Goal: Transaction & Acquisition: Purchase product/service

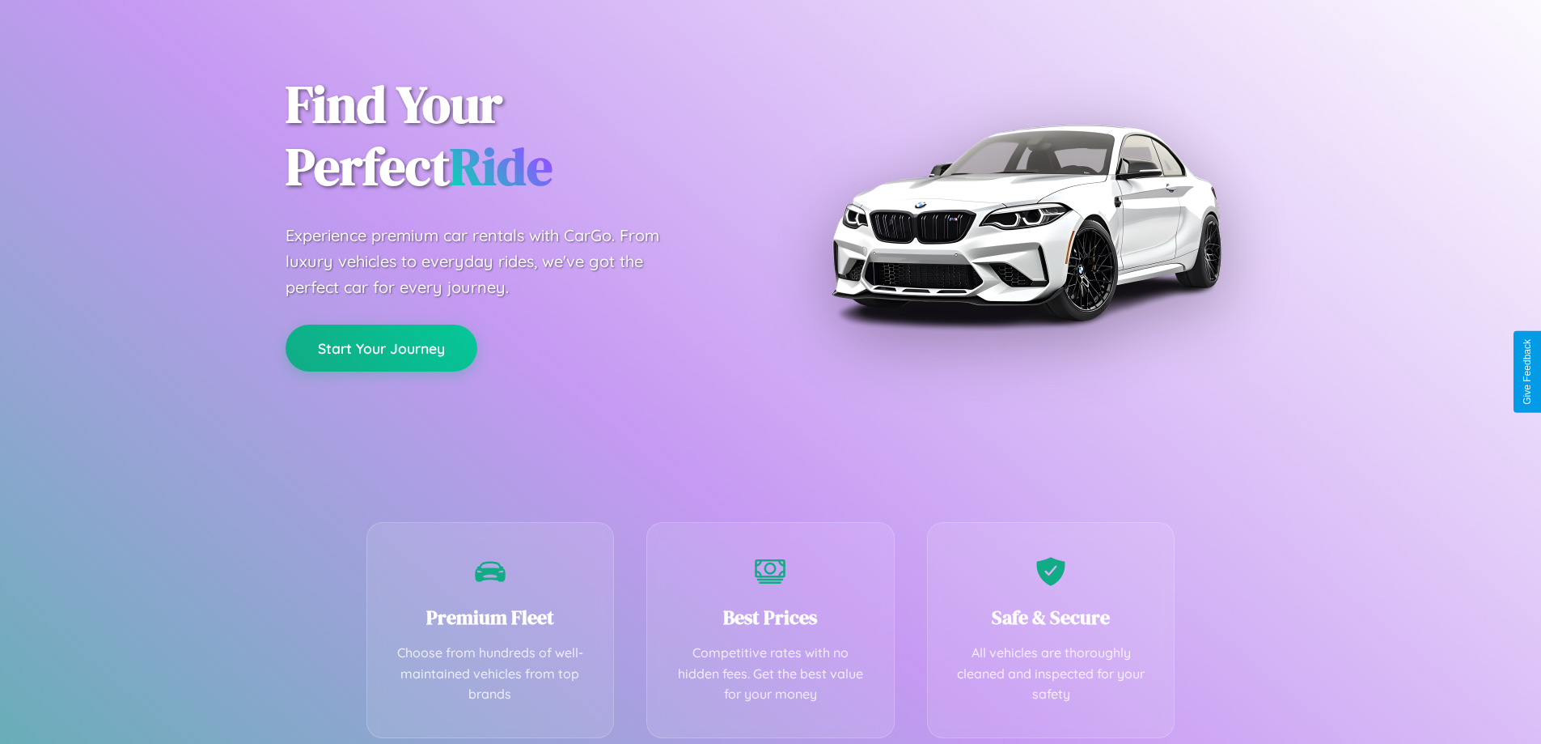
scroll to position [319, 0]
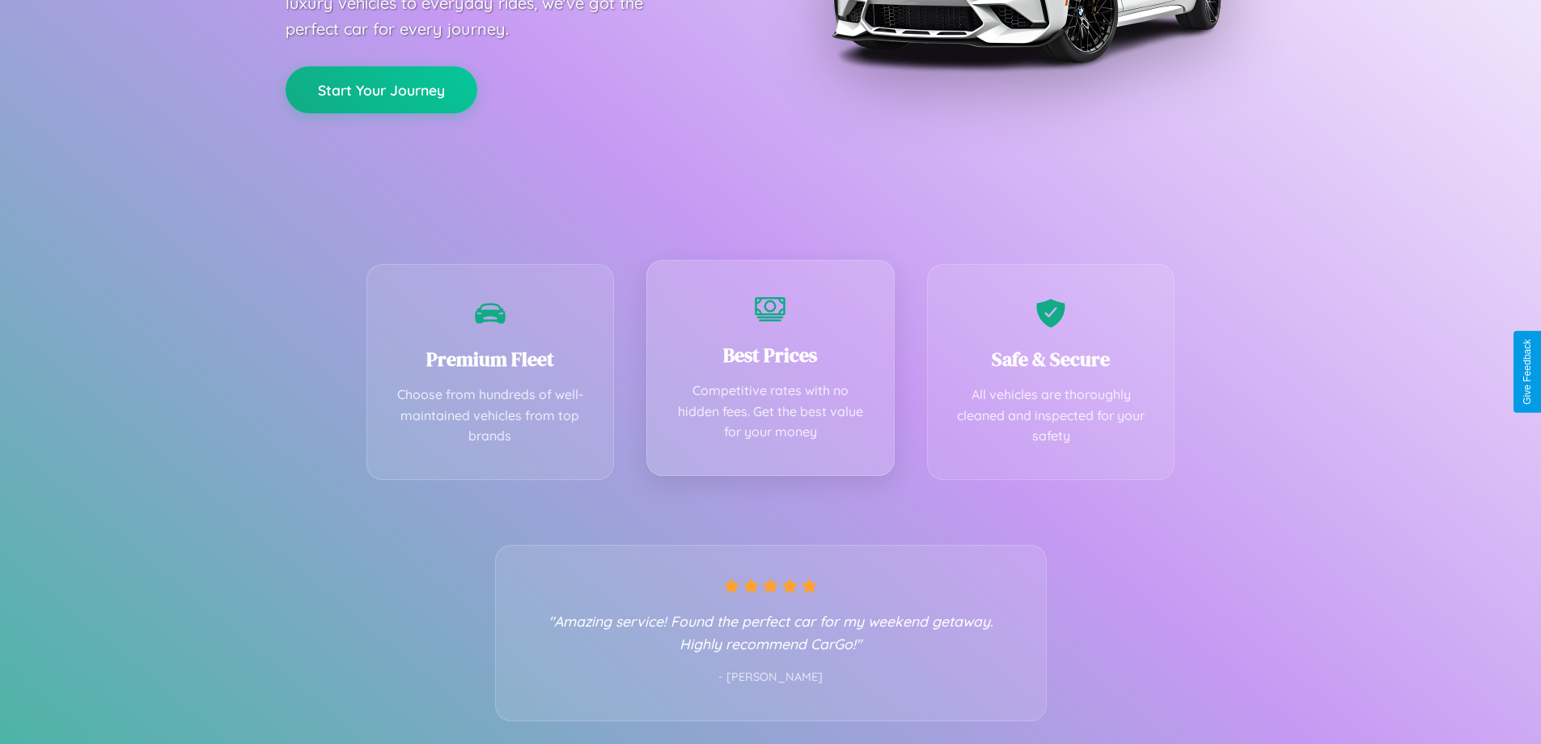
click at [770, 371] on div "Best Prices Competitive rates with no hidden fees. Get the best value for your …" at bounding box center [770, 368] width 248 height 216
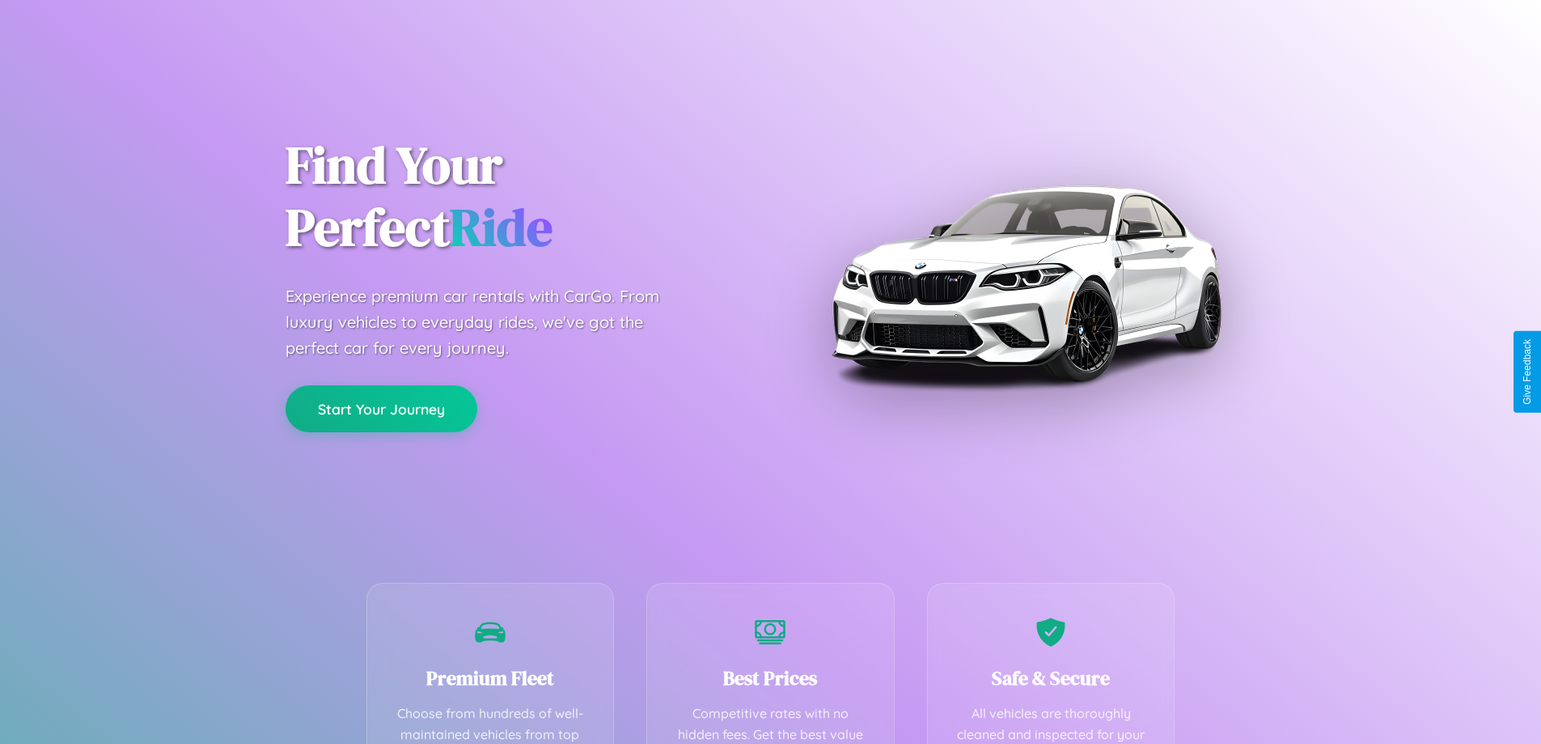
scroll to position [472, 0]
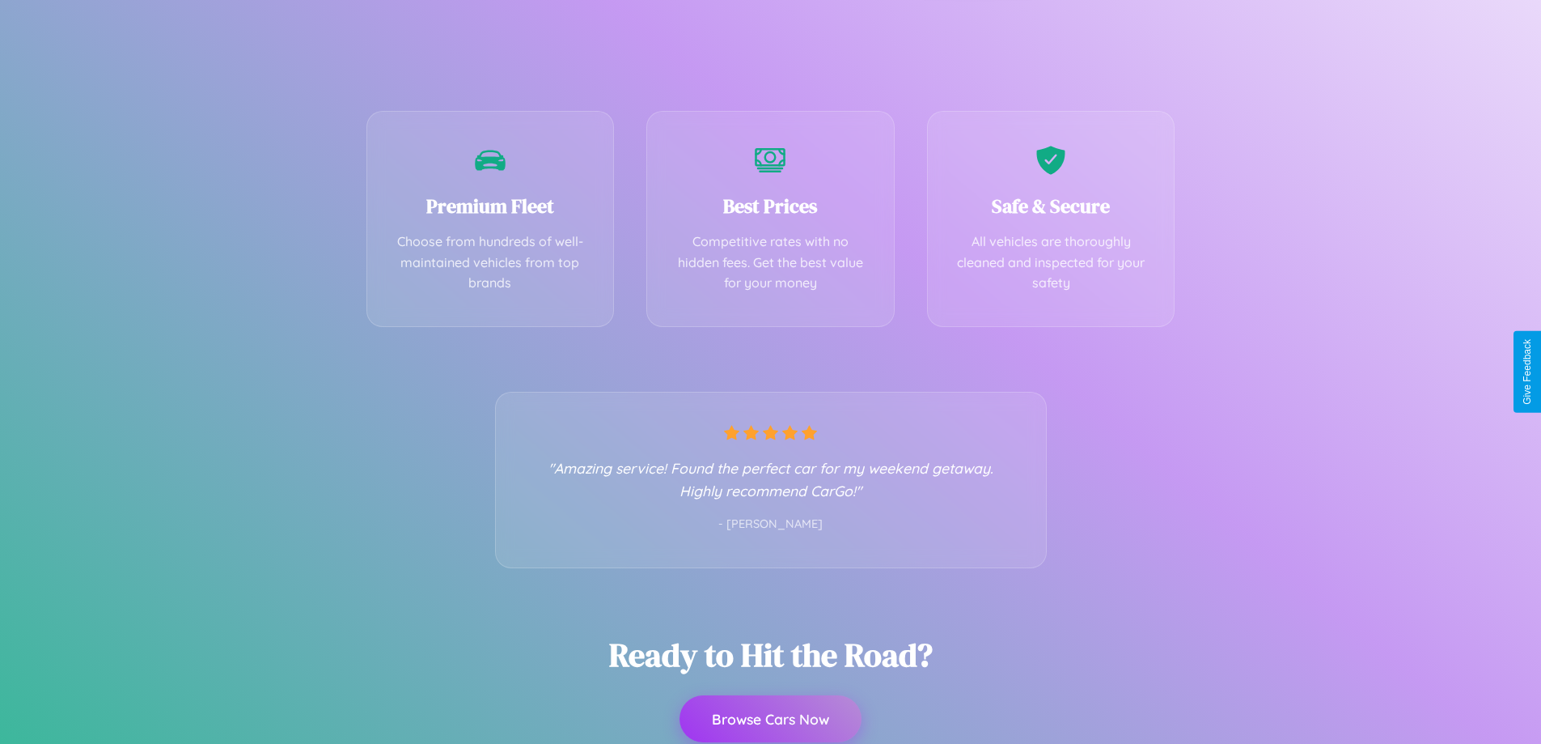
click at [770, 718] on button "Browse Cars Now" at bounding box center [771, 718] width 182 height 47
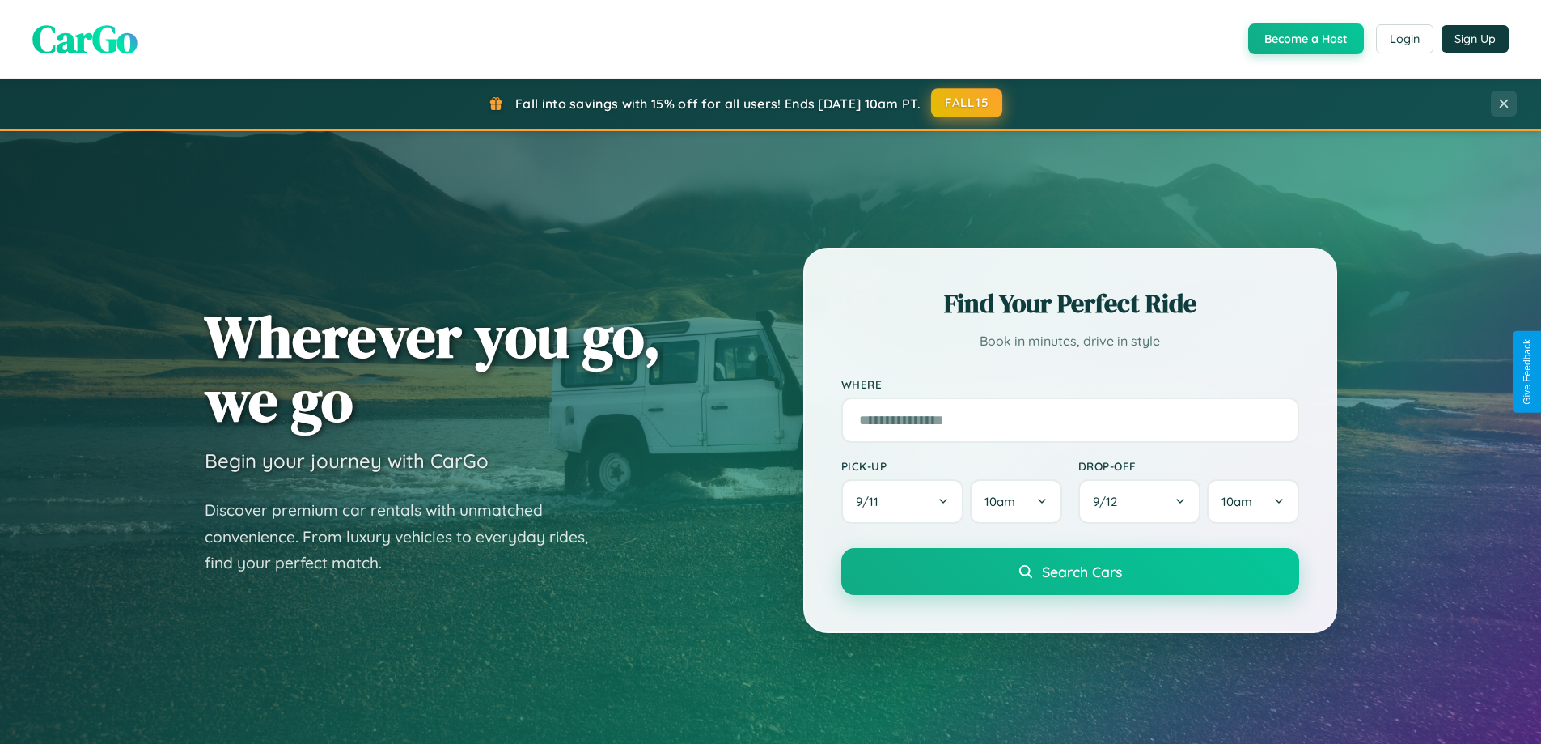
click at [968, 104] on button "FALL15" at bounding box center [966, 102] width 71 height 29
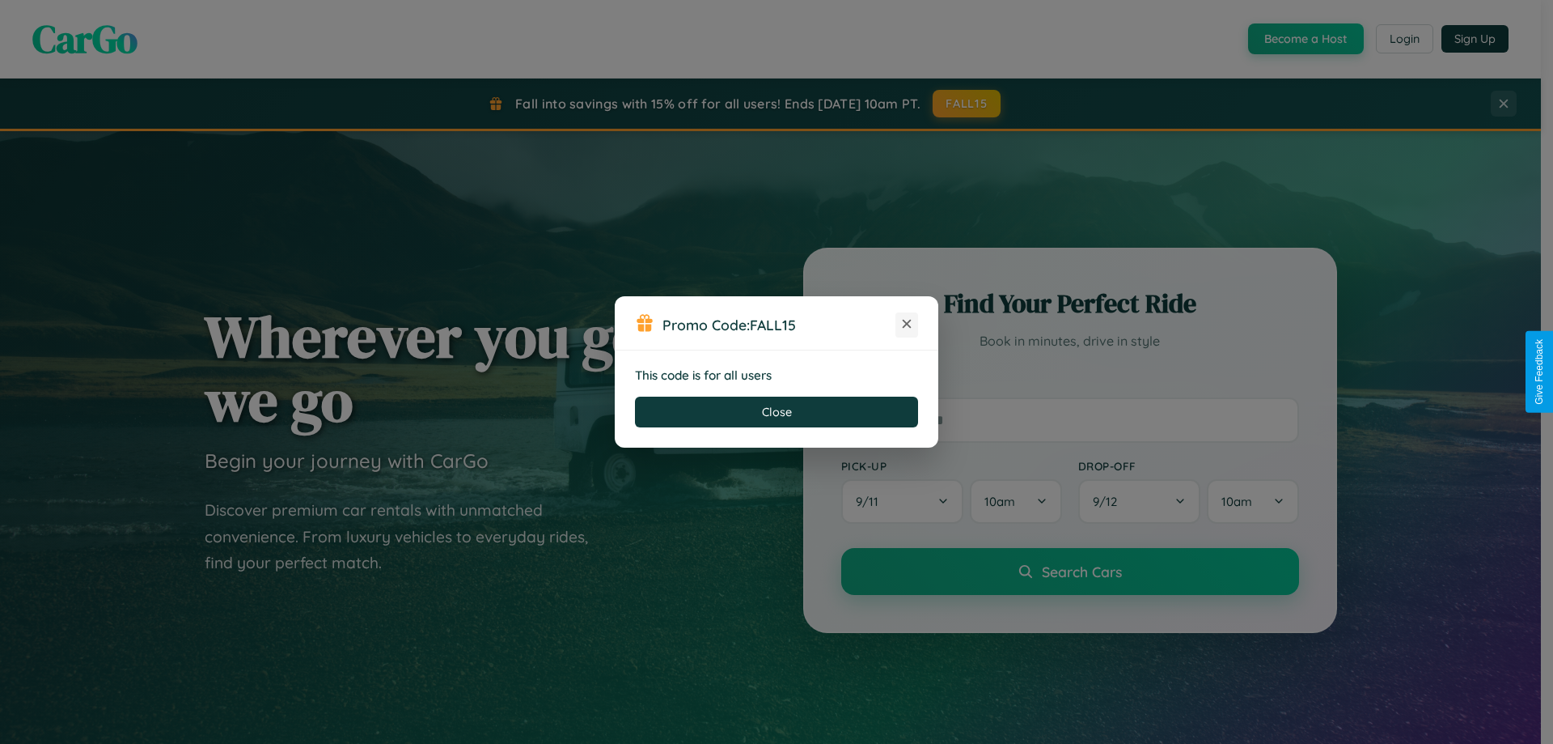
click at [907, 324] on icon at bounding box center [907, 324] width 16 height 16
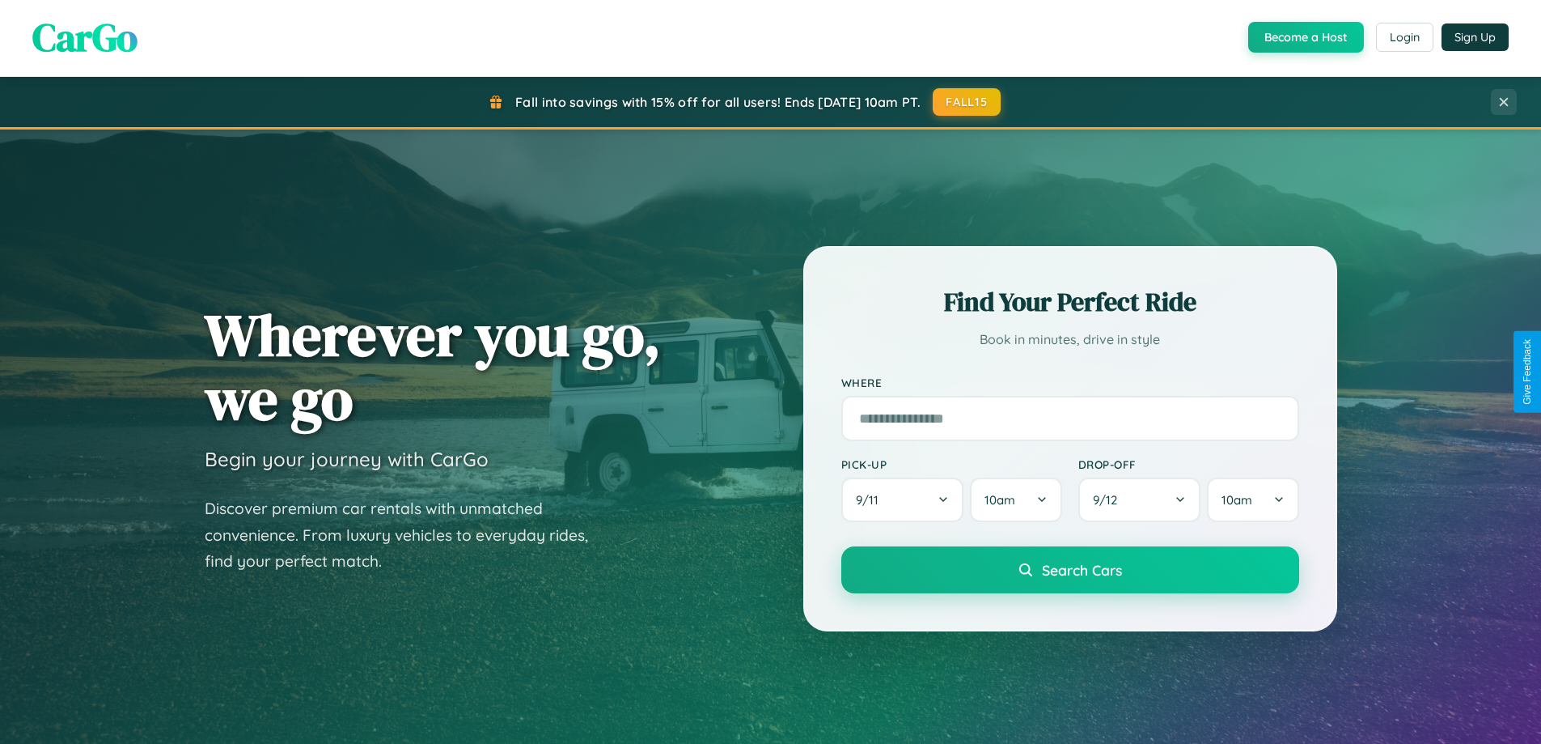
scroll to position [697, 0]
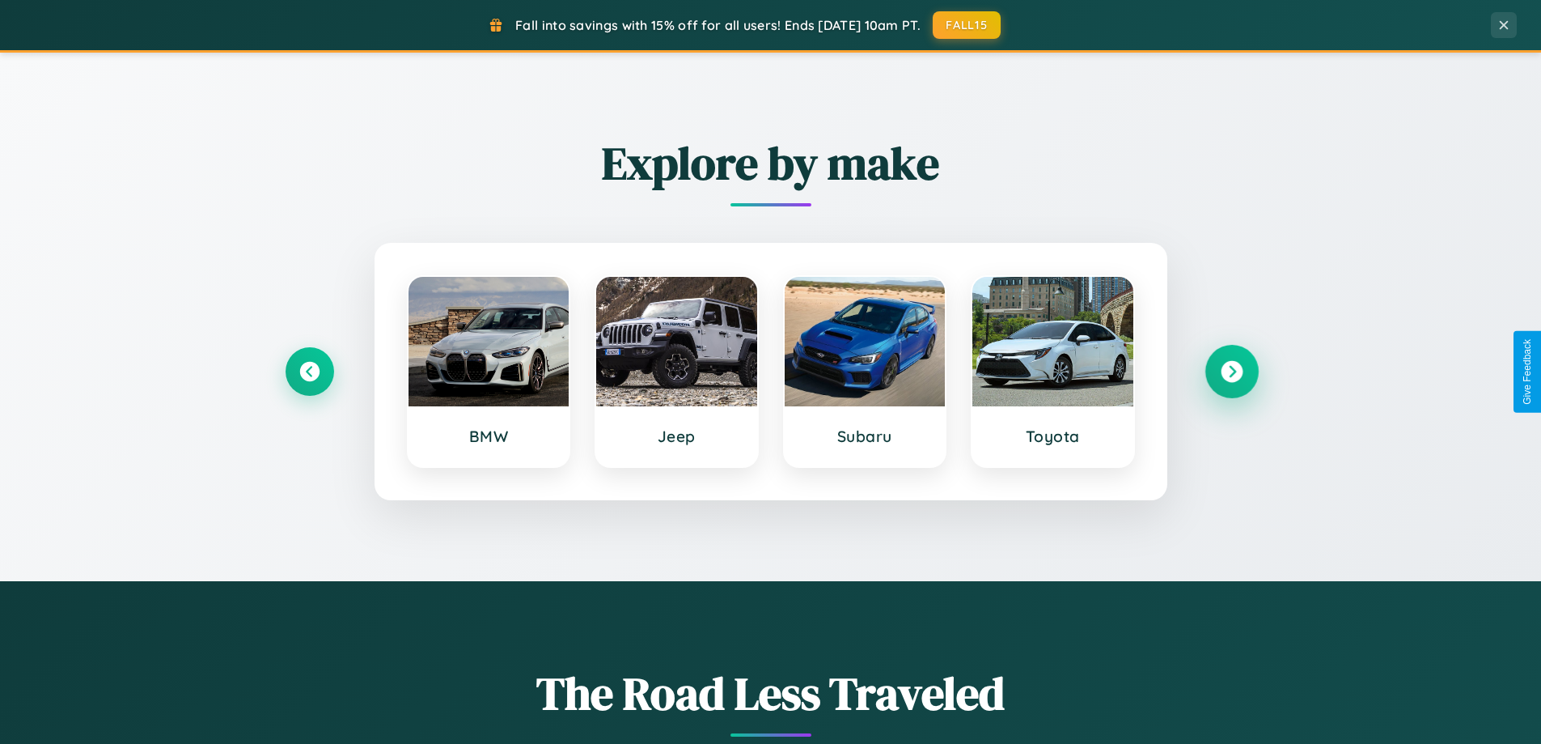
click at [1231, 371] on icon at bounding box center [1232, 372] width 22 height 22
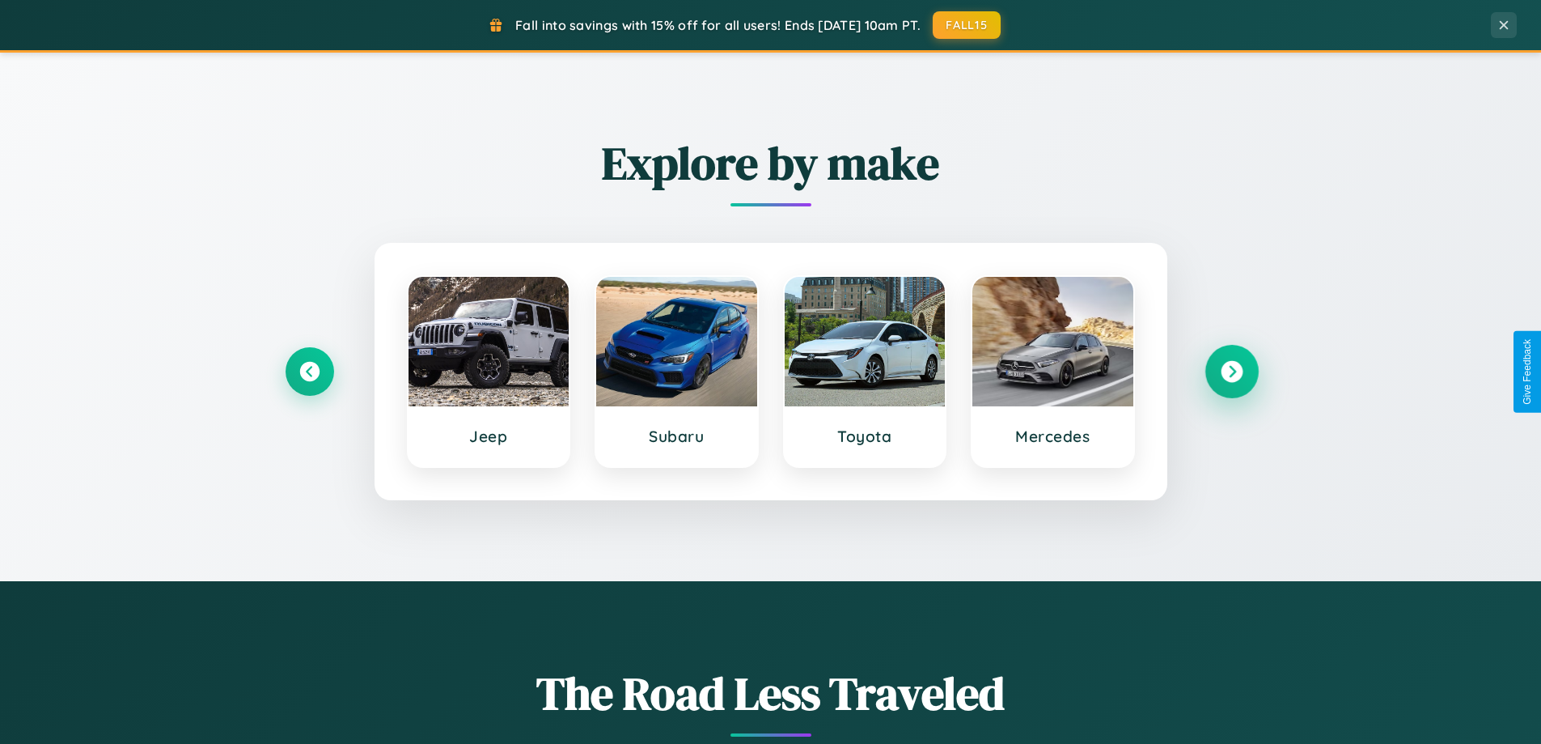
click at [1231, 371] on icon at bounding box center [1232, 372] width 22 height 22
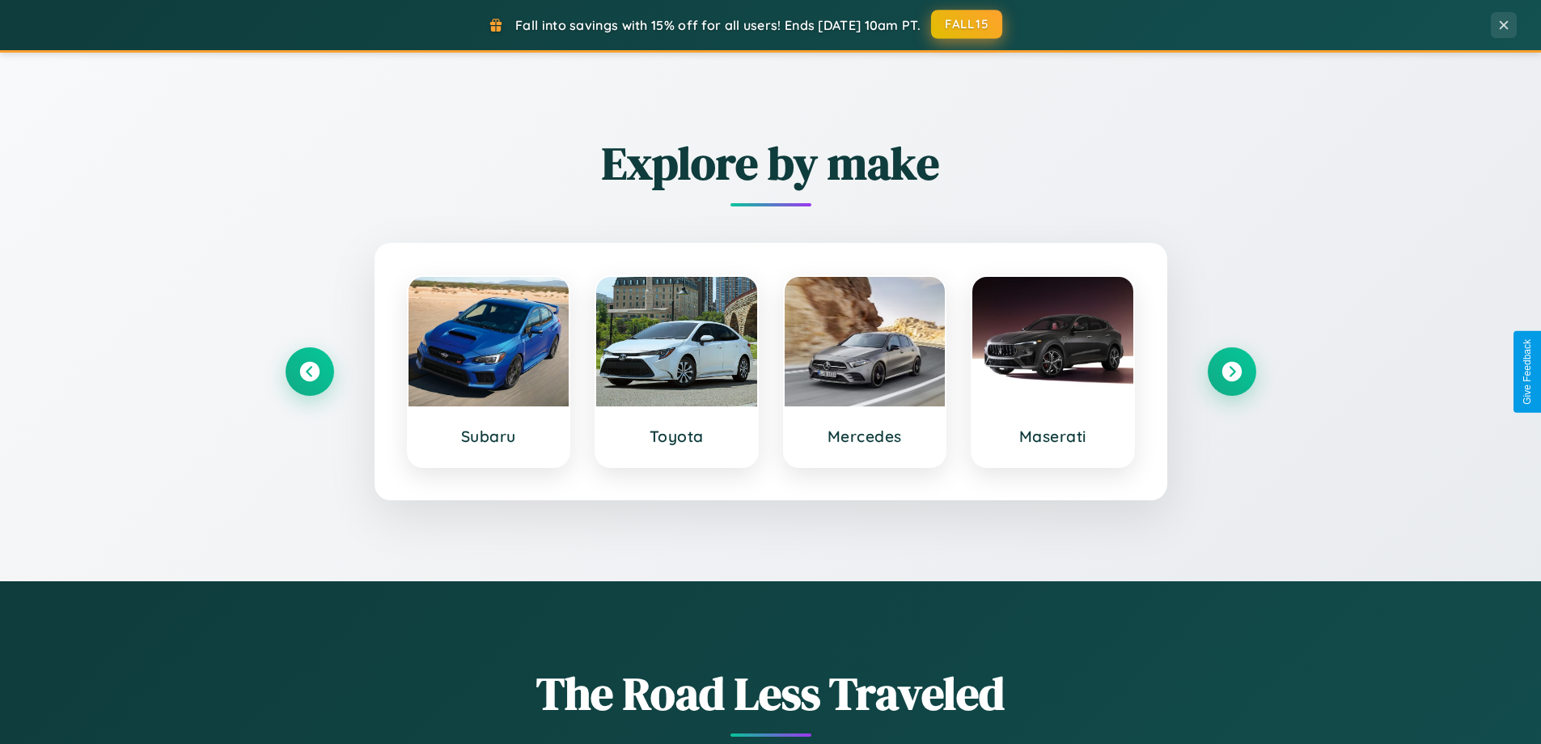
click at [968, 24] on button "FALL15" at bounding box center [966, 24] width 71 height 29
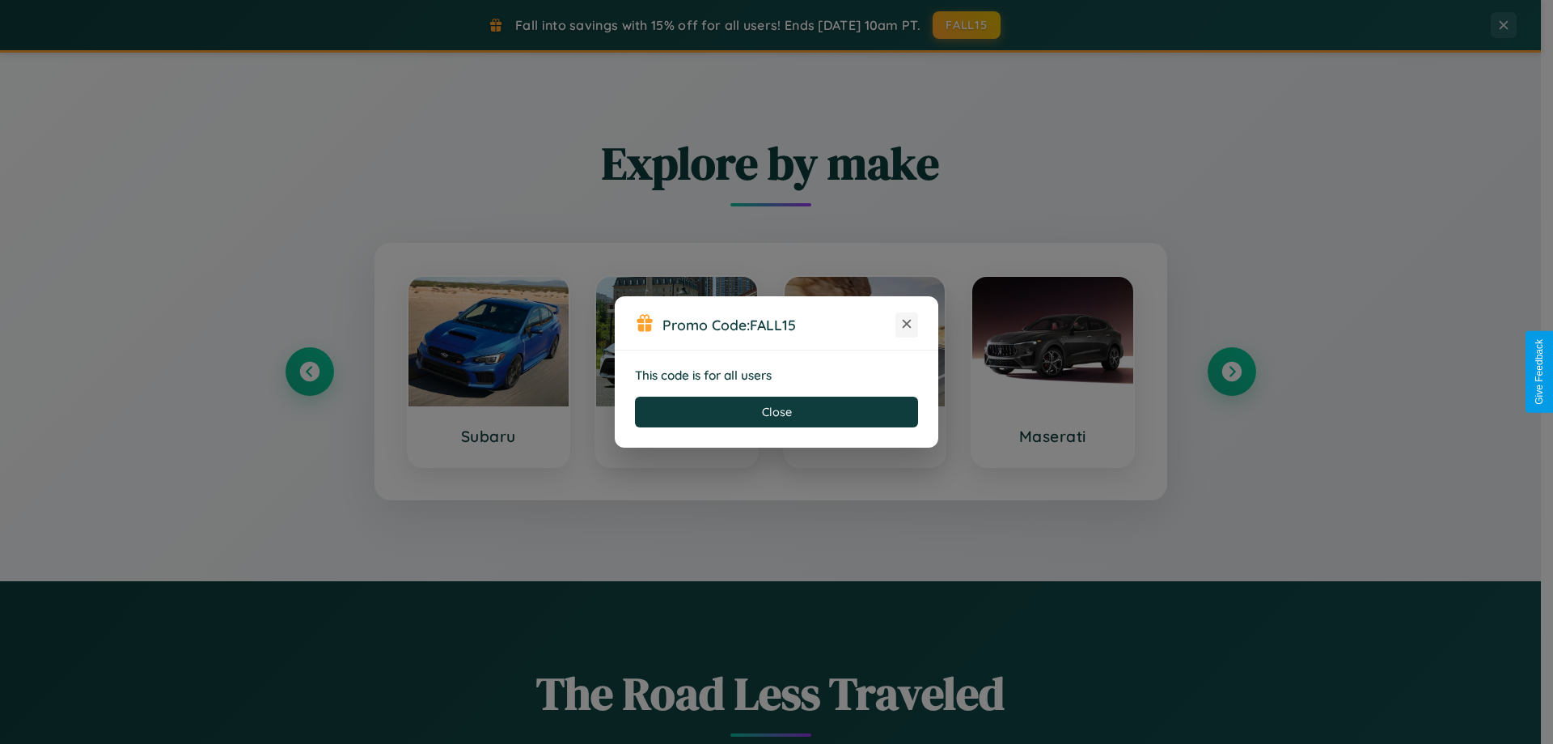
click at [907, 324] on icon at bounding box center [907, 324] width 16 height 16
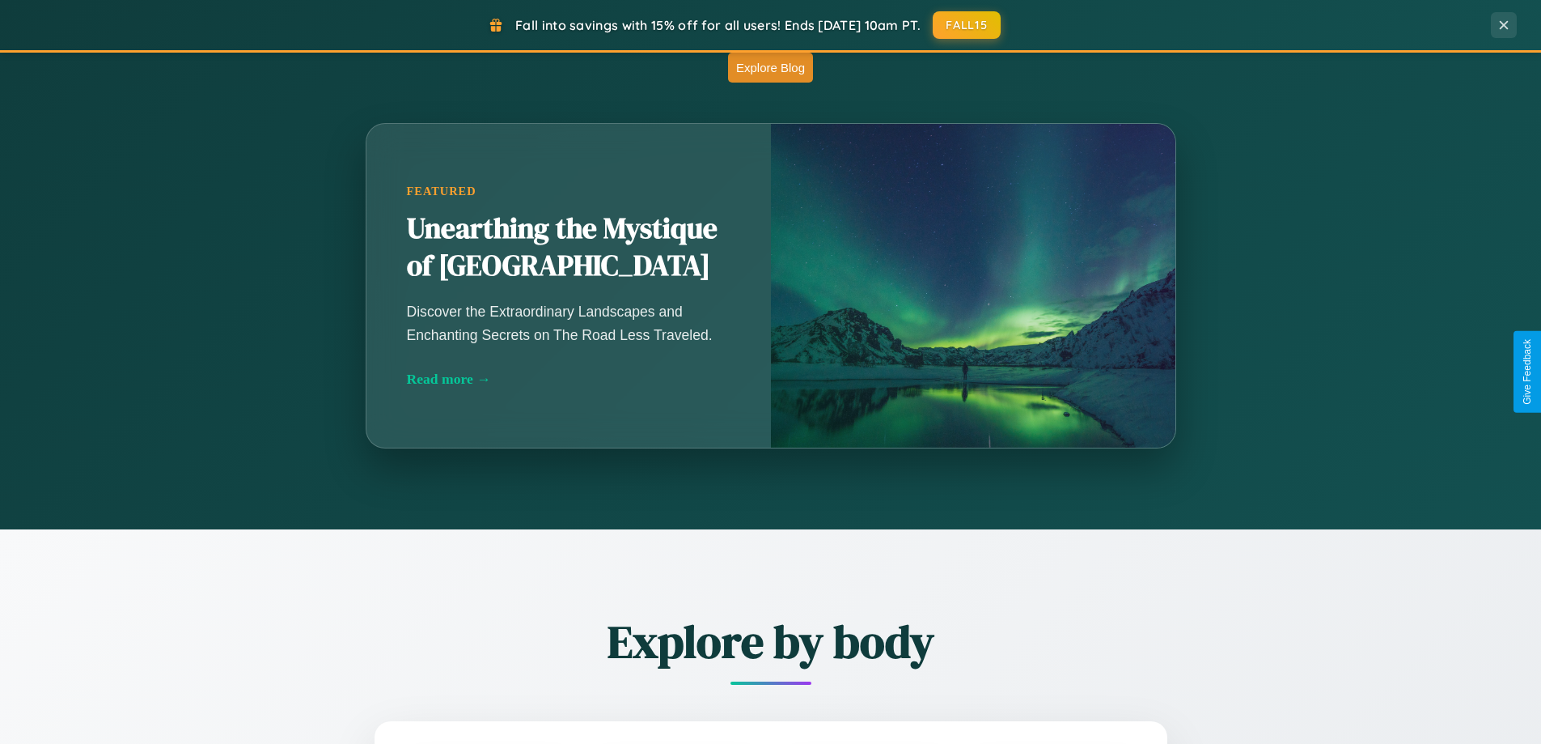
scroll to position [2600, 0]
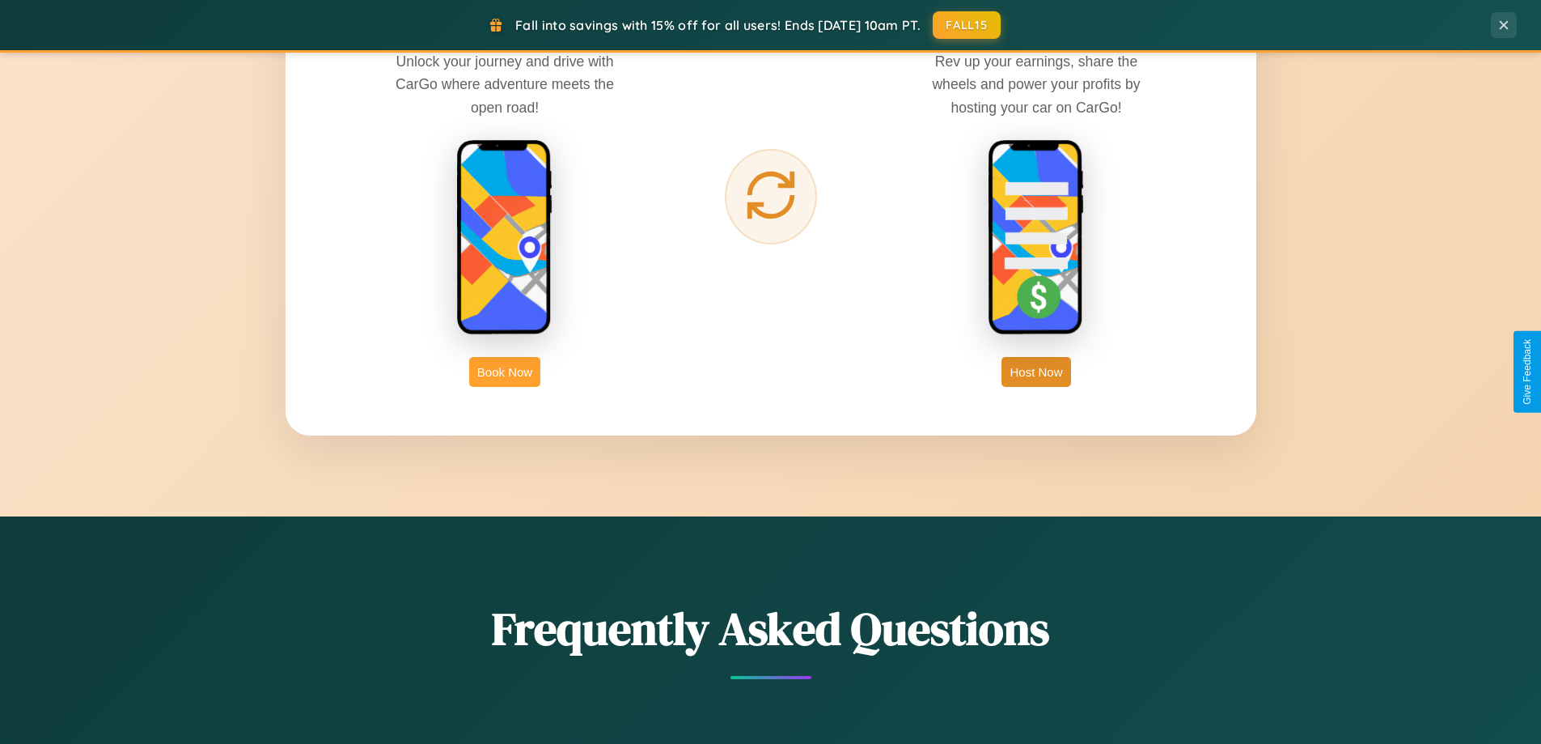
click at [505, 371] on button "Book Now" at bounding box center [504, 372] width 71 height 30
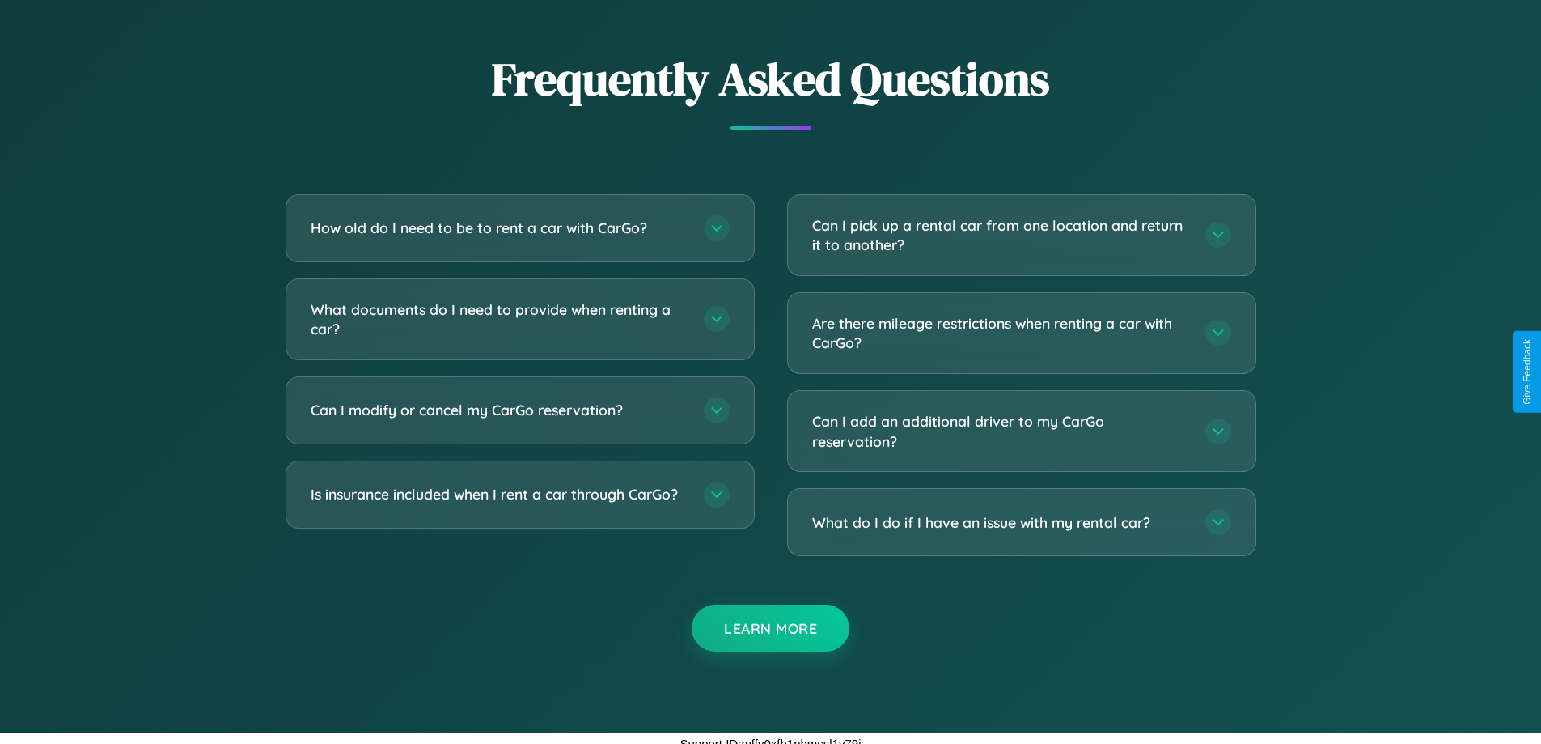
scroll to position [2844, 0]
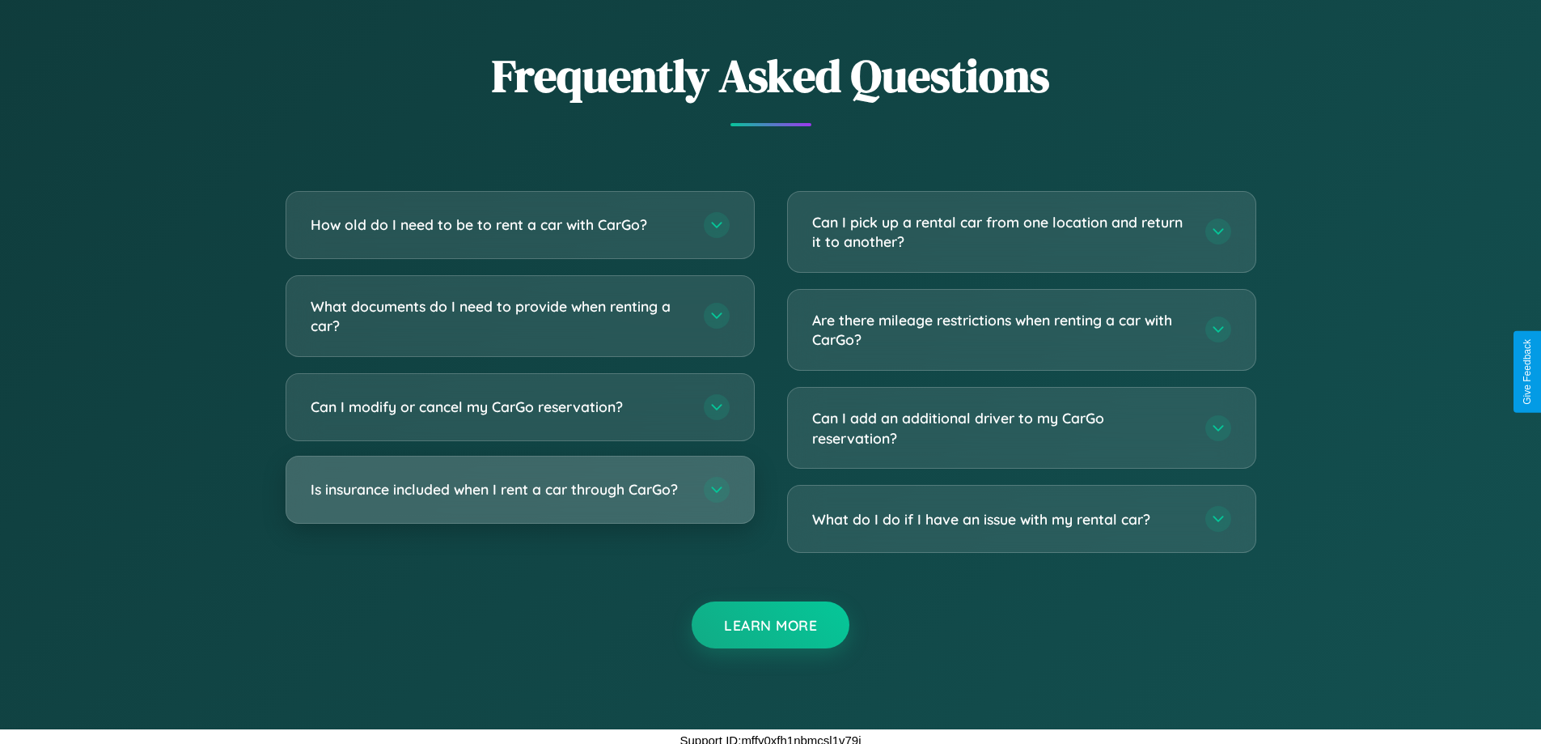
click at [519, 489] on h3 "Is insurance included when I rent a car through CarGo?" at bounding box center [499, 489] width 377 height 20
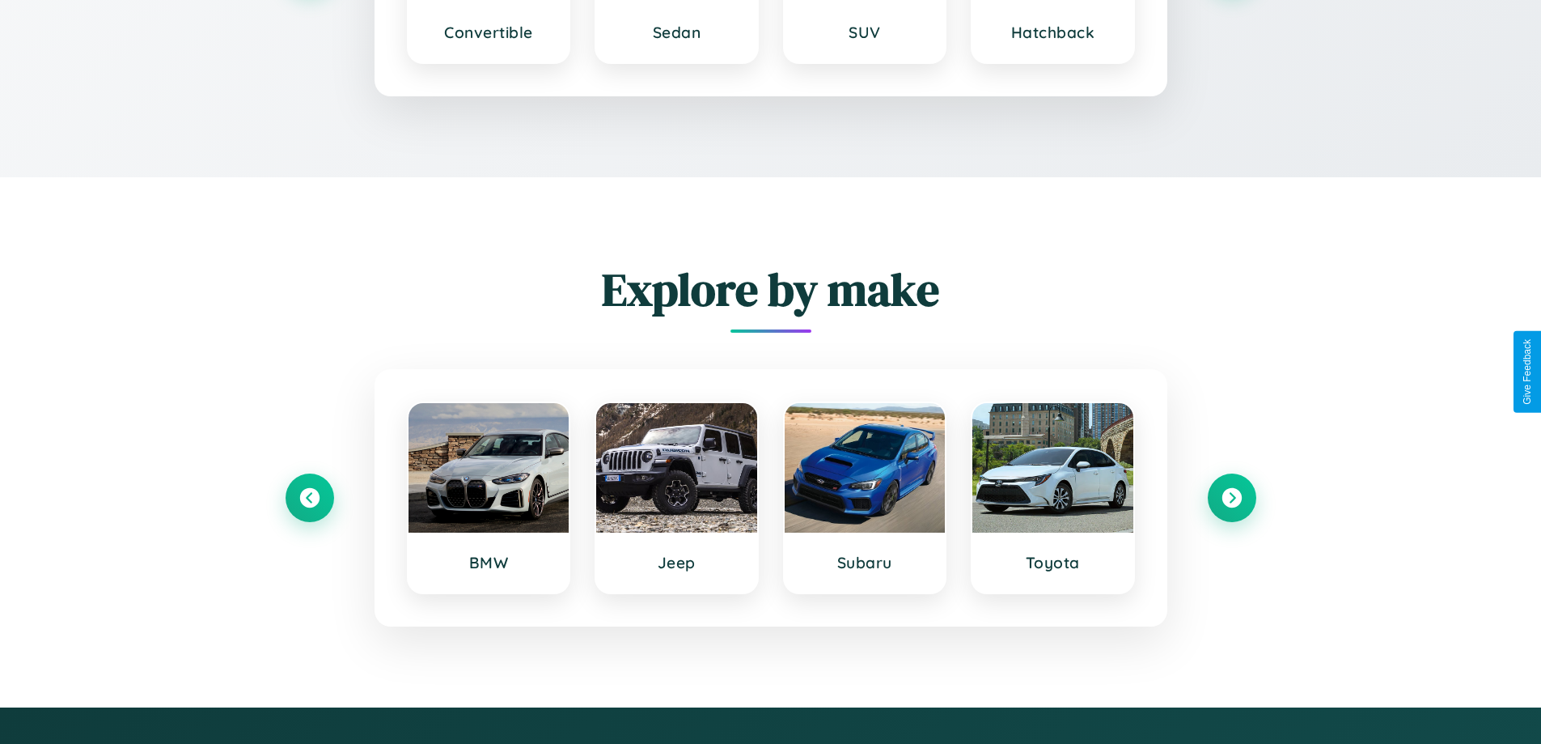
scroll to position [2457, 0]
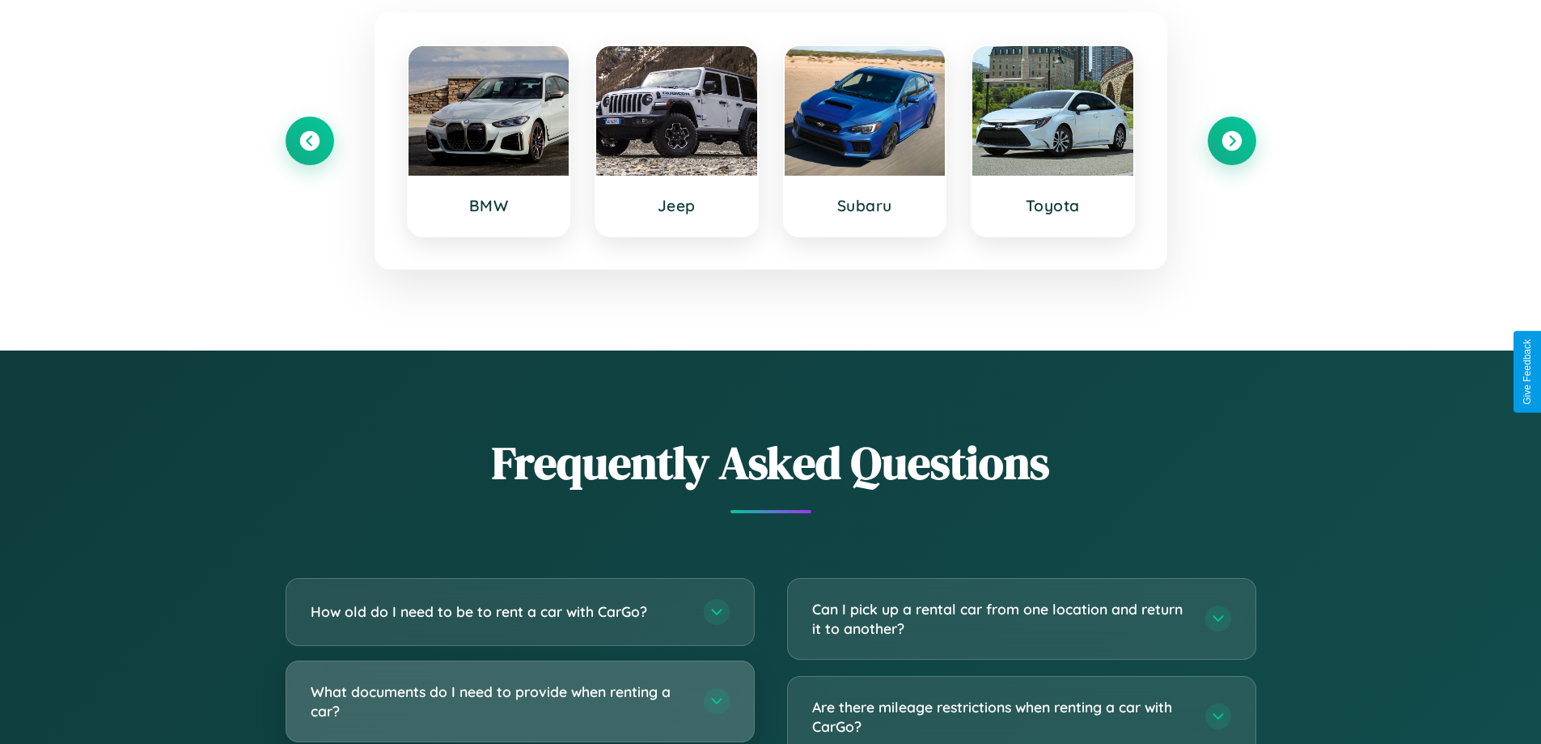
click at [519, 701] on h3 "What documents do I need to provide when renting a car?" at bounding box center [499, 701] width 377 height 40
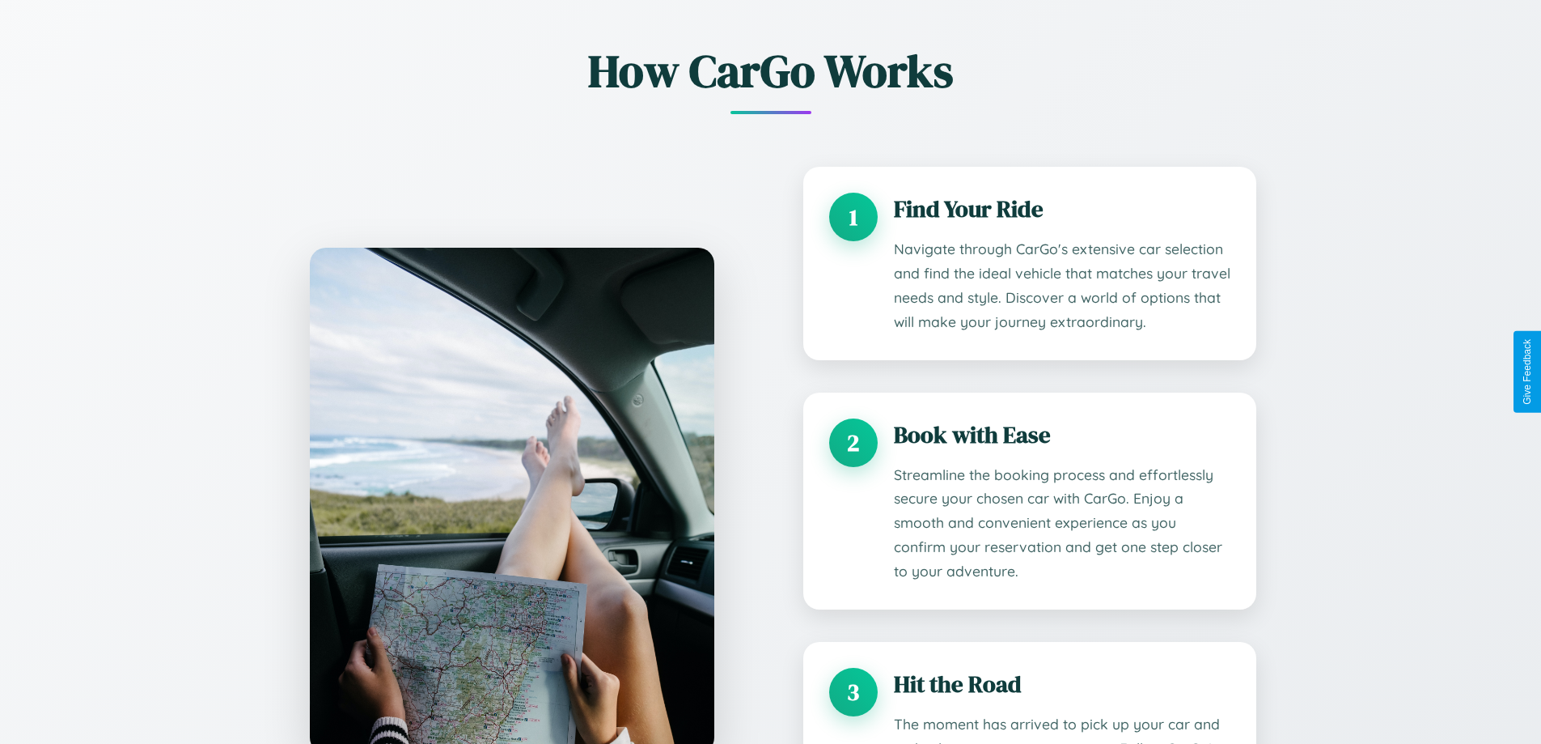
scroll to position [0, 0]
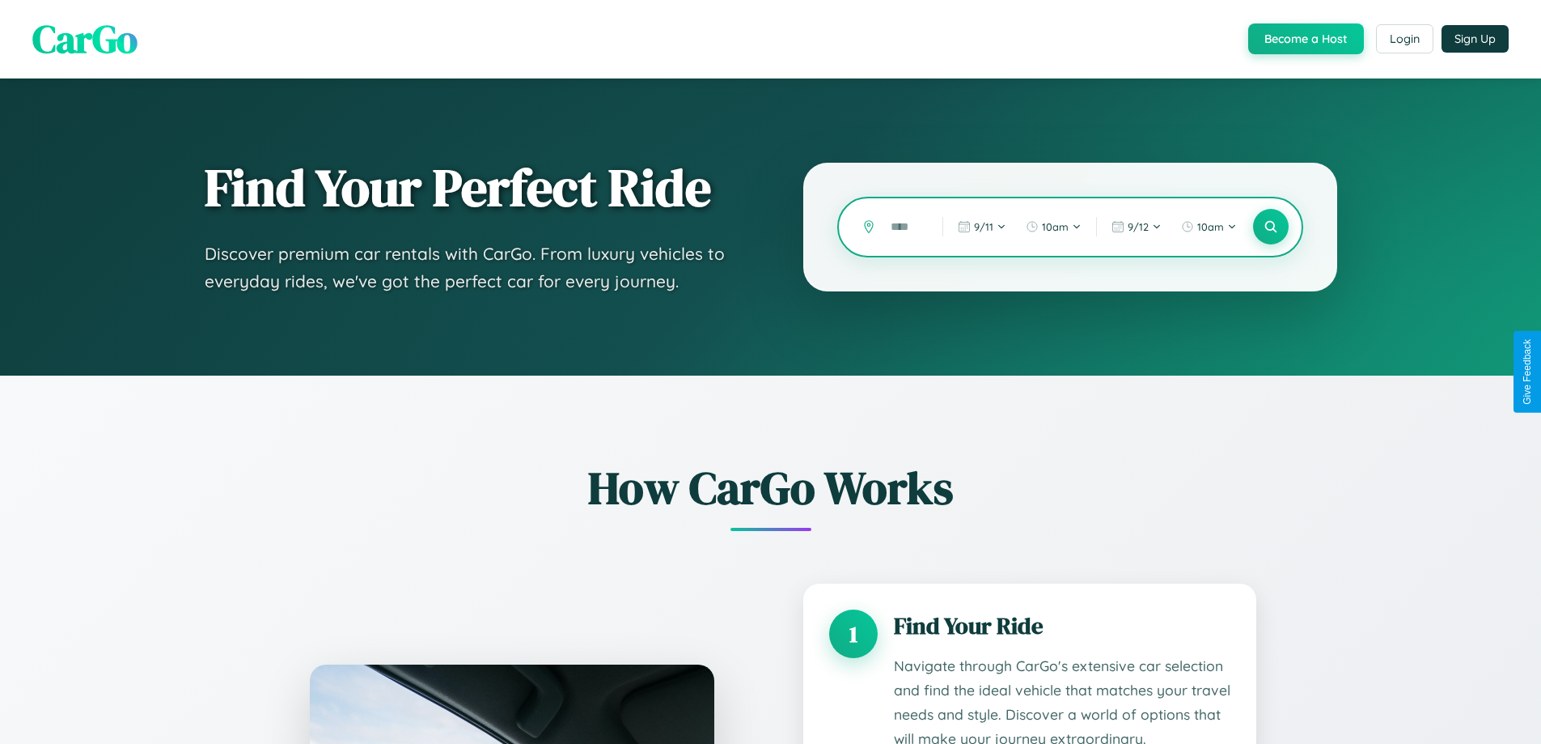
click at [905, 227] on input "text" at bounding box center [905, 227] width 44 height 28
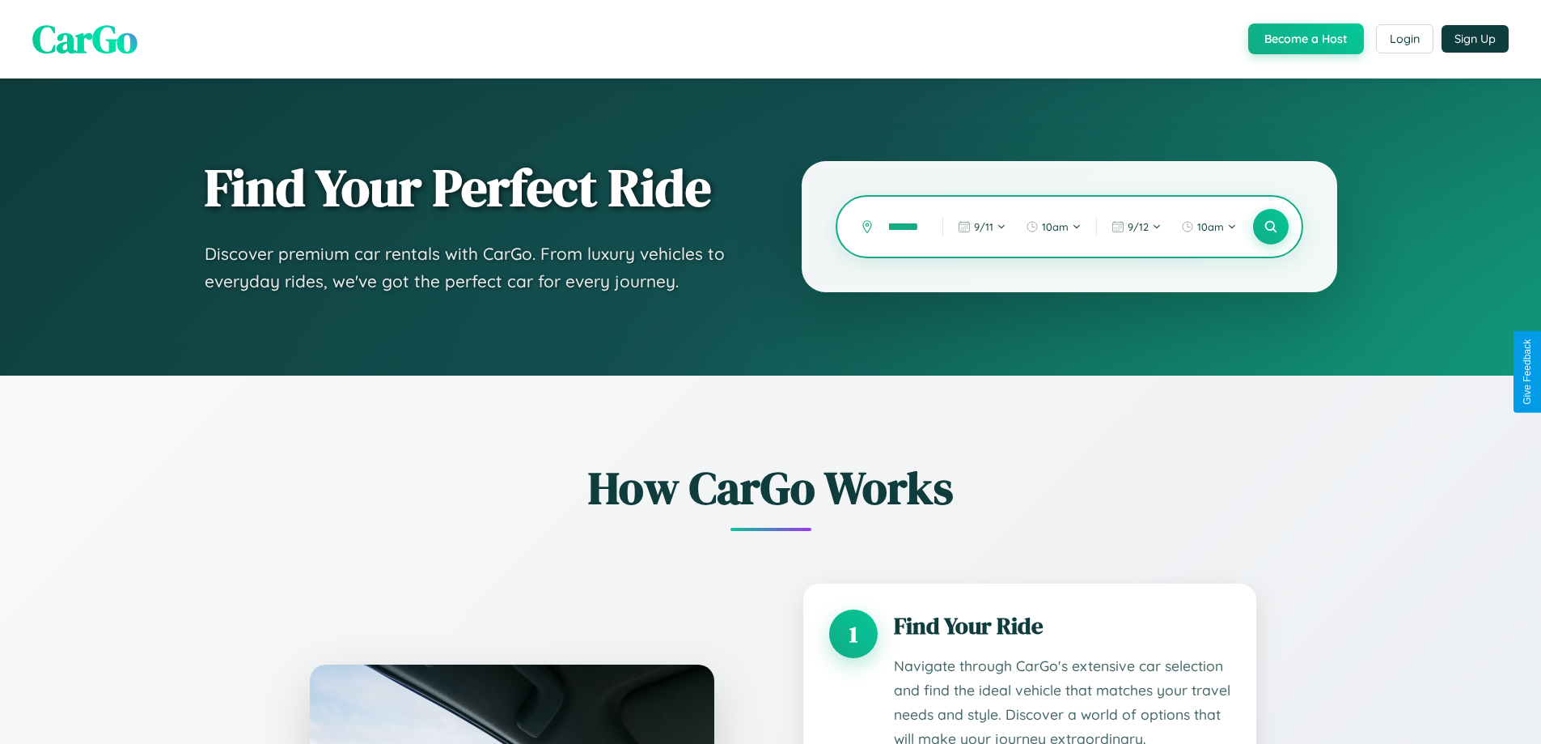
scroll to position [0, 36]
type input "**********"
click at [1270, 227] on icon at bounding box center [1270, 226] width 15 height 15
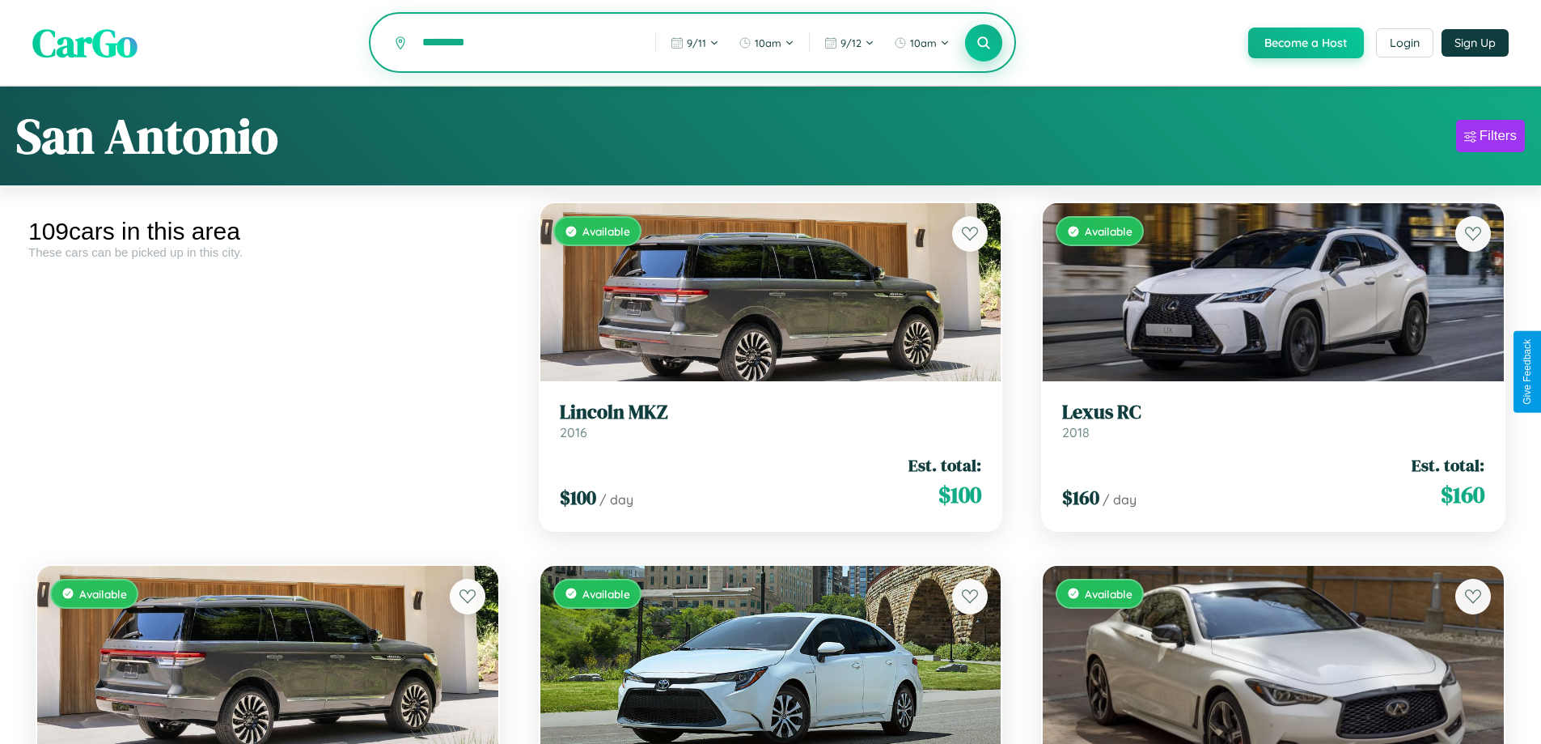
type input "*********"
click at [983, 44] on icon at bounding box center [984, 42] width 15 height 15
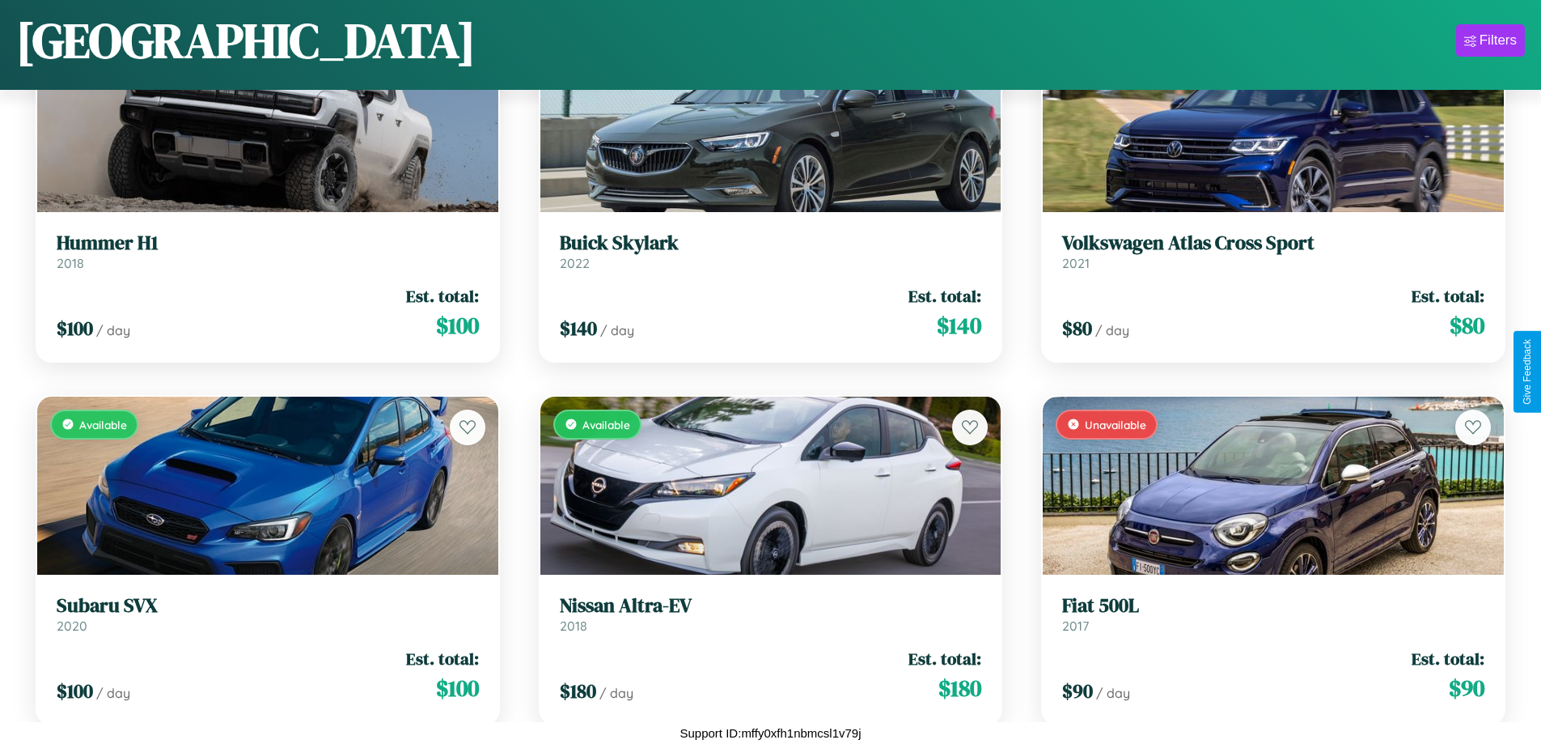
scroll to position [13271, 0]
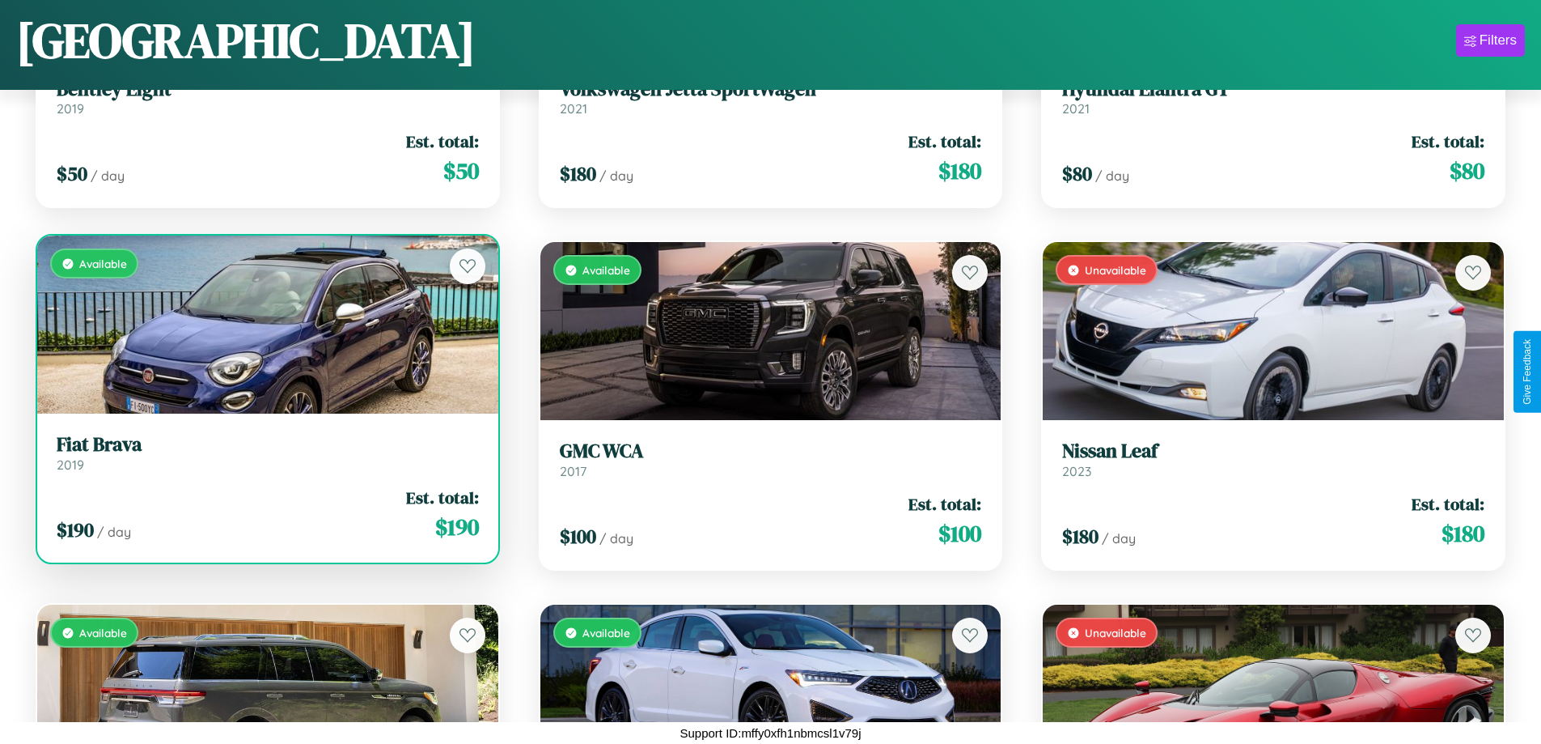
click at [265, 324] on div "Available" at bounding box center [267, 324] width 461 height 178
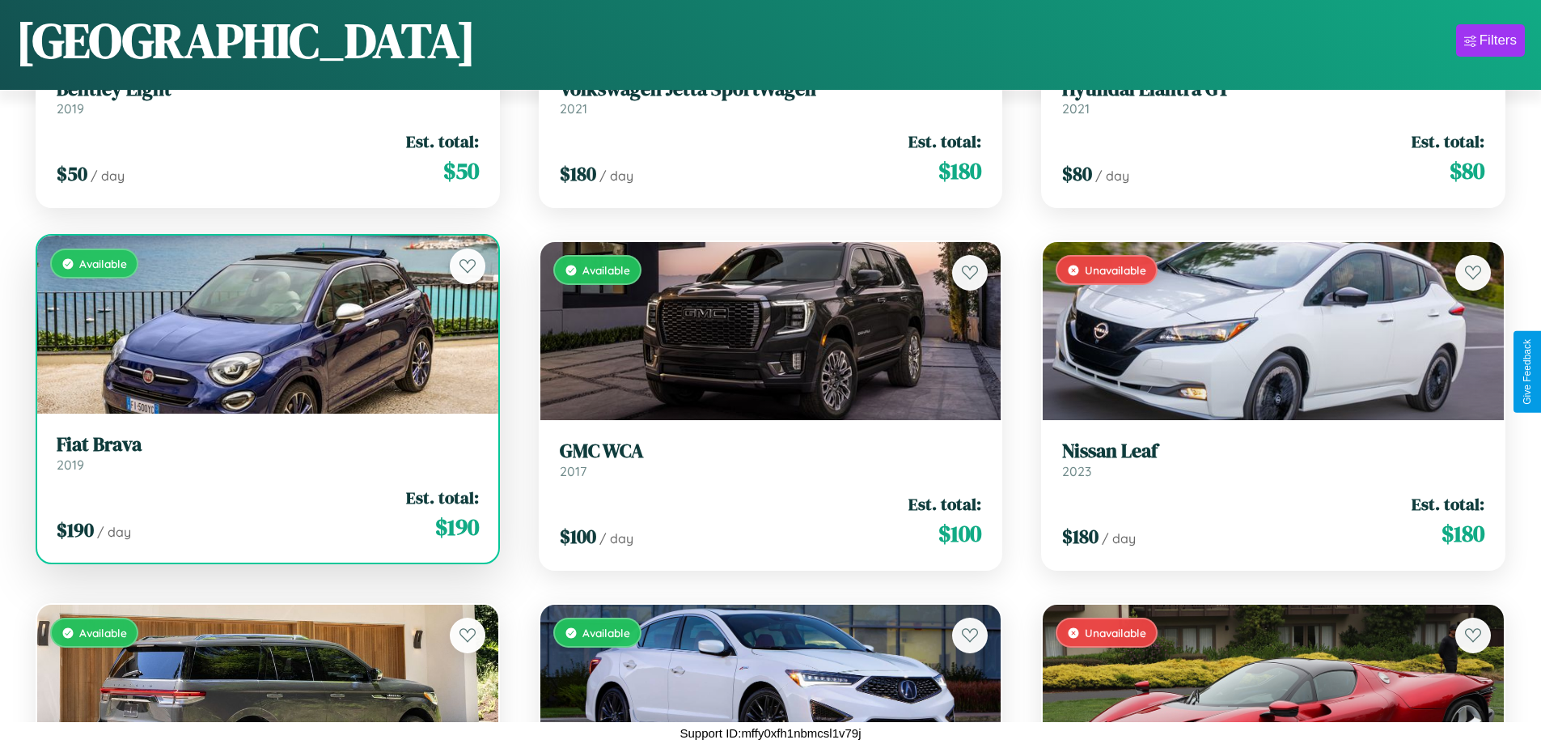
click at [265, 324] on div "Available" at bounding box center [267, 324] width 461 height 178
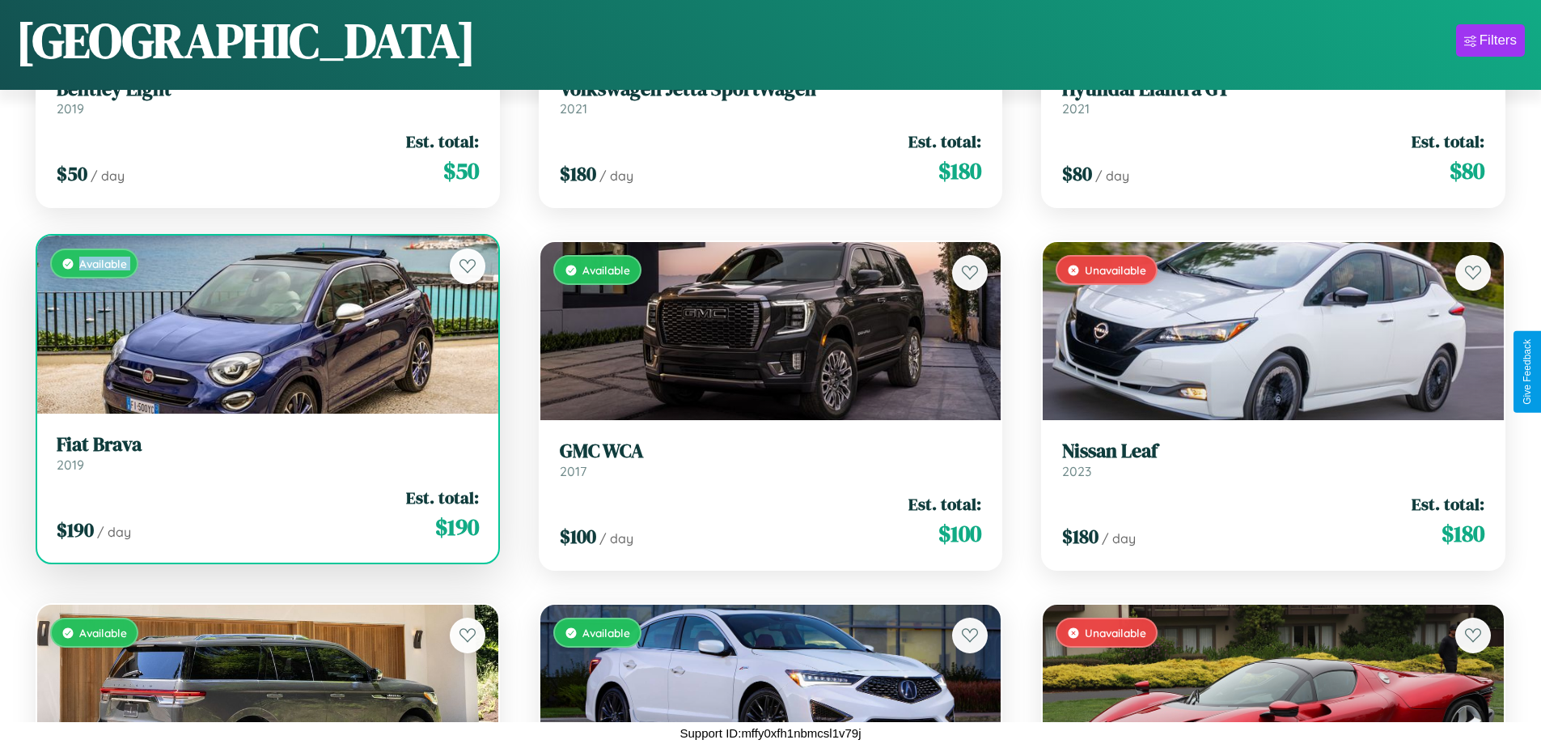
click at [265, 324] on div "Available" at bounding box center [267, 324] width 461 height 178
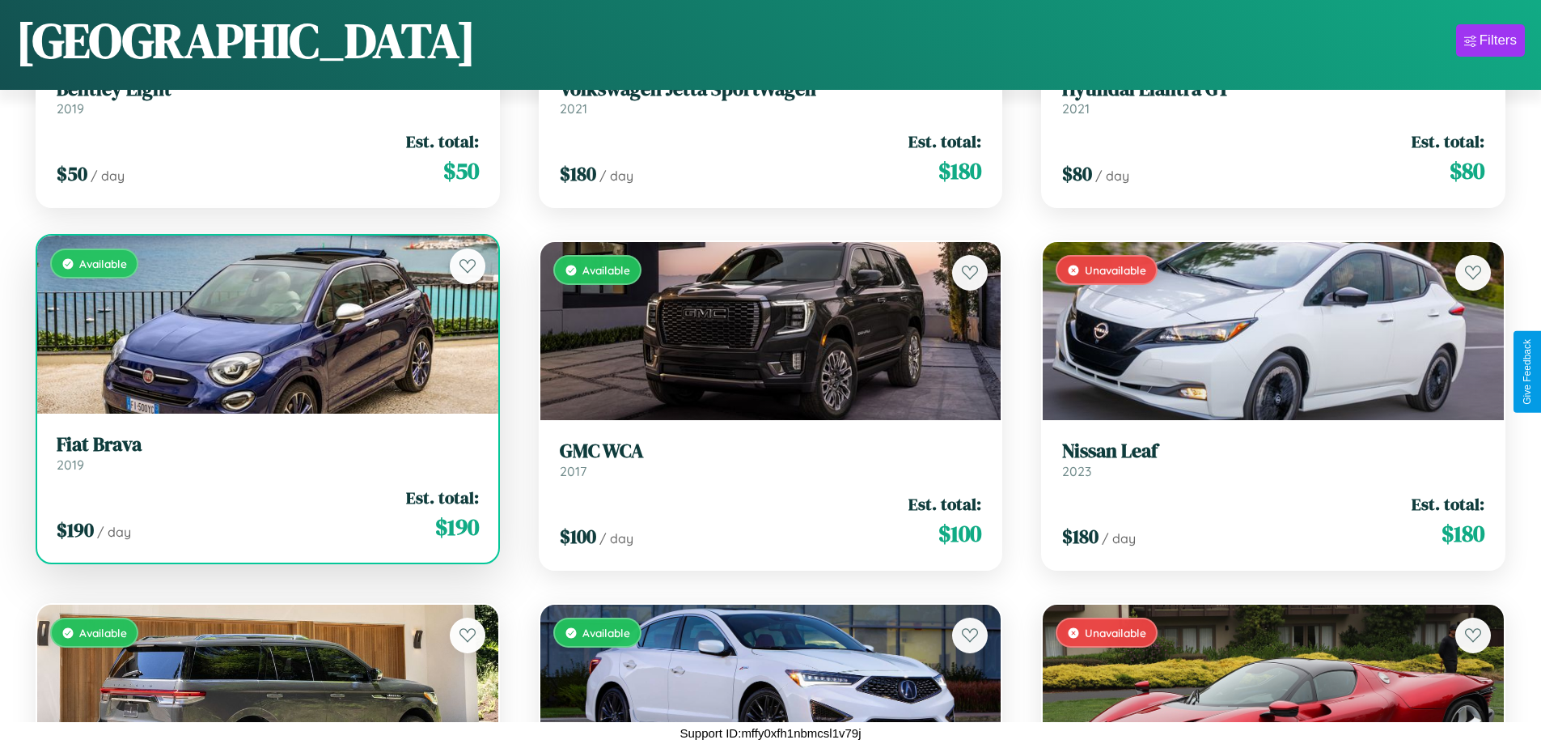
click at [265, 324] on div "Available" at bounding box center [267, 324] width 461 height 178
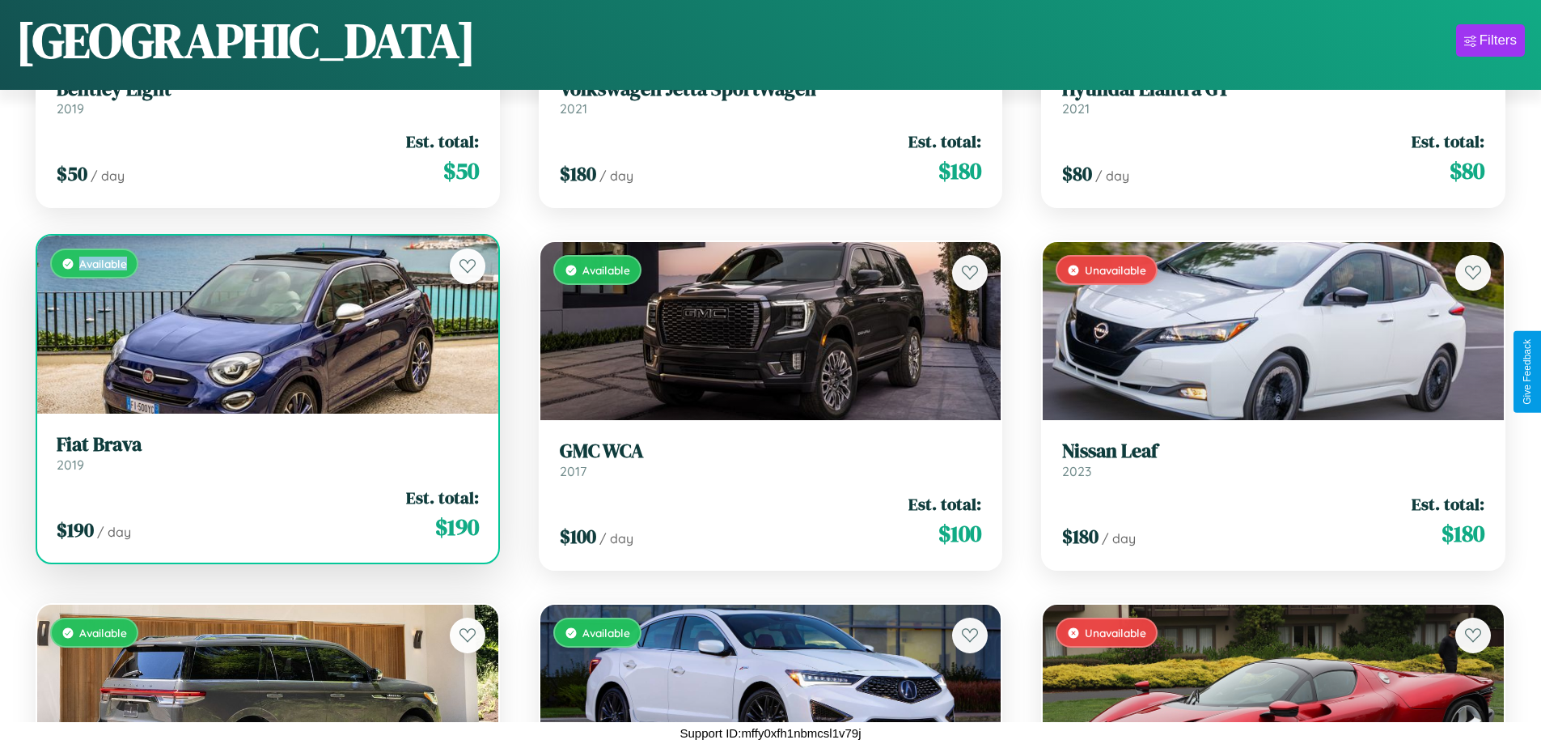
click at [265, 324] on div "Available" at bounding box center [267, 324] width 461 height 178
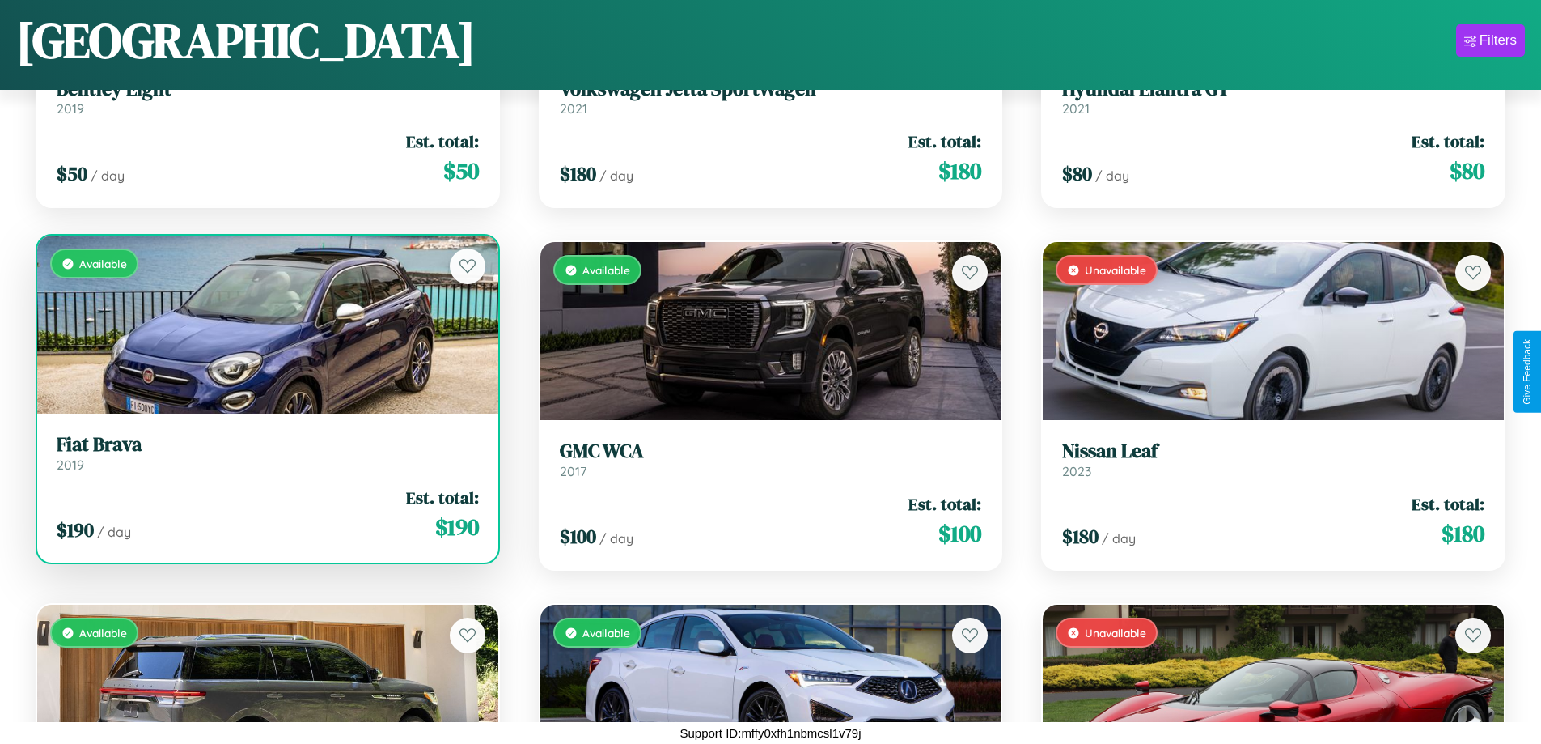
click at [265, 452] on h3 "Fiat Brava" at bounding box center [268, 444] width 422 height 23
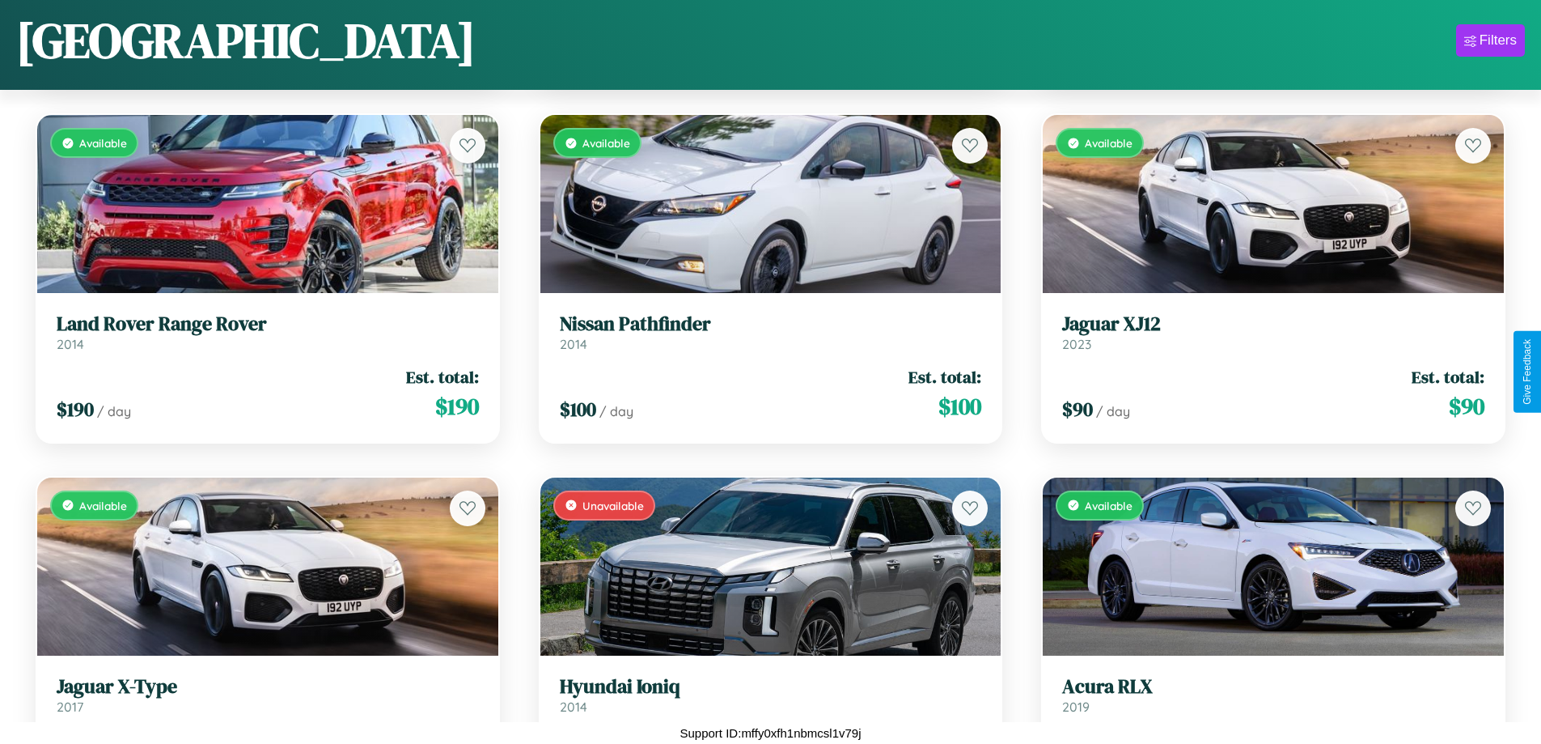
scroll to position [10734, 0]
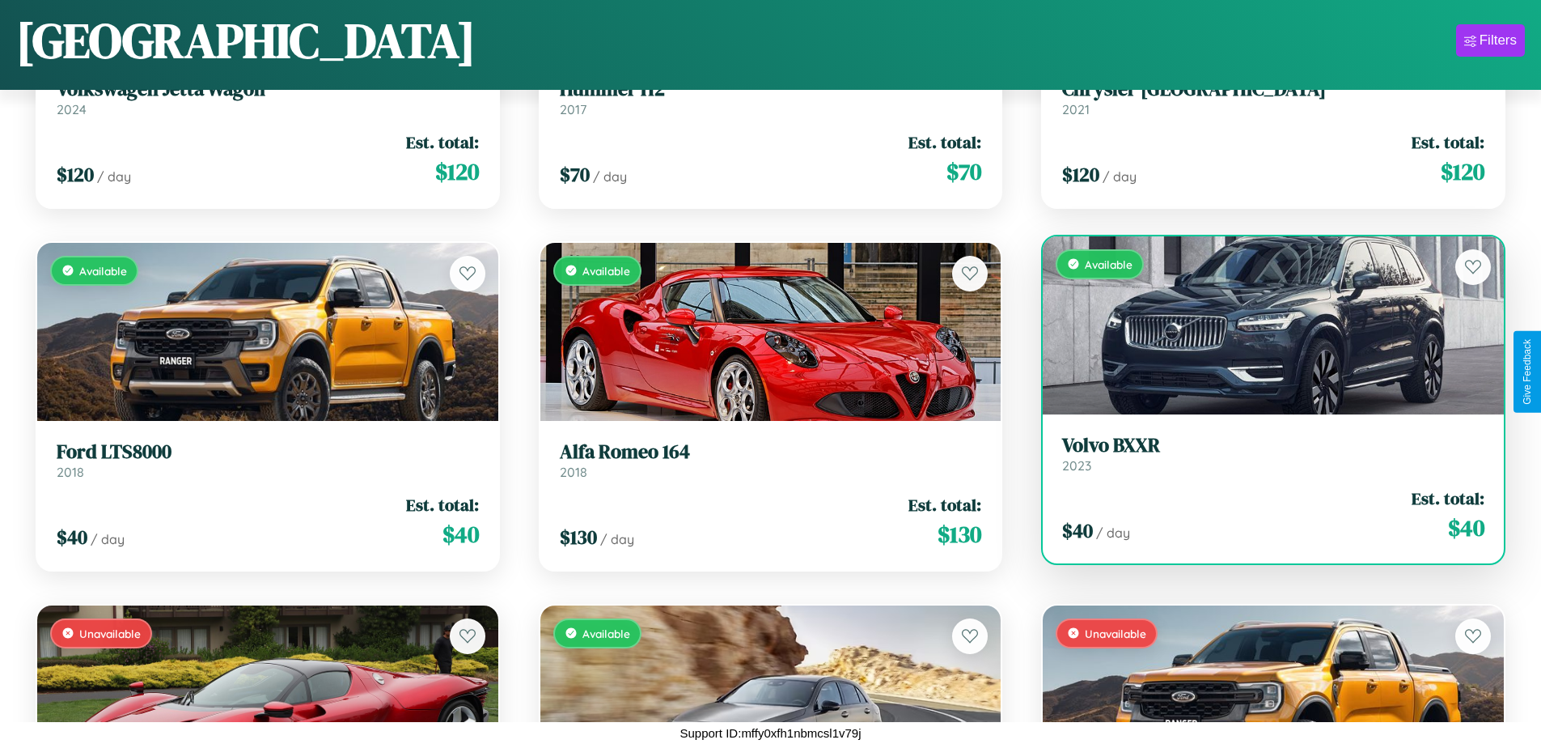
click at [1263, 521] on div "$ 40 / day Est. total: $ 40" at bounding box center [1273, 514] width 422 height 57
click at [1263, 515] on div "$ 40 / day Est. total: $ 40" at bounding box center [1273, 514] width 422 height 57
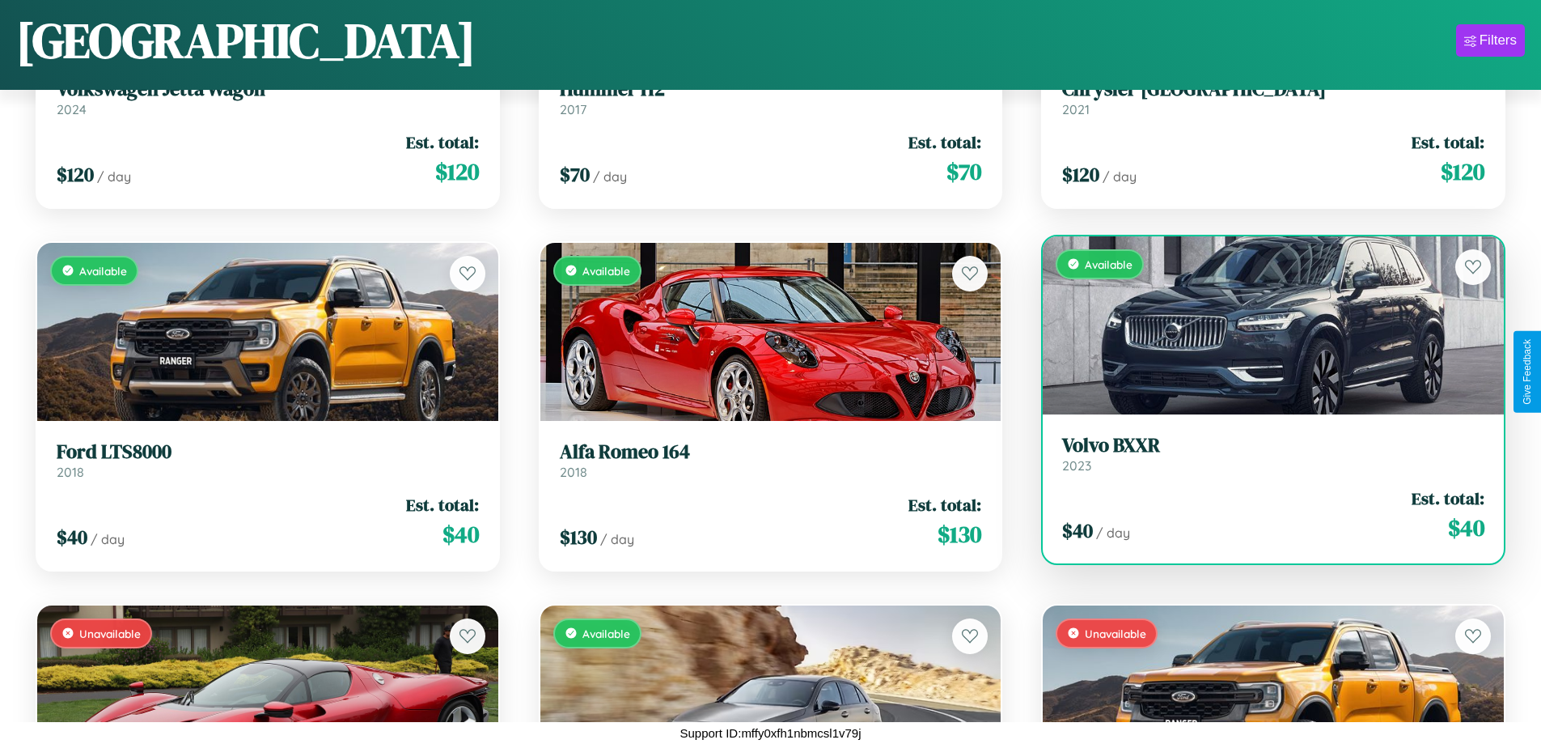
click at [1263, 515] on div "$ 40 / day Est. total: $ 40" at bounding box center [1273, 514] width 422 height 57
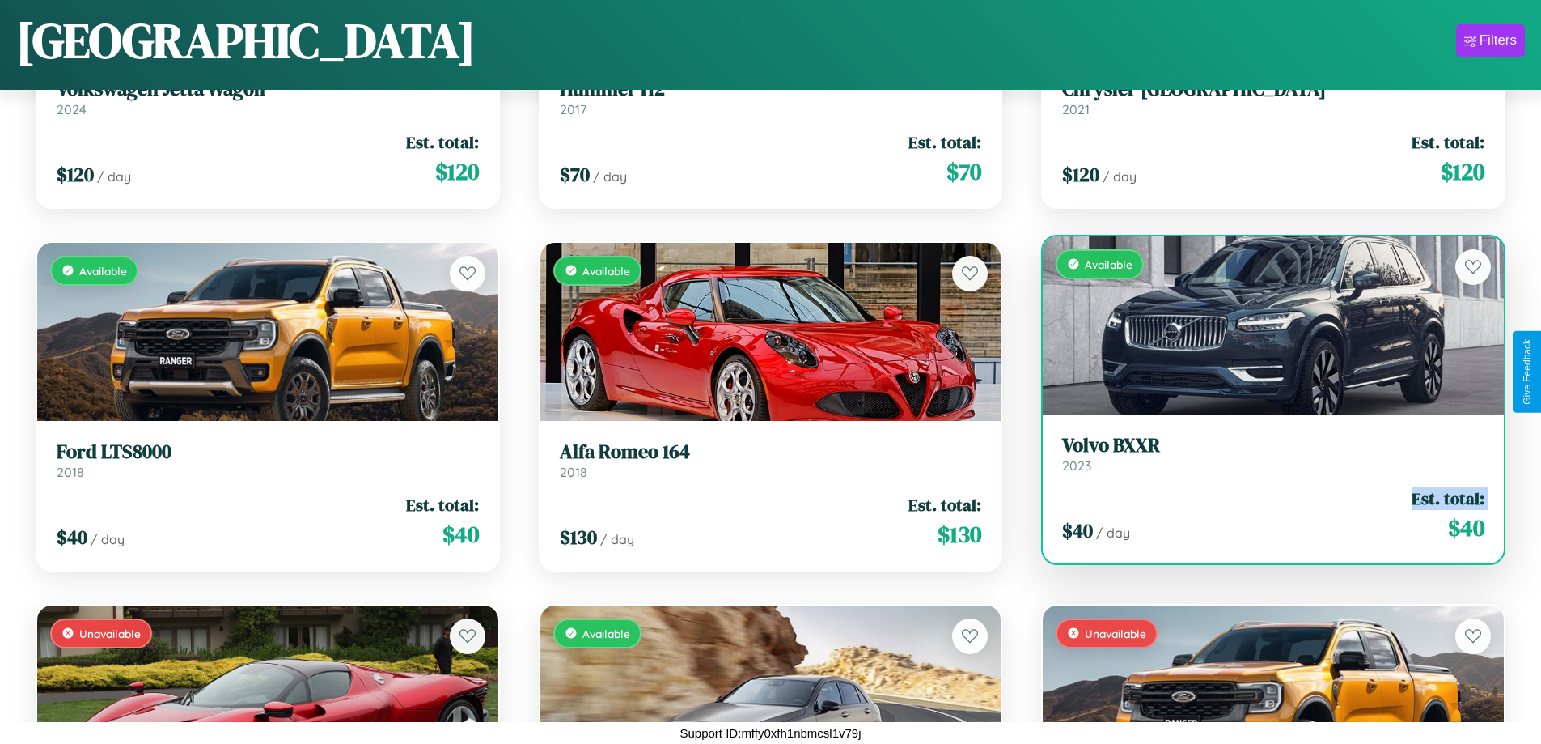
click at [1263, 515] on div "$ 40 / day Est. total: $ 40" at bounding box center [1273, 514] width 422 height 57
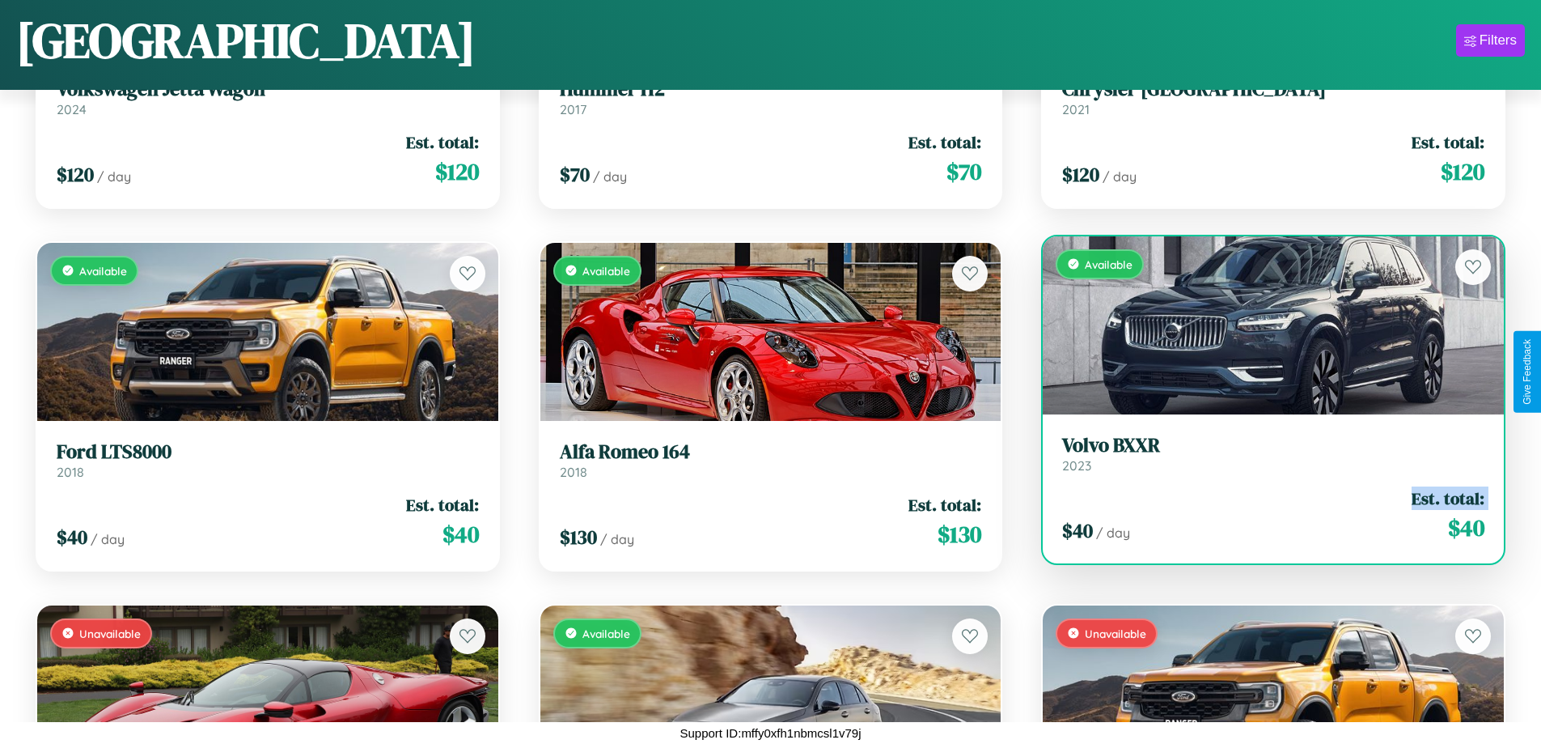
click at [1263, 515] on div "$ 40 / day Est. total: $ 40" at bounding box center [1273, 514] width 422 height 57
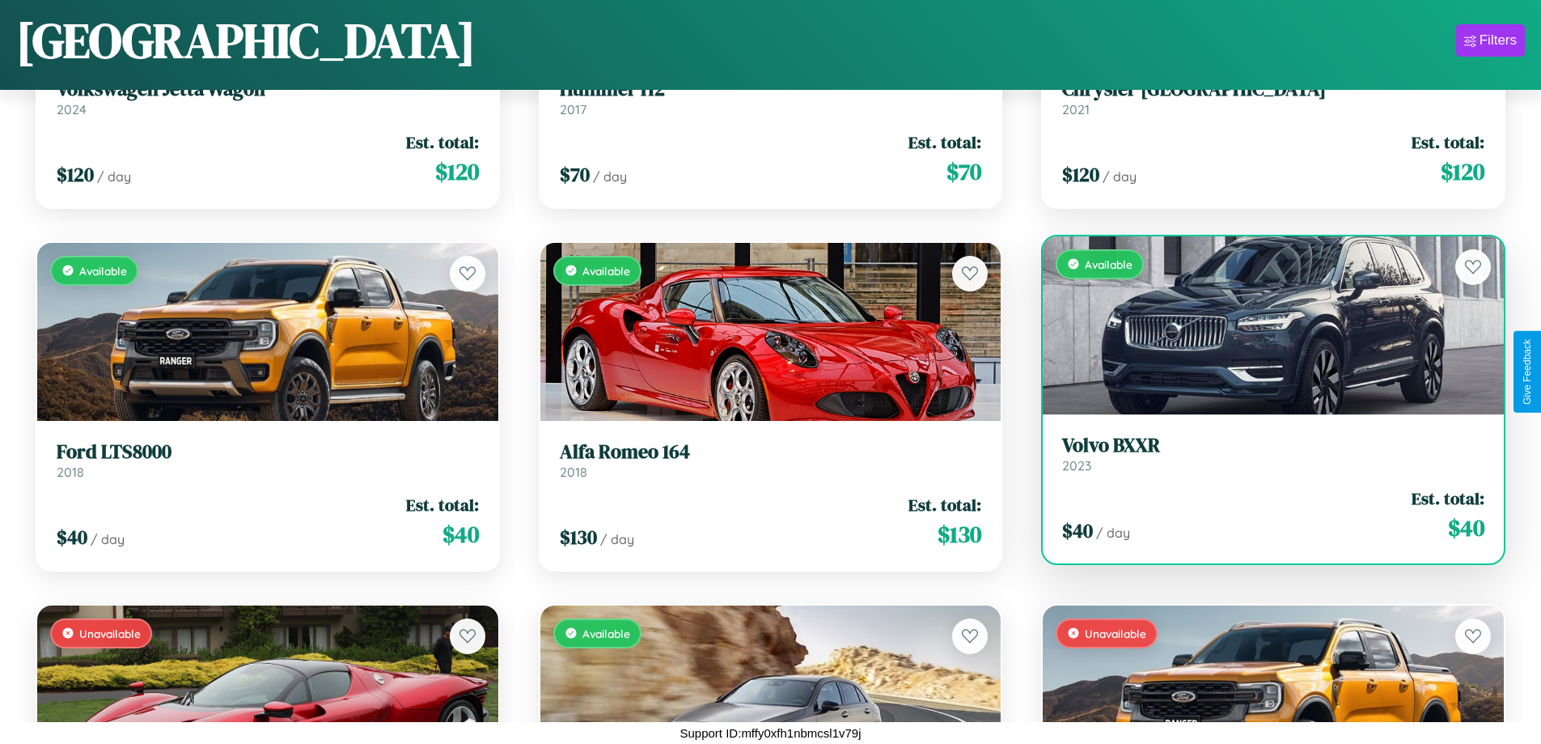
click at [1263, 515] on div "$ 40 / day Est. total: $ 40" at bounding box center [1273, 514] width 422 height 57
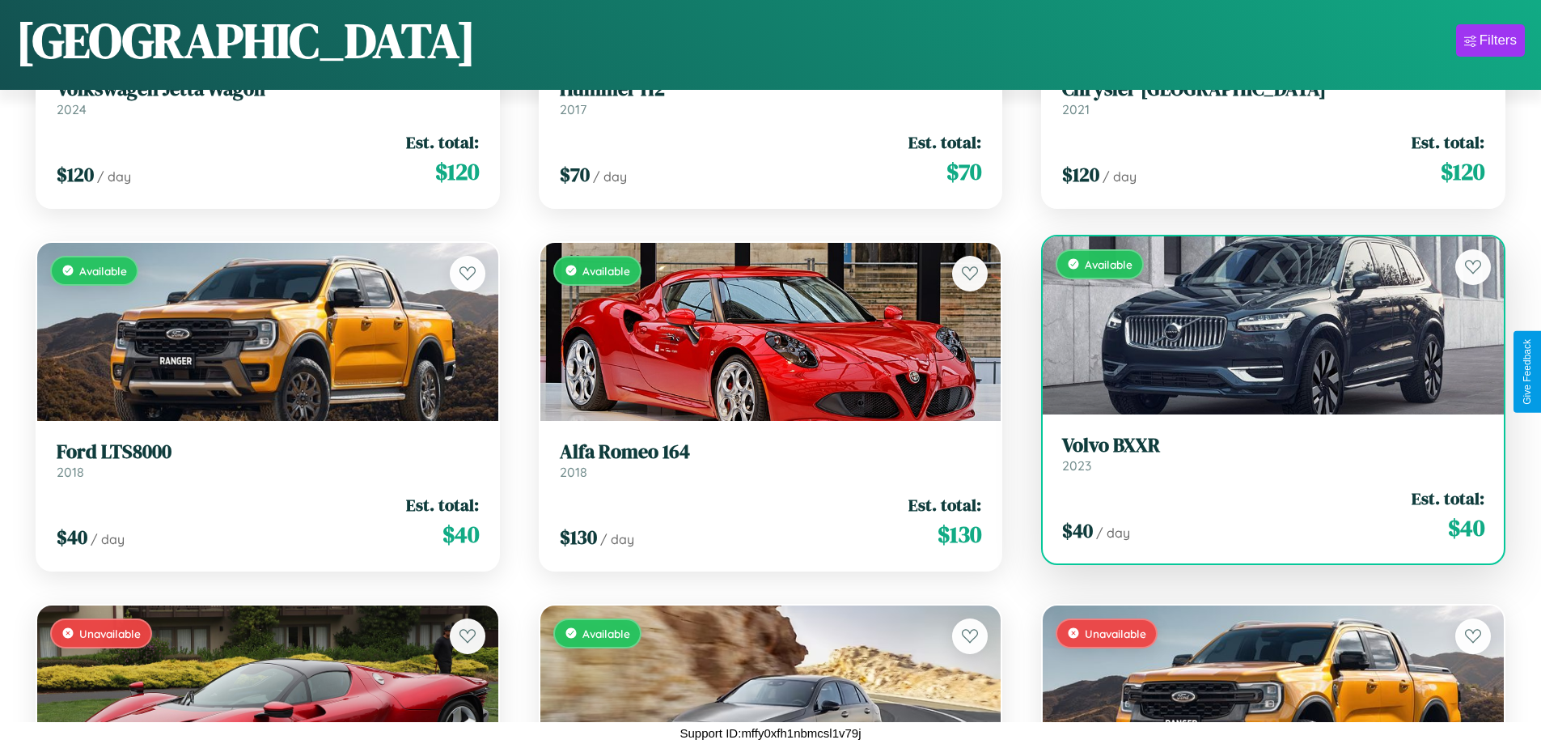
click at [1263, 453] on h3 "Volvo BXXR" at bounding box center [1273, 445] width 422 height 23
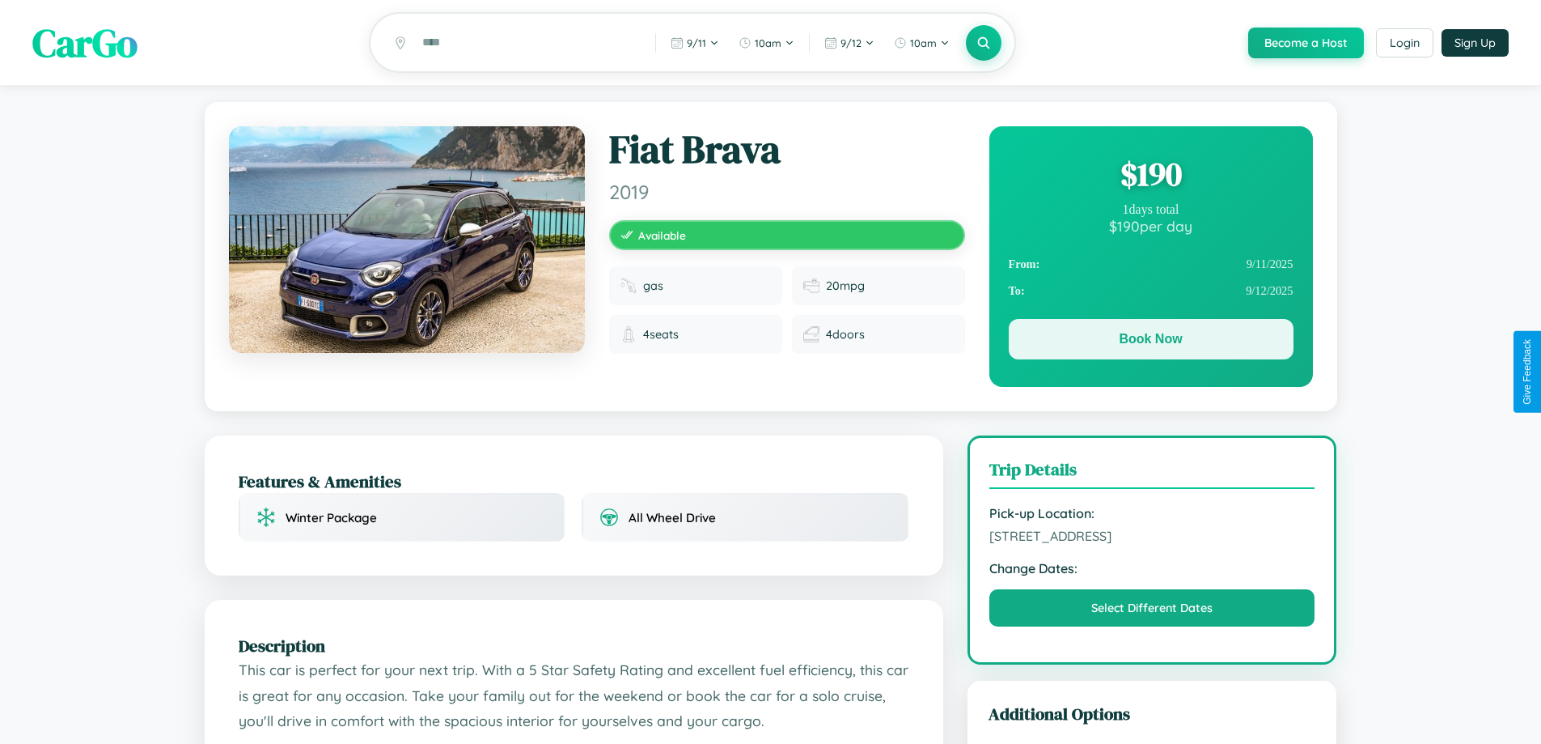
click at [1151, 341] on button "Book Now" at bounding box center [1151, 339] width 285 height 40
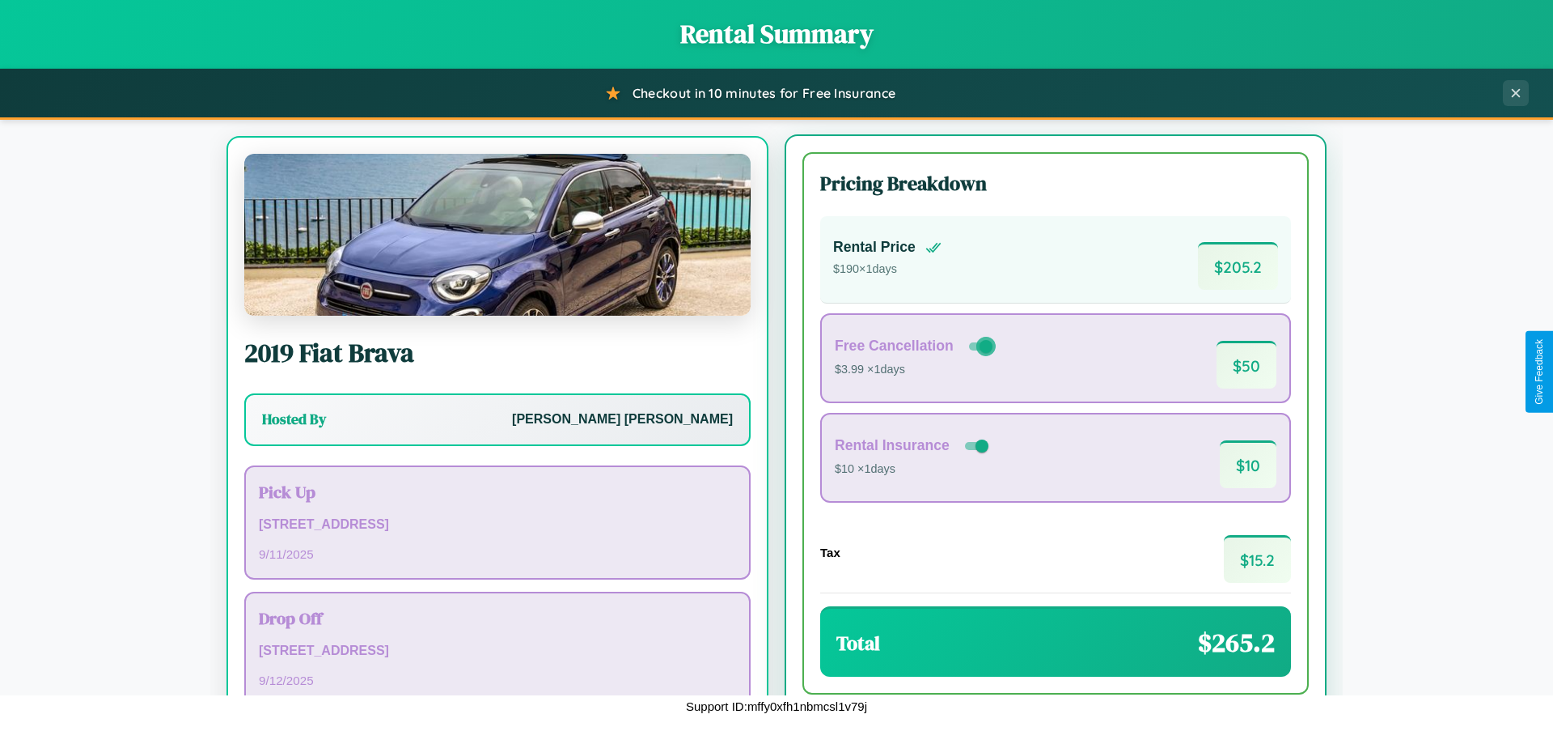
scroll to position [75, 0]
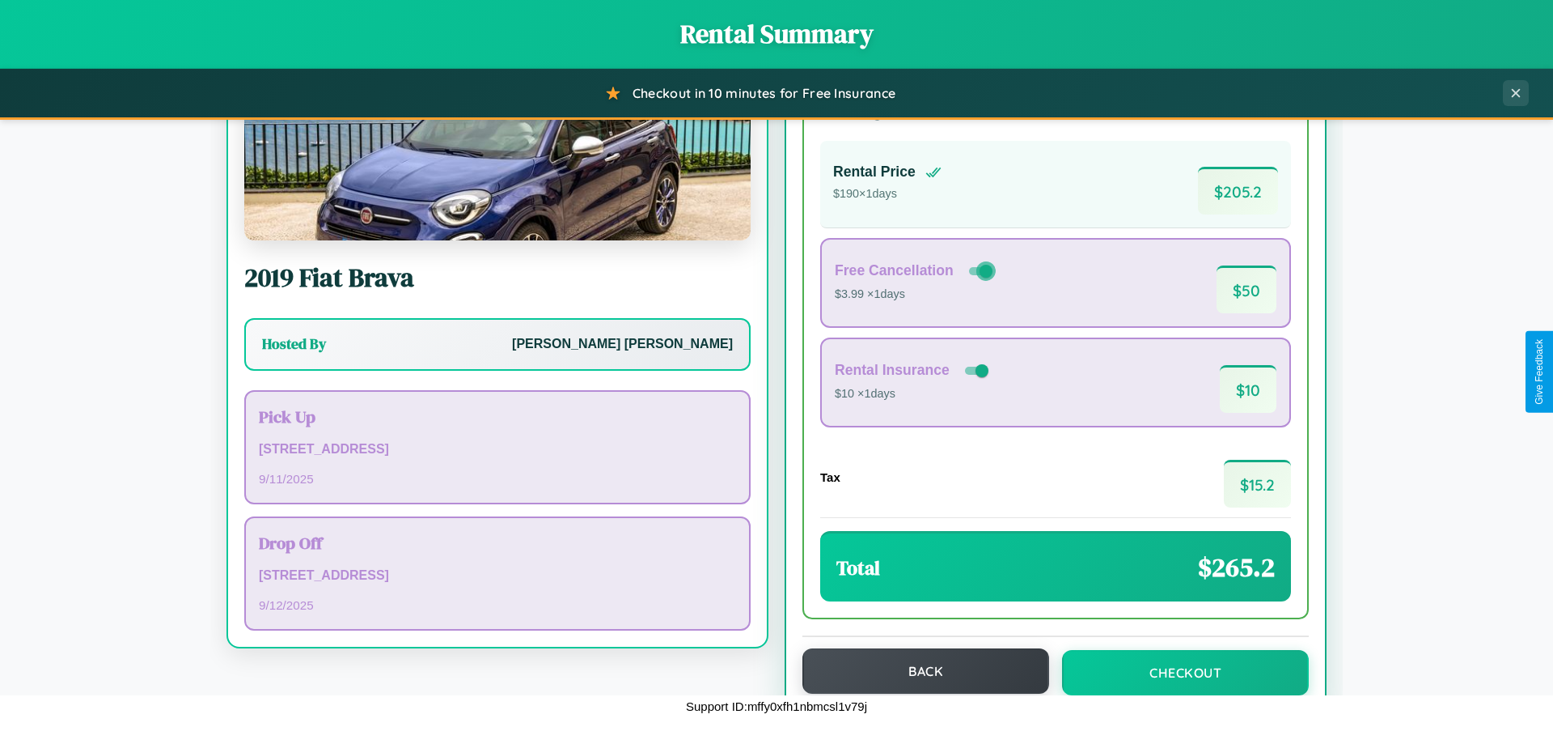
click at [918, 671] on button "Back" at bounding box center [926, 670] width 247 height 45
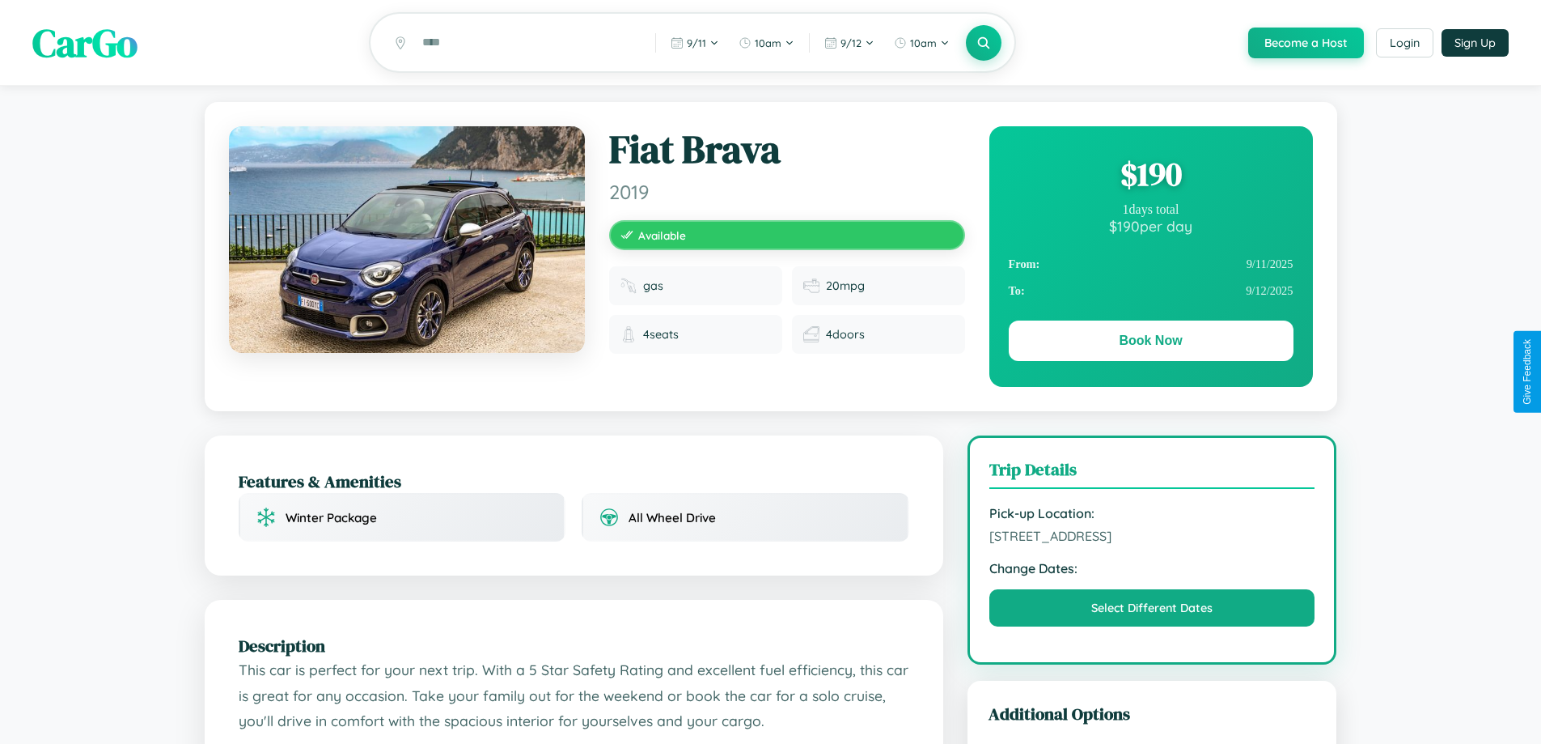
click at [1151, 176] on div "$ 190" at bounding box center [1151, 174] width 285 height 44
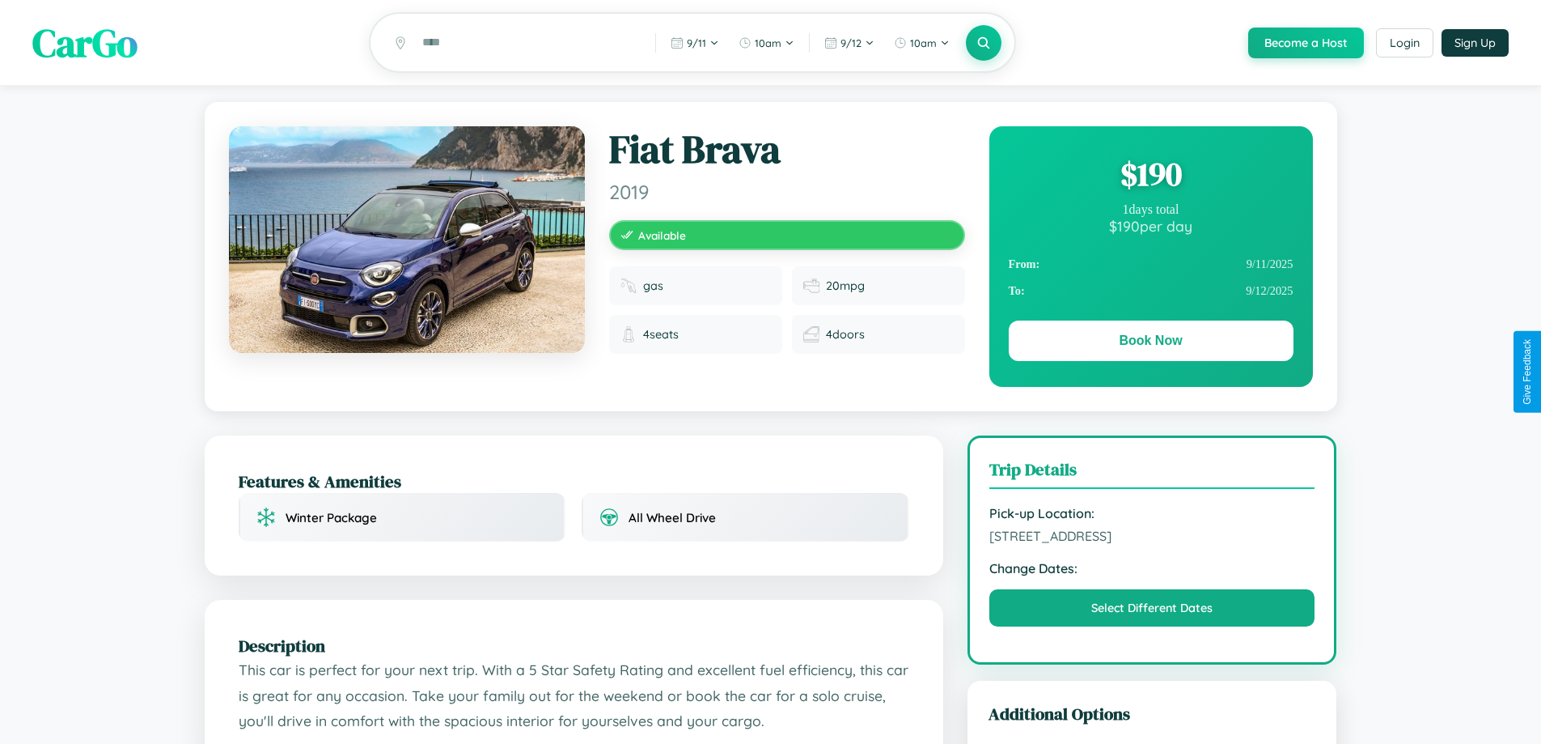
click at [1151, 176] on div "$ 190" at bounding box center [1151, 174] width 285 height 44
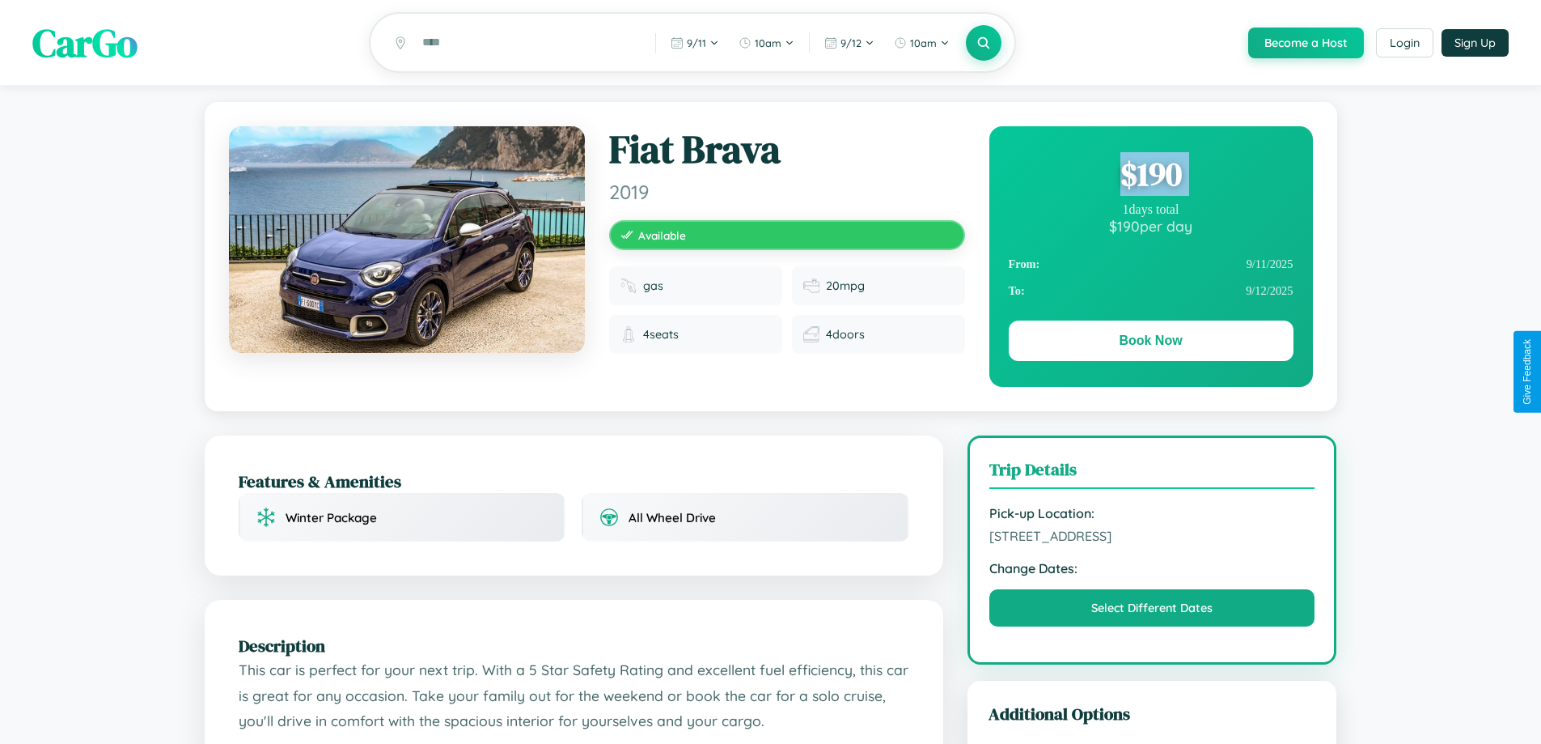
click at [1151, 176] on div "$ 190" at bounding box center [1151, 174] width 285 height 44
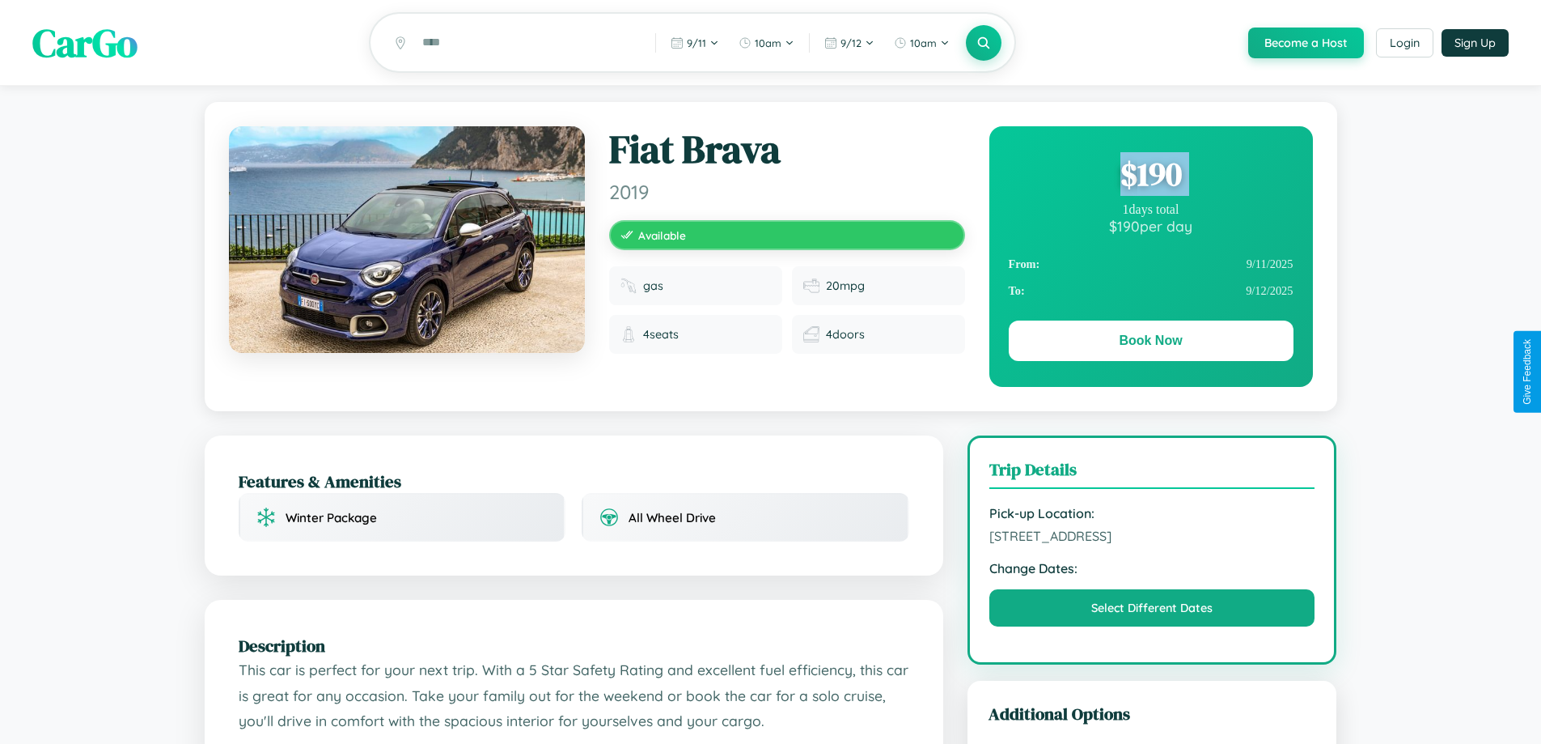
click at [1151, 176] on div "$ 190" at bounding box center [1151, 174] width 285 height 44
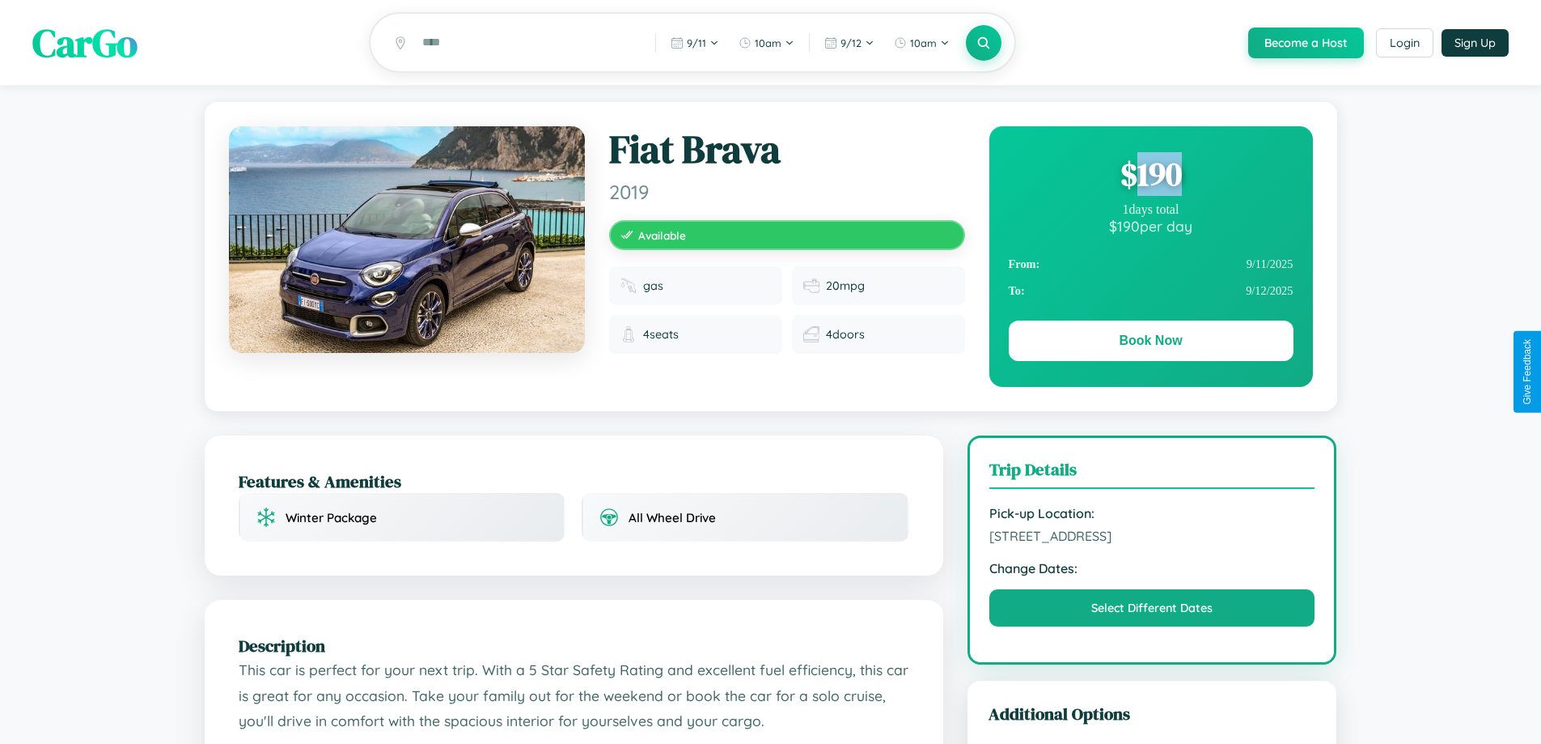
click at [1151, 176] on div "$ 190" at bounding box center [1151, 174] width 285 height 44
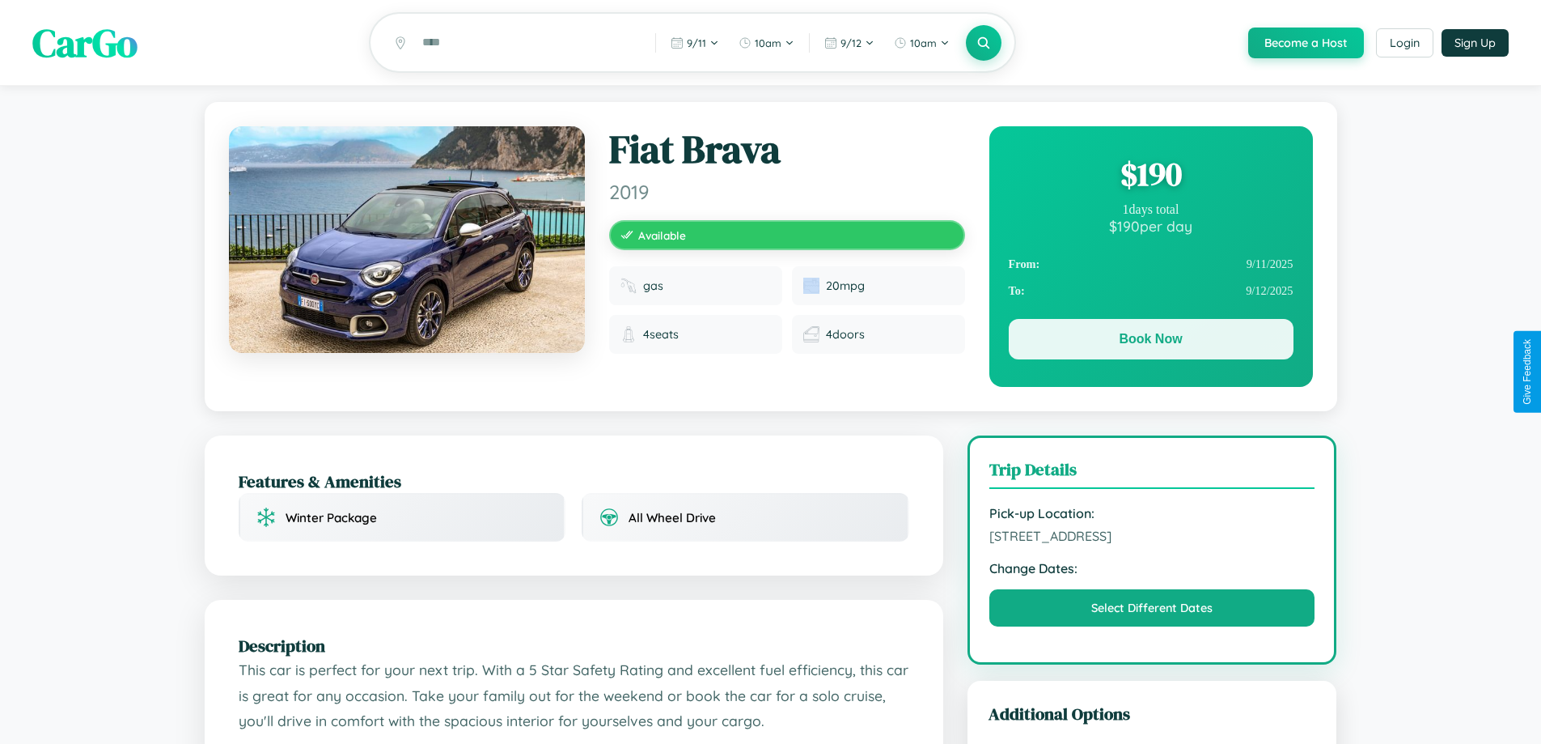
click at [1151, 342] on button "Book Now" at bounding box center [1151, 339] width 285 height 40
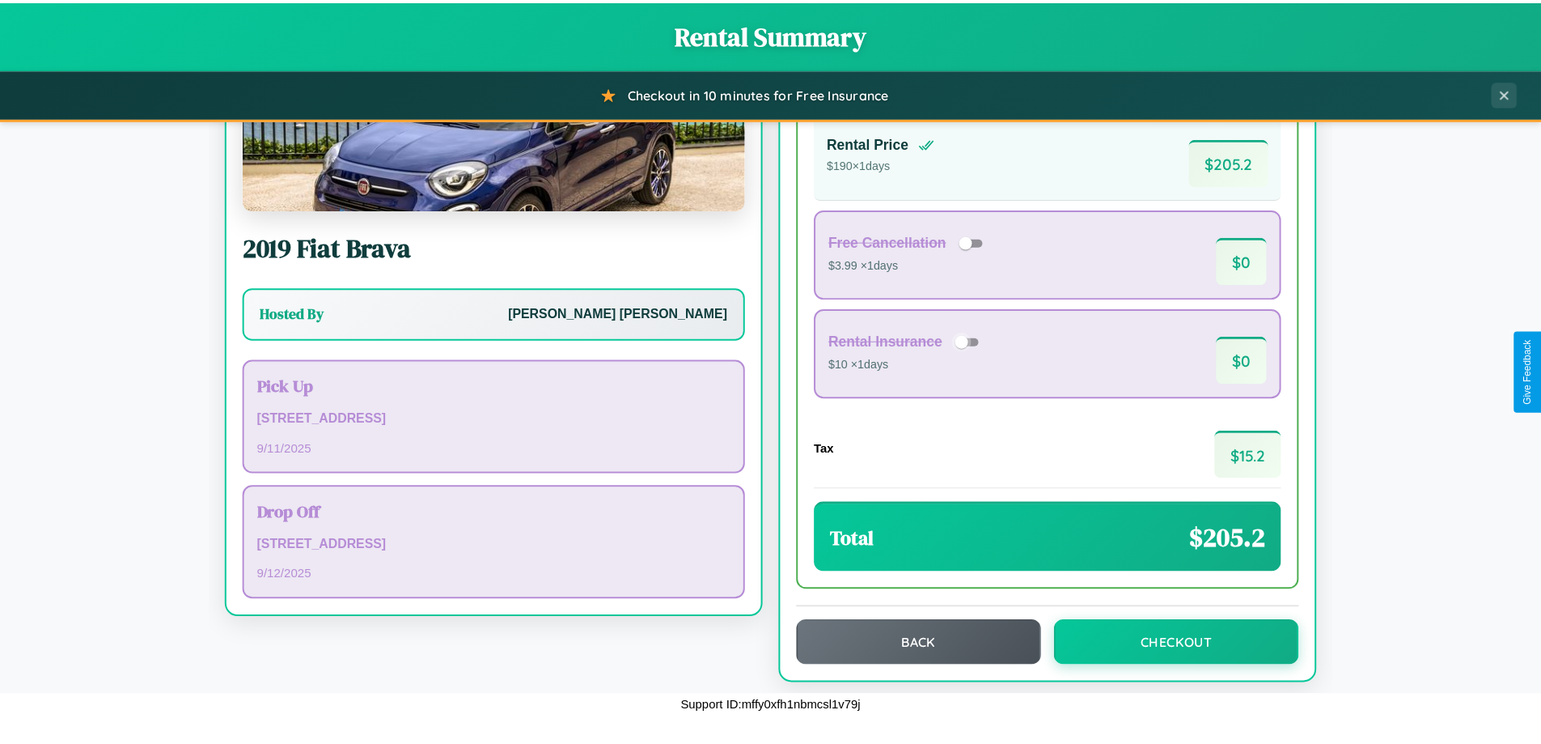
scroll to position [111, 0]
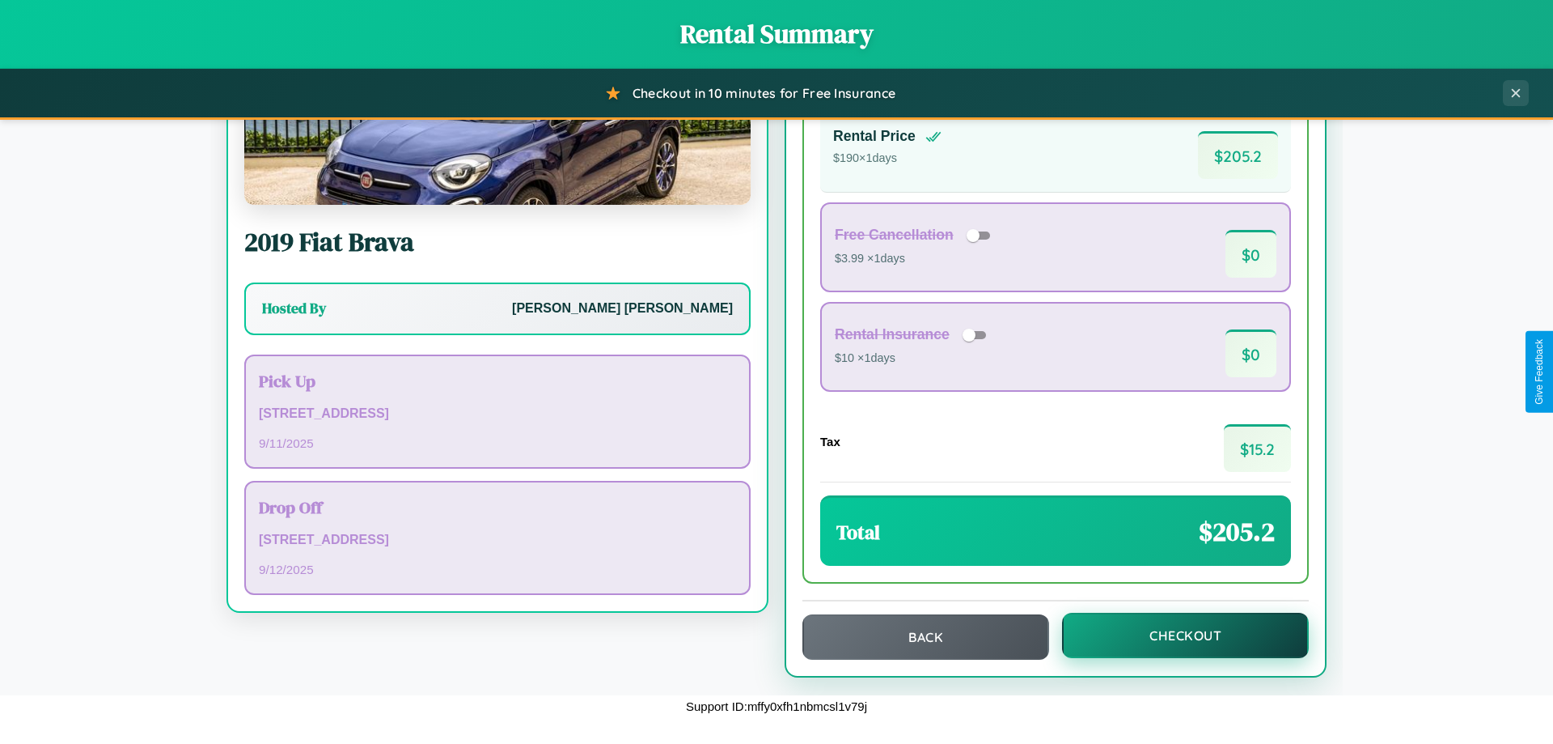
click at [1175, 635] on button "Checkout" at bounding box center [1185, 634] width 247 height 45
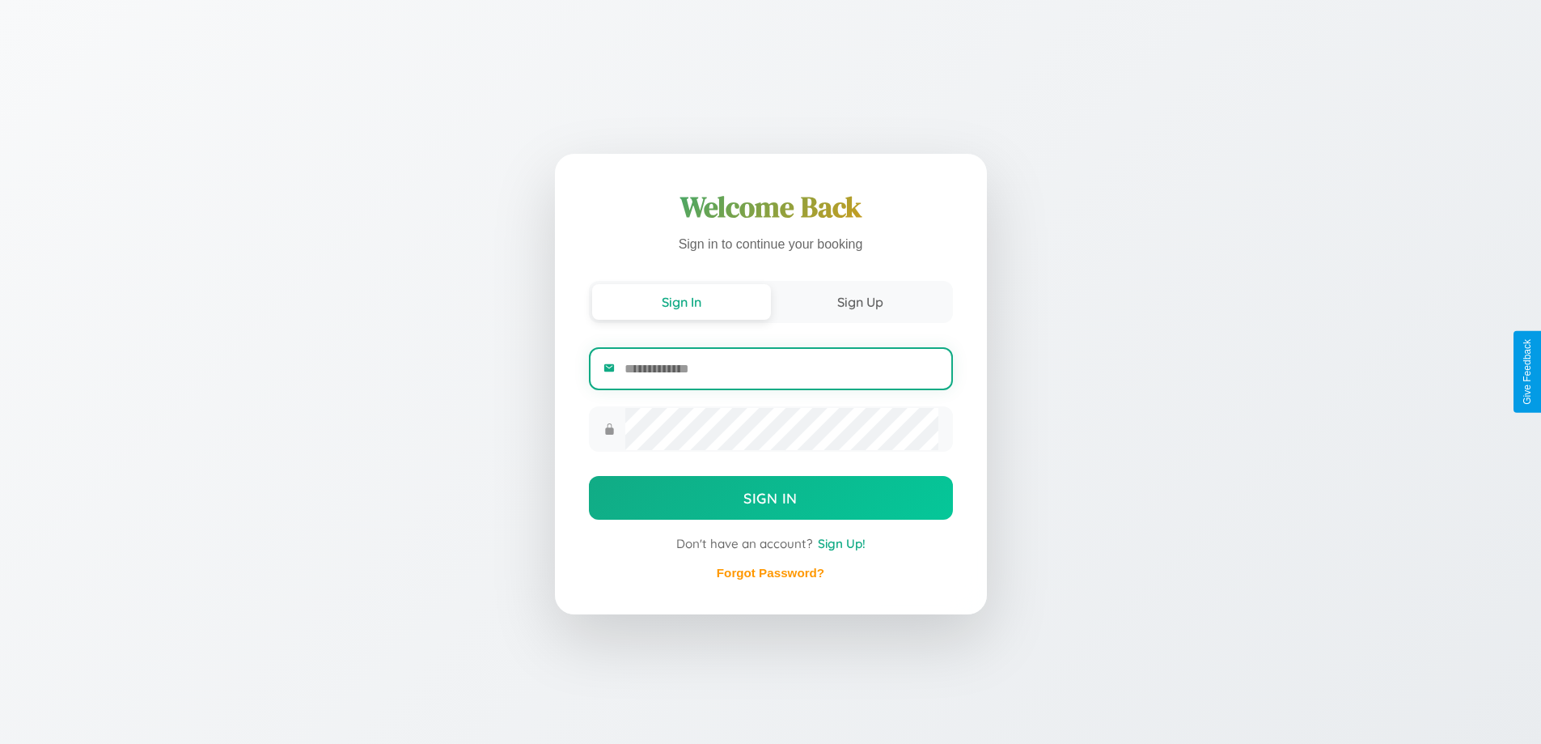
click at [781, 368] on input "email" at bounding box center [781, 369] width 313 height 40
type input "**********"
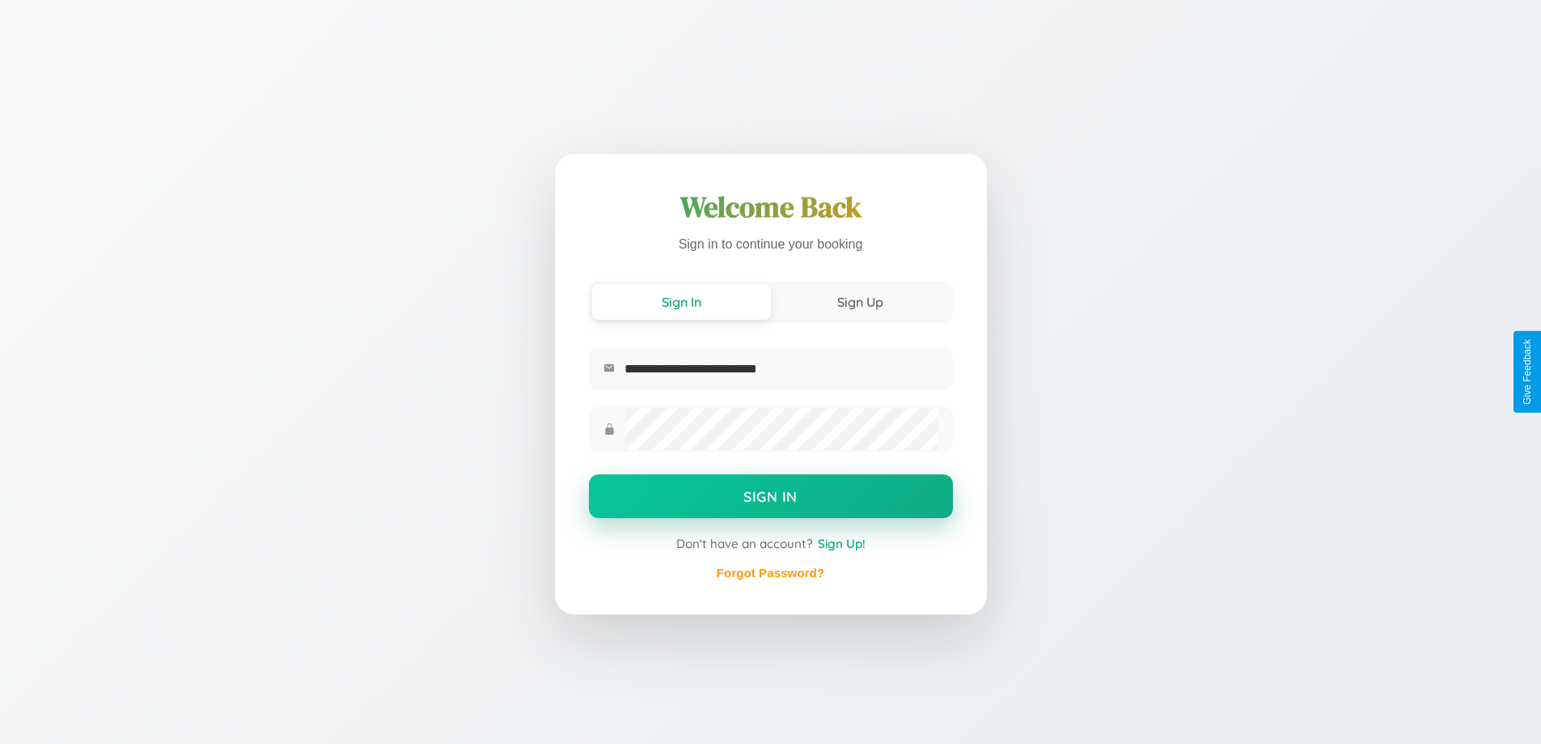
click at [770, 498] on button "Sign In" at bounding box center [771, 496] width 364 height 44
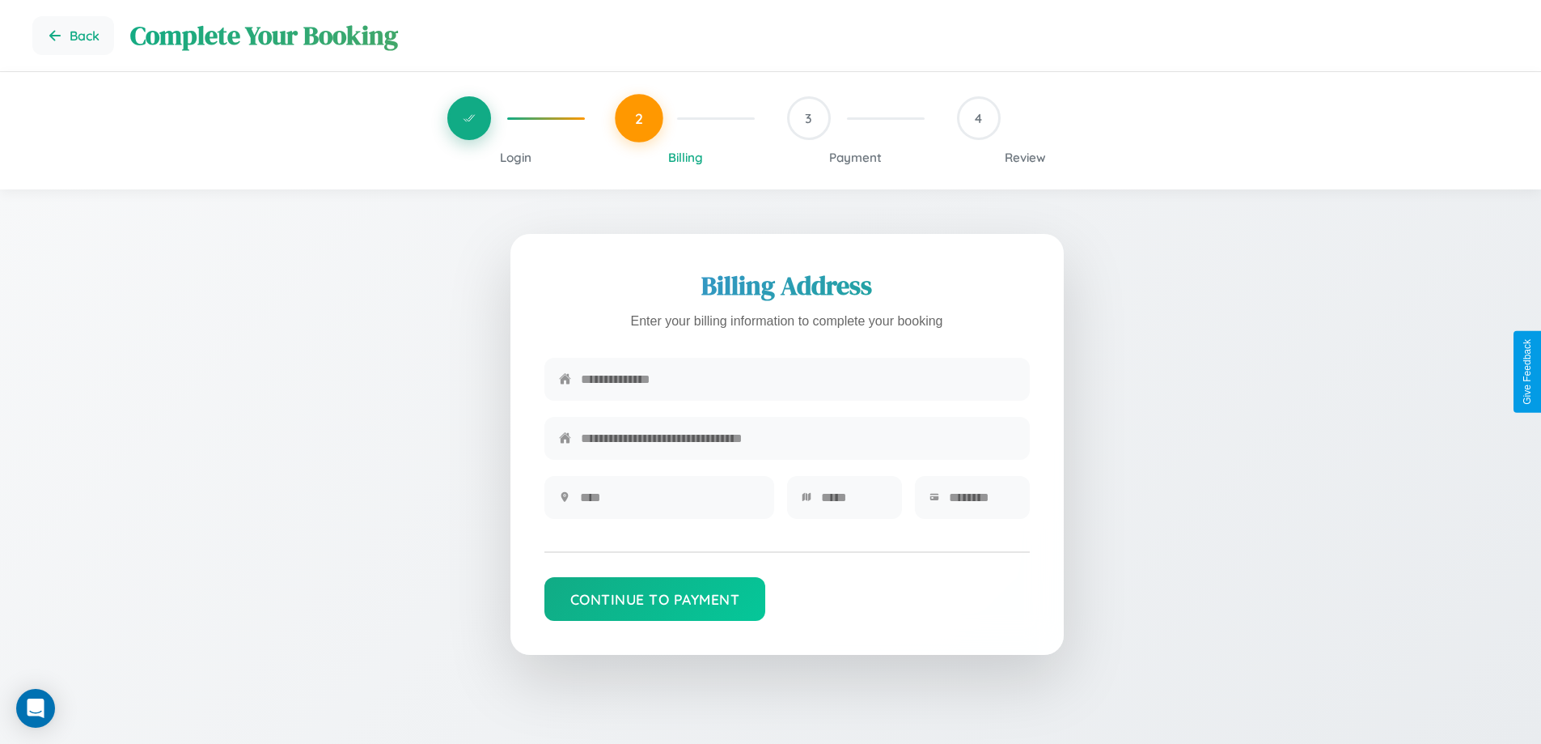
click at [798, 379] on input "text" at bounding box center [798, 379] width 434 height 40
type input "**********"
click at [669, 502] on input "text" at bounding box center [670, 497] width 180 height 40
type input "********"
click at [854, 502] on input "text" at bounding box center [854, 497] width 66 height 40
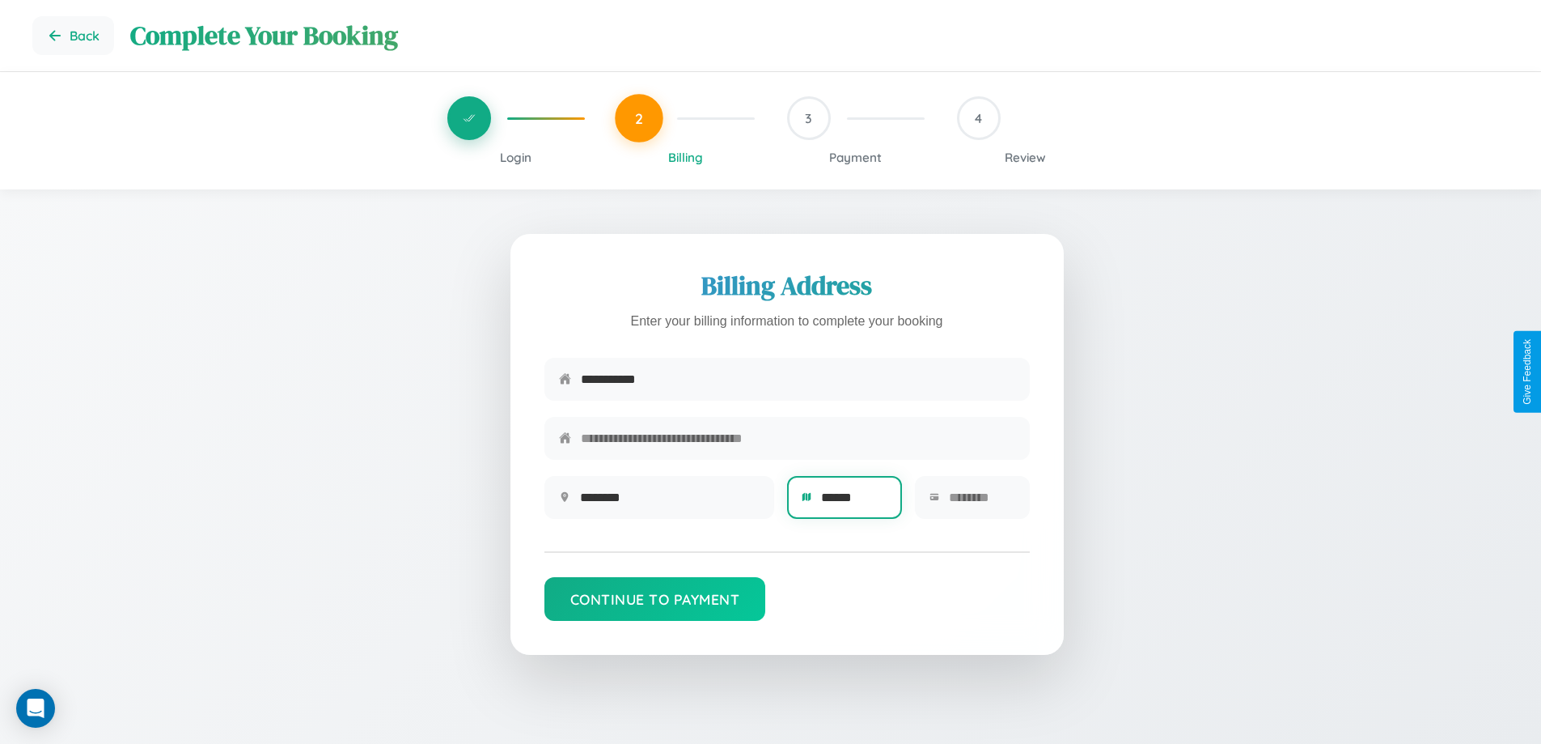
type input "******"
click at [981, 502] on input "text" at bounding box center [982, 497] width 66 height 40
type input "*****"
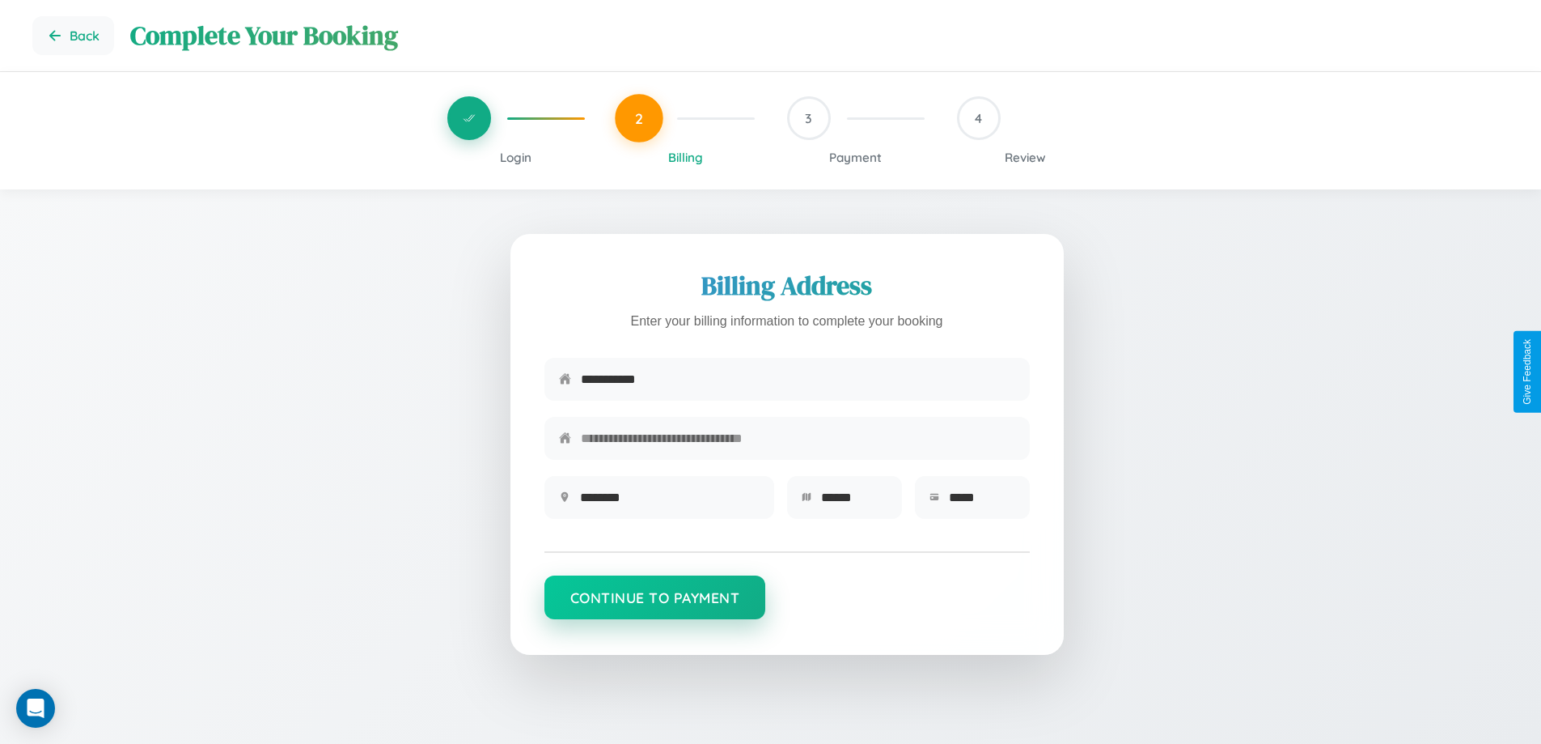
click at [655, 605] on button "Continue to Payment" at bounding box center [656, 597] width 222 height 44
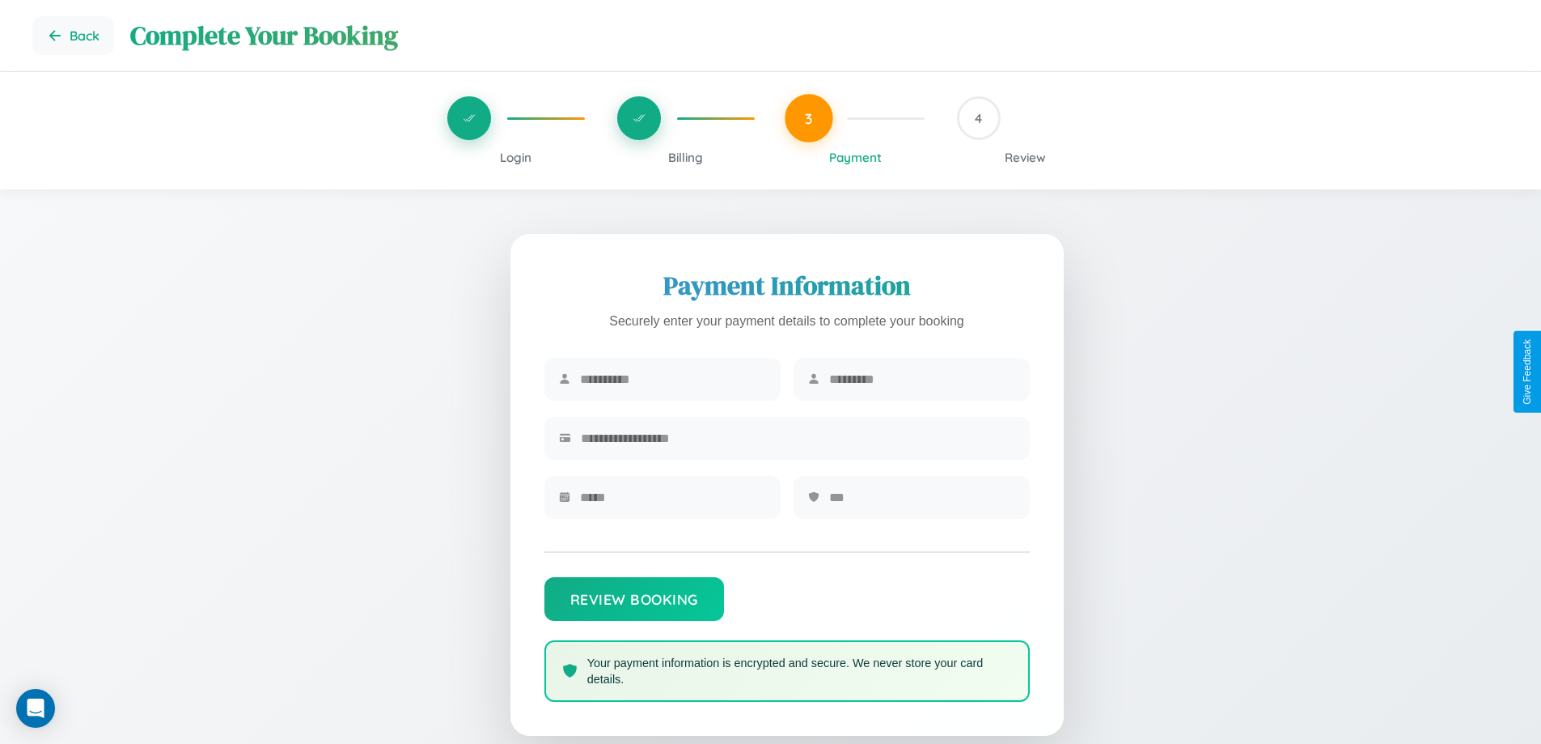
click at [672, 379] on input "text" at bounding box center [673, 379] width 186 height 40
type input "*********"
click at [922, 379] on input "text" at bounding box center [922, 379] width 186 height 40
type input "********"
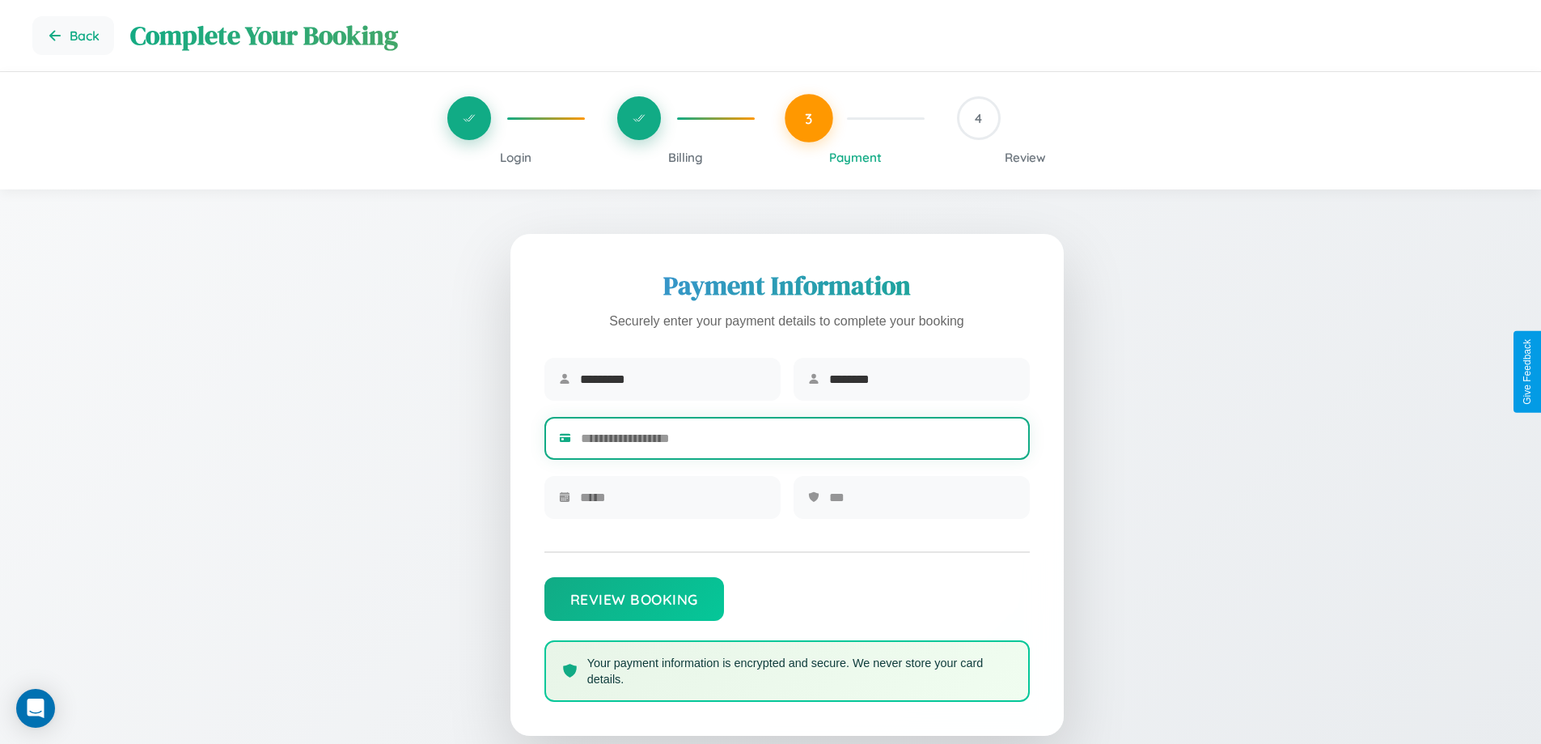
click at [798, 441] on input "text" at bounding box center [798, 438] width 434 height 40
type input "**********"
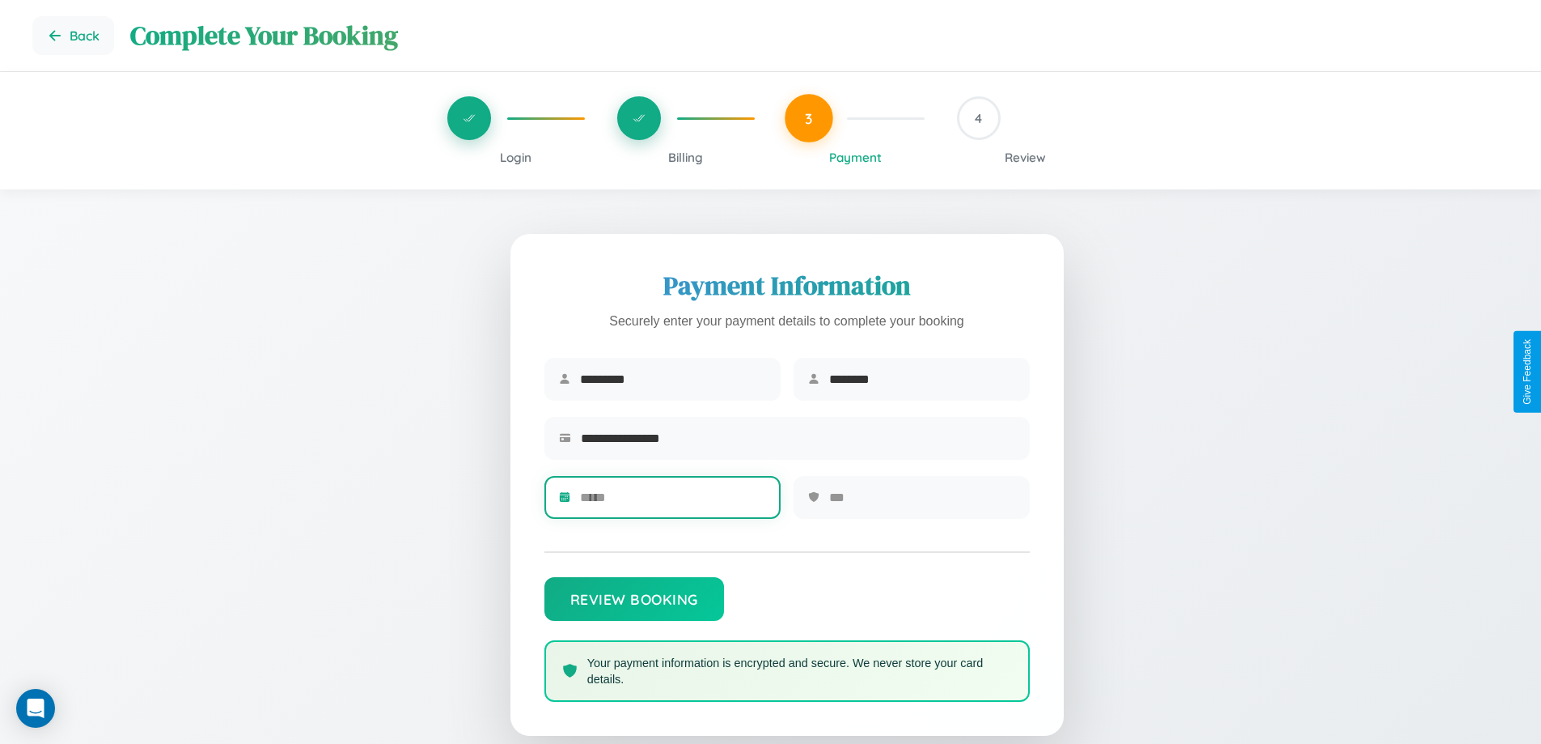
click at [672, 502] on input "text" at bounding box center [673, 497] width 186 height 40
type input "*****"
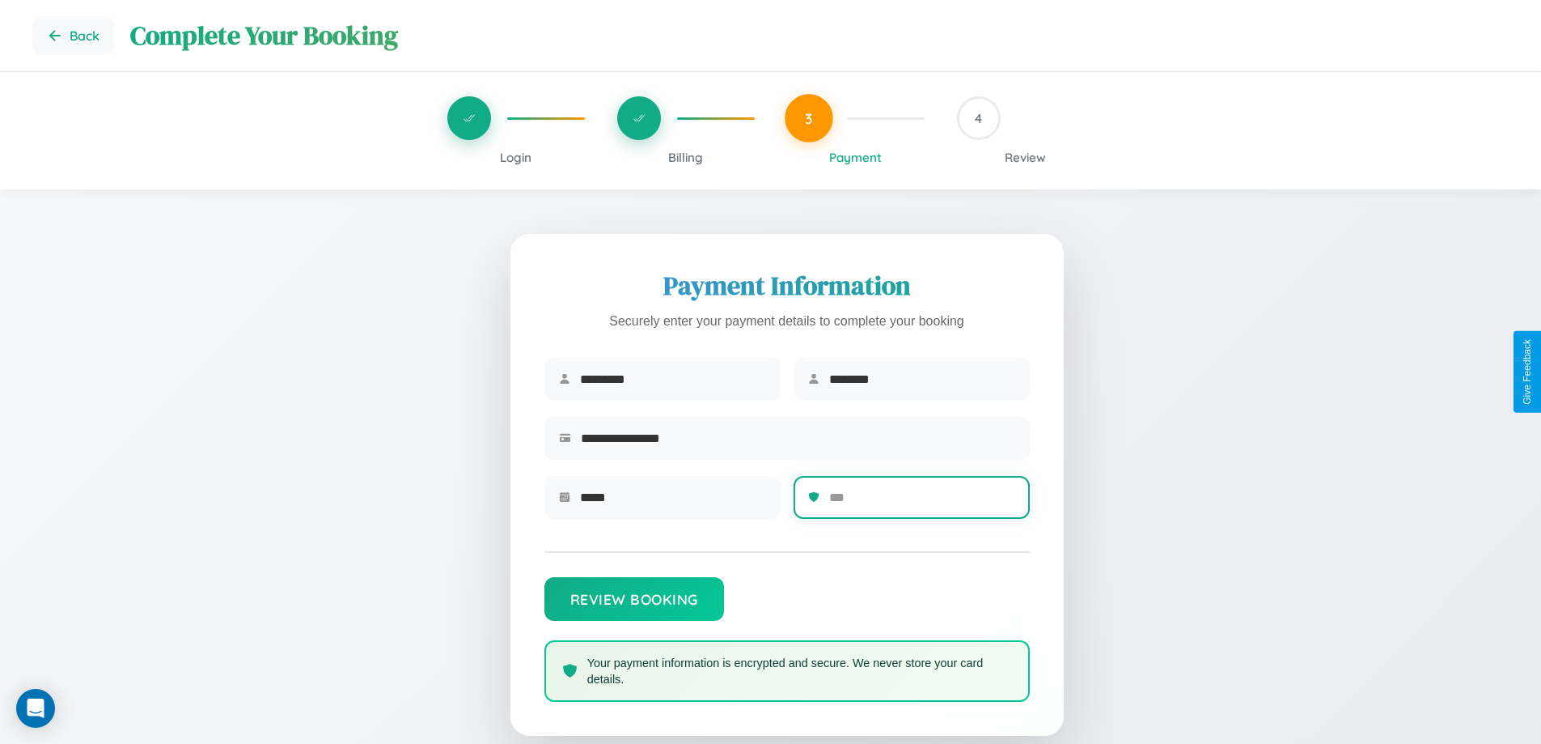
click at [922, 502] on input "text" at bounding box center [922, 497] width 186 height 40
type input "***"
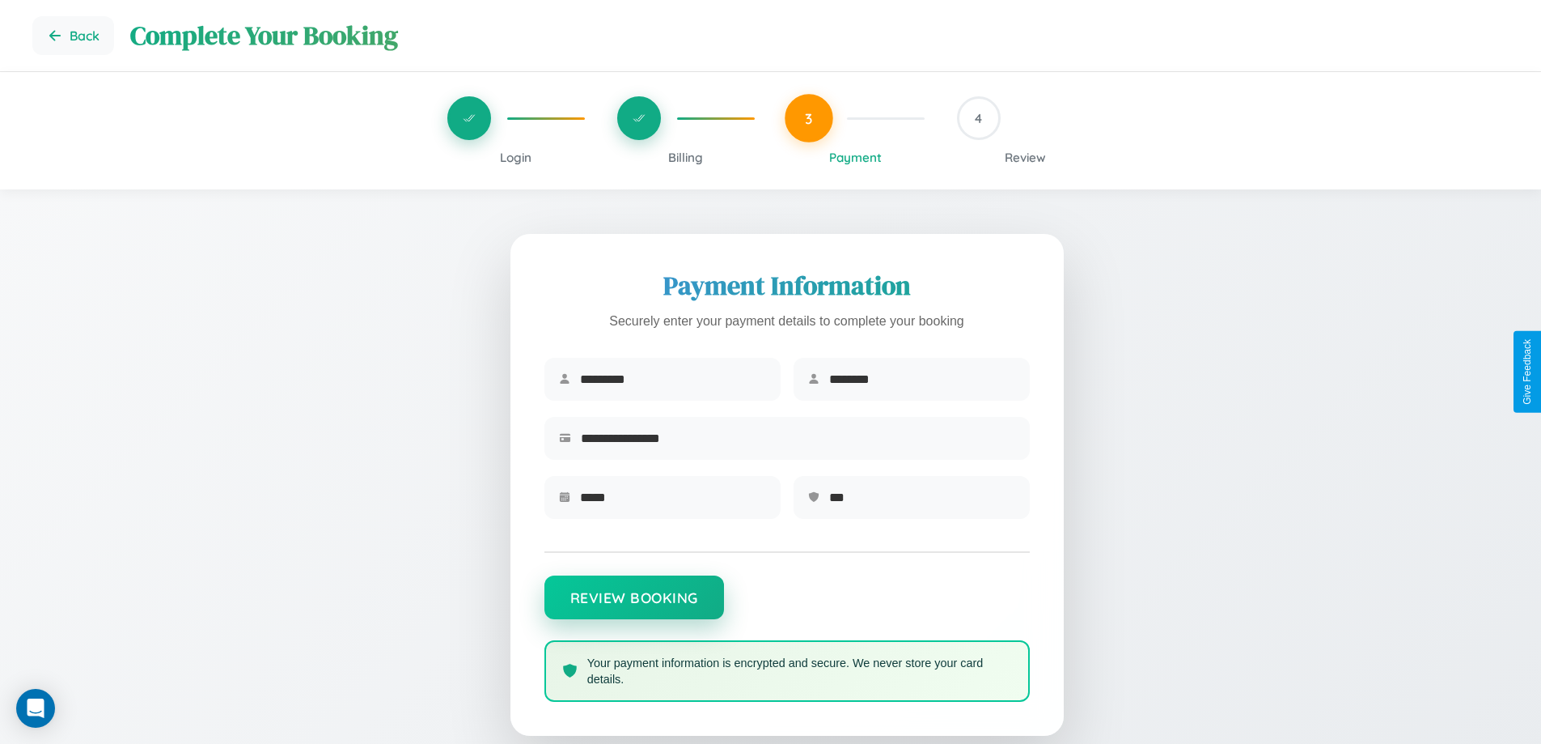
click at [634, 605] on button "Review Booking" at bounding box center [635, 597] width 180 height 44
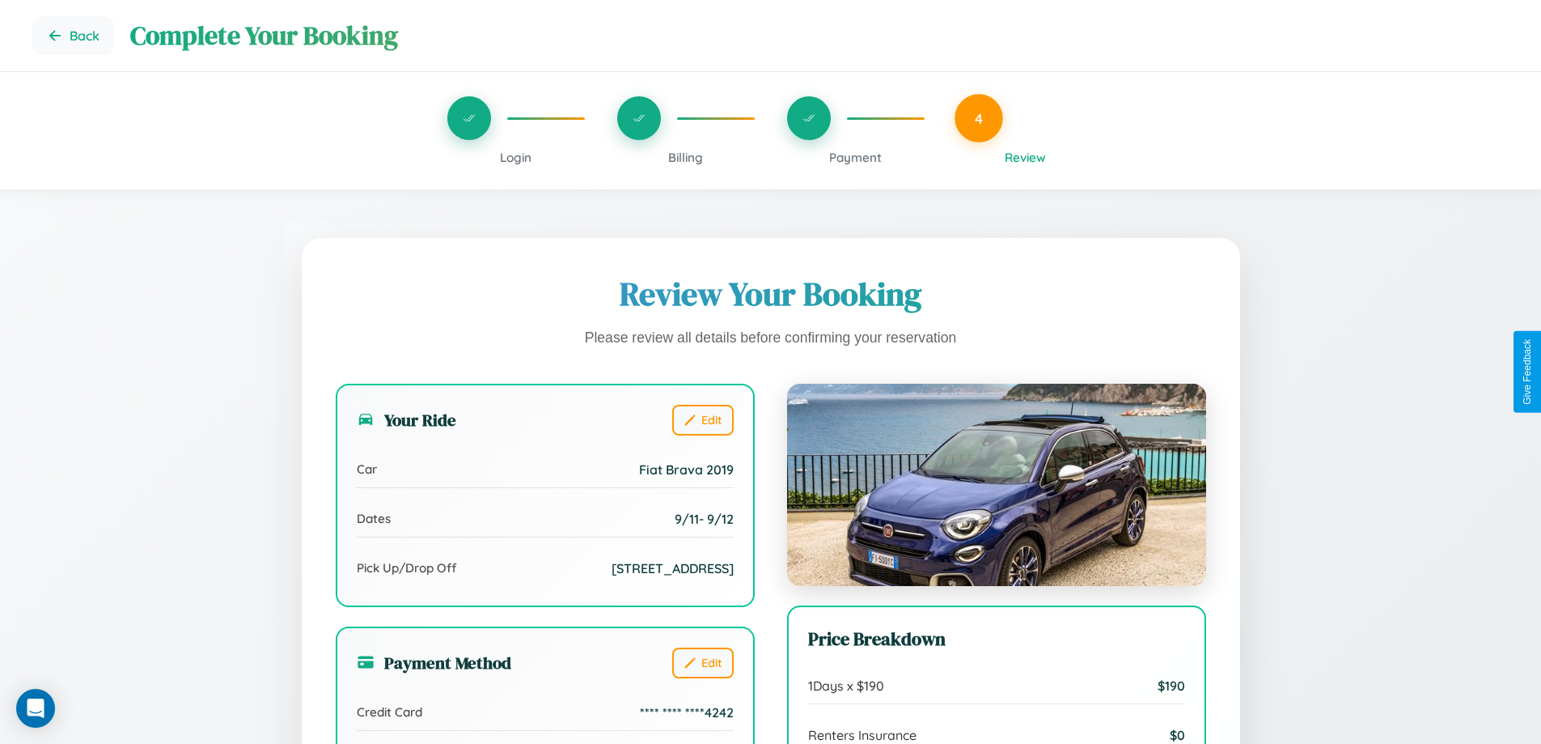
scroll to position [446, 0]
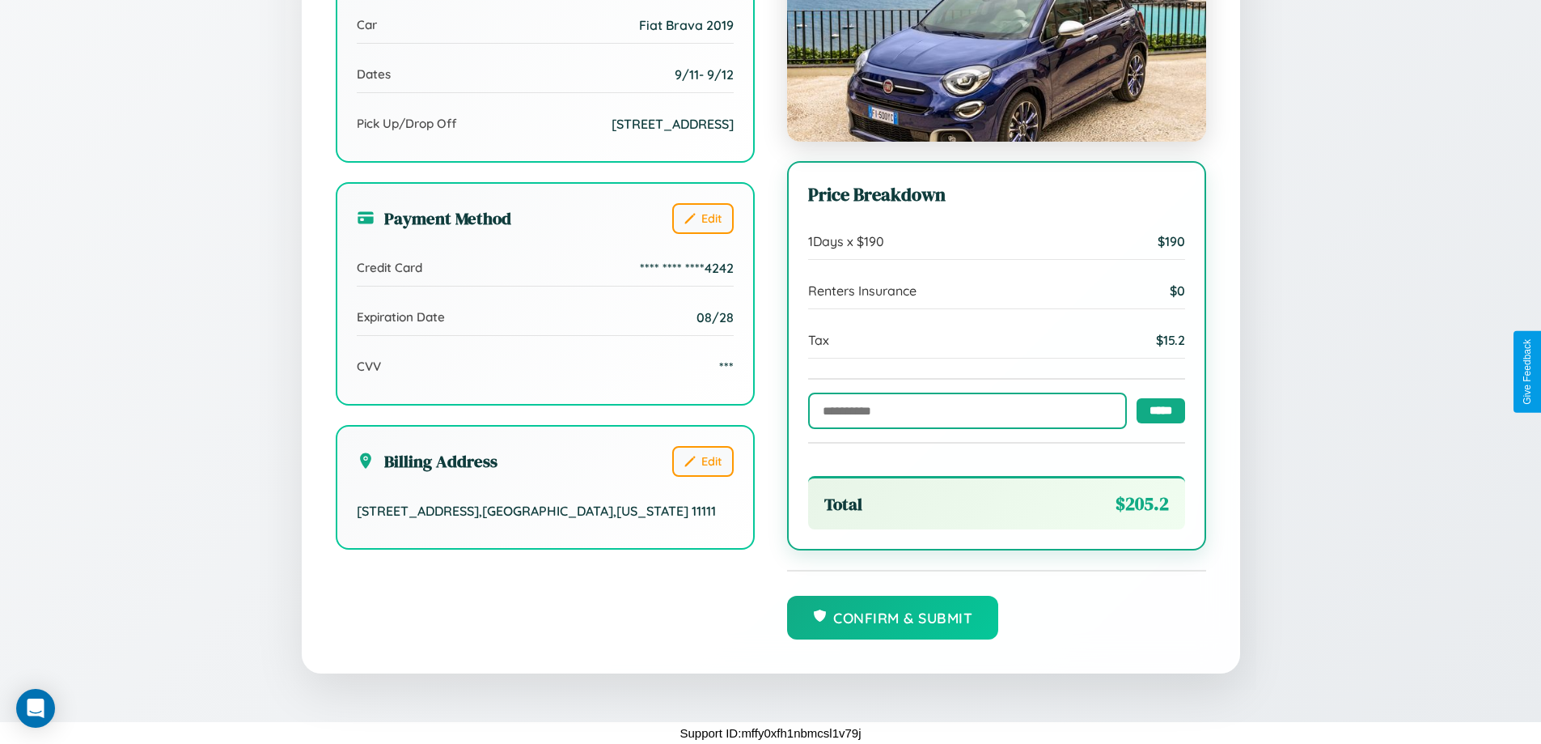
click at [963, 409] on input "text" at bounding box center [967, 410] width 319 height 36
type input "******"
click at [1156, 409] on input "*****" at bounding box center [1161, 409] width 49 height 25
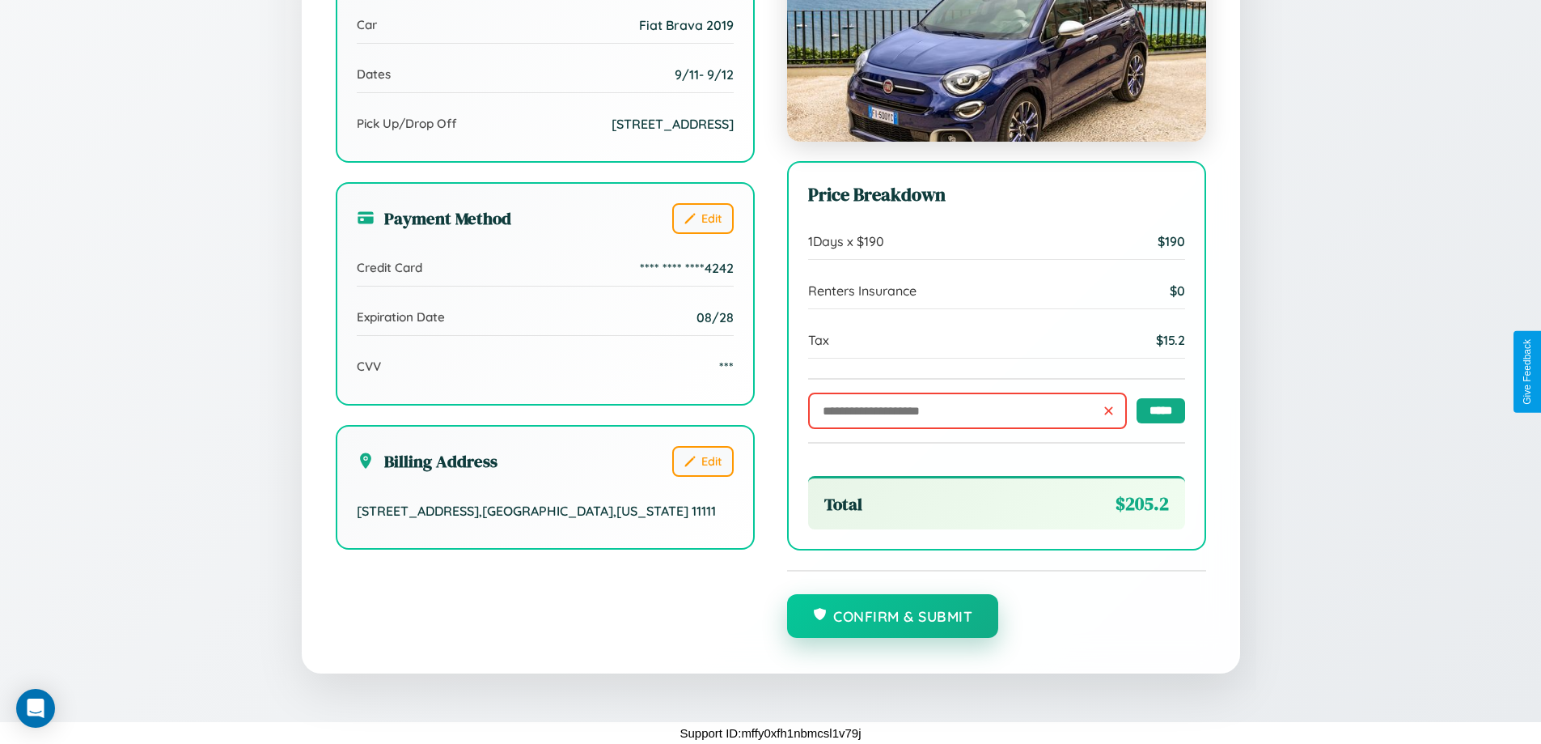
click at [892, 617] on button "Confirm & Submit" at bounding box center [893, 616] width 212 height 44
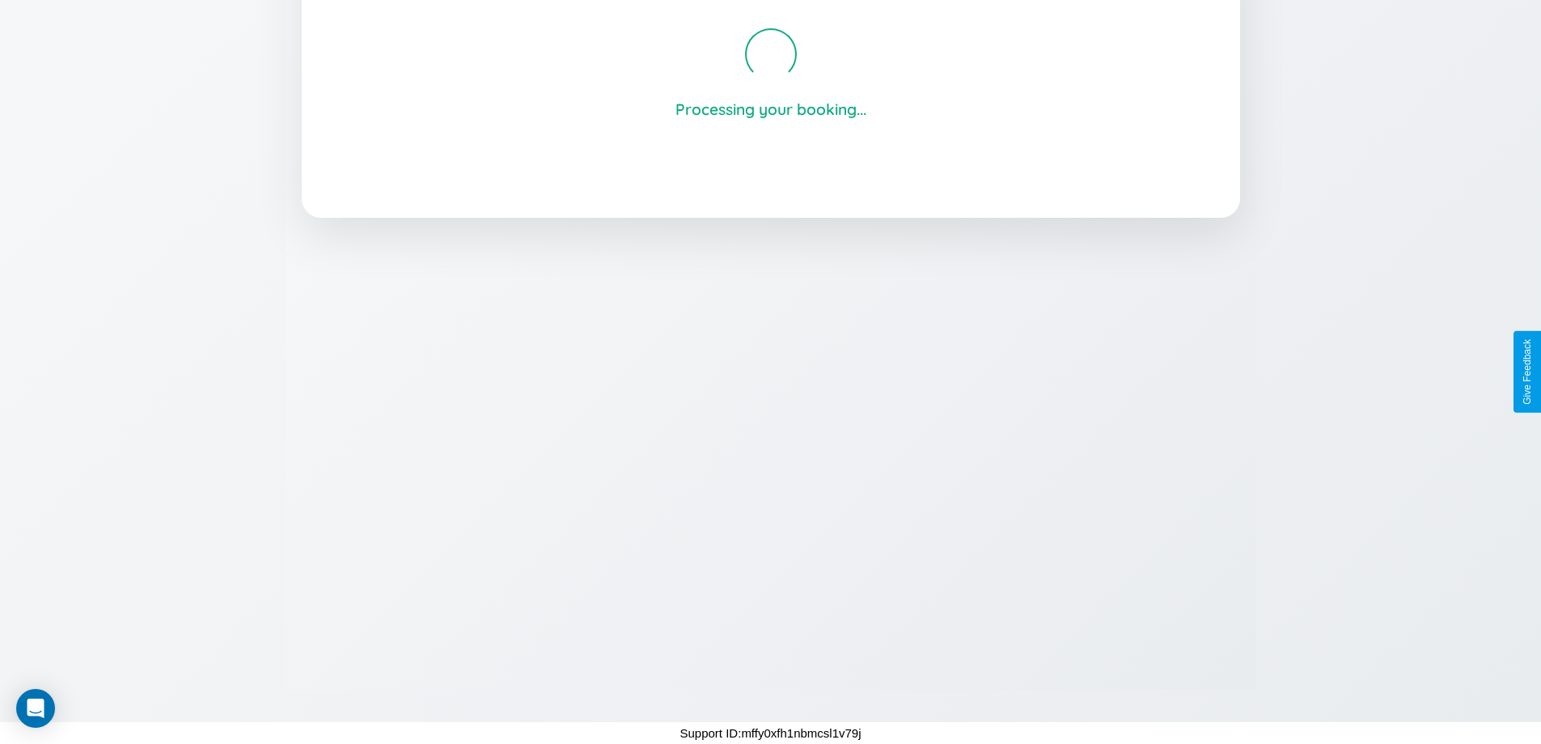
scroll to position [308, 0]
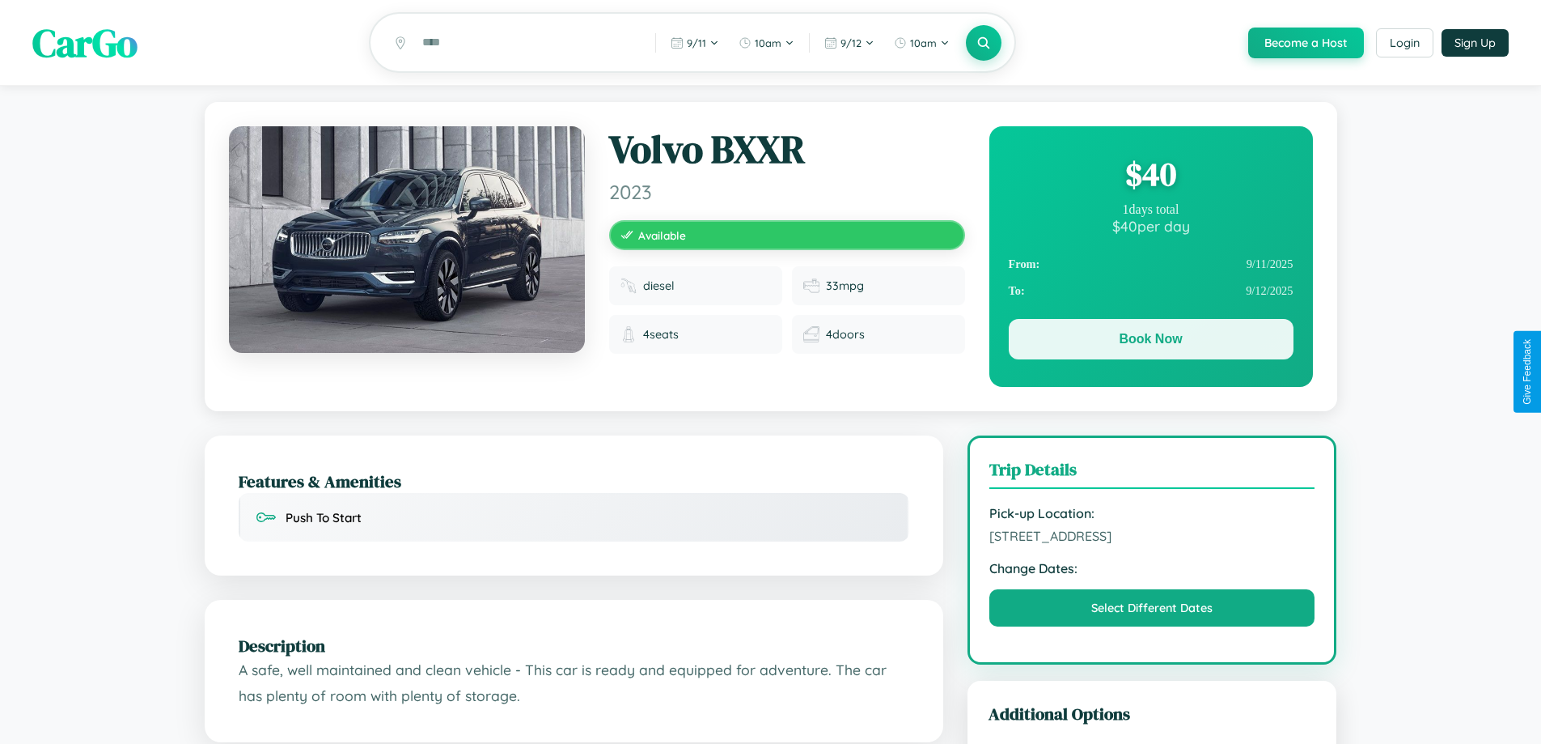
click at [1151, 341] on button "Book Now" at bounding box center [1151, 339] width 285 height 40
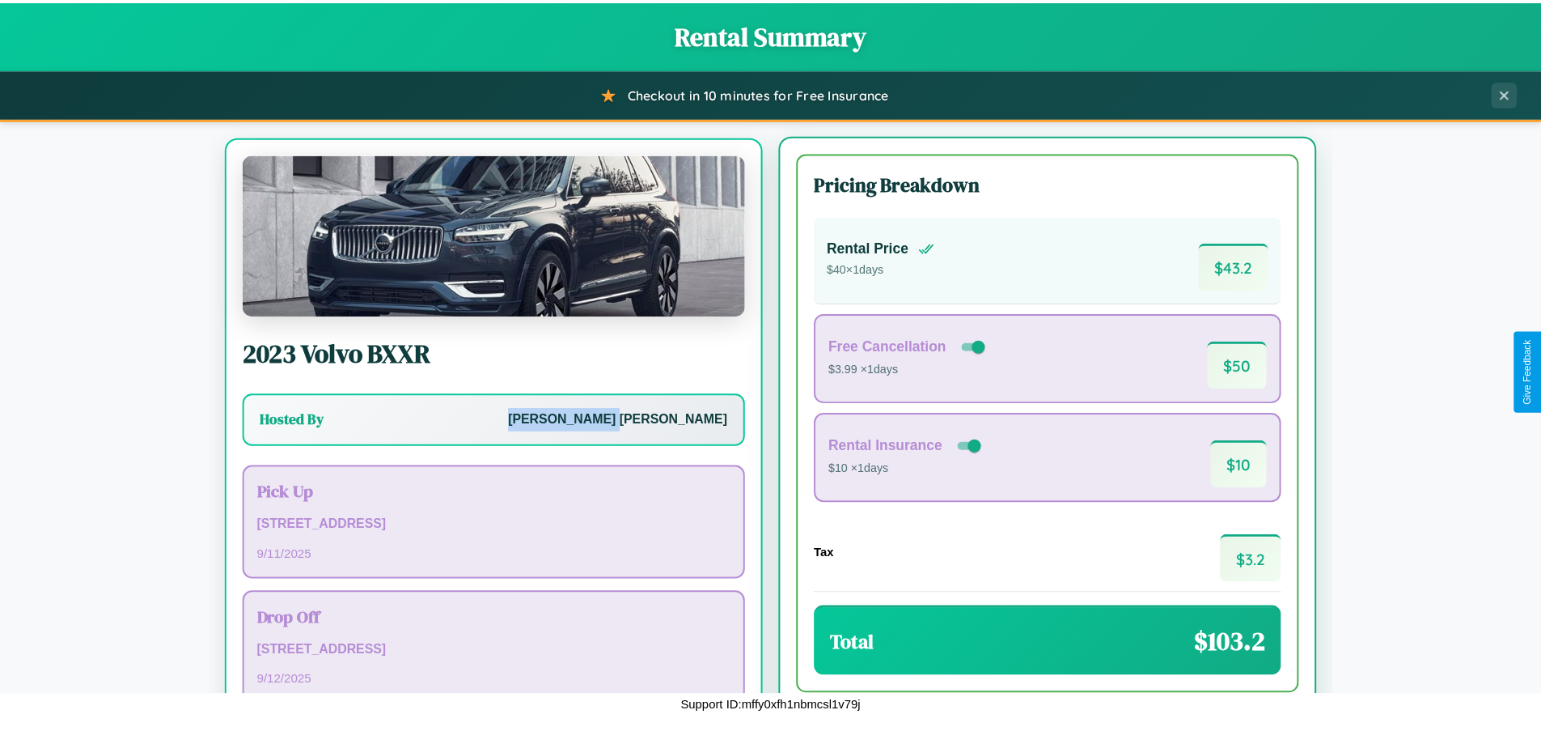
scroll to position [75, 0]
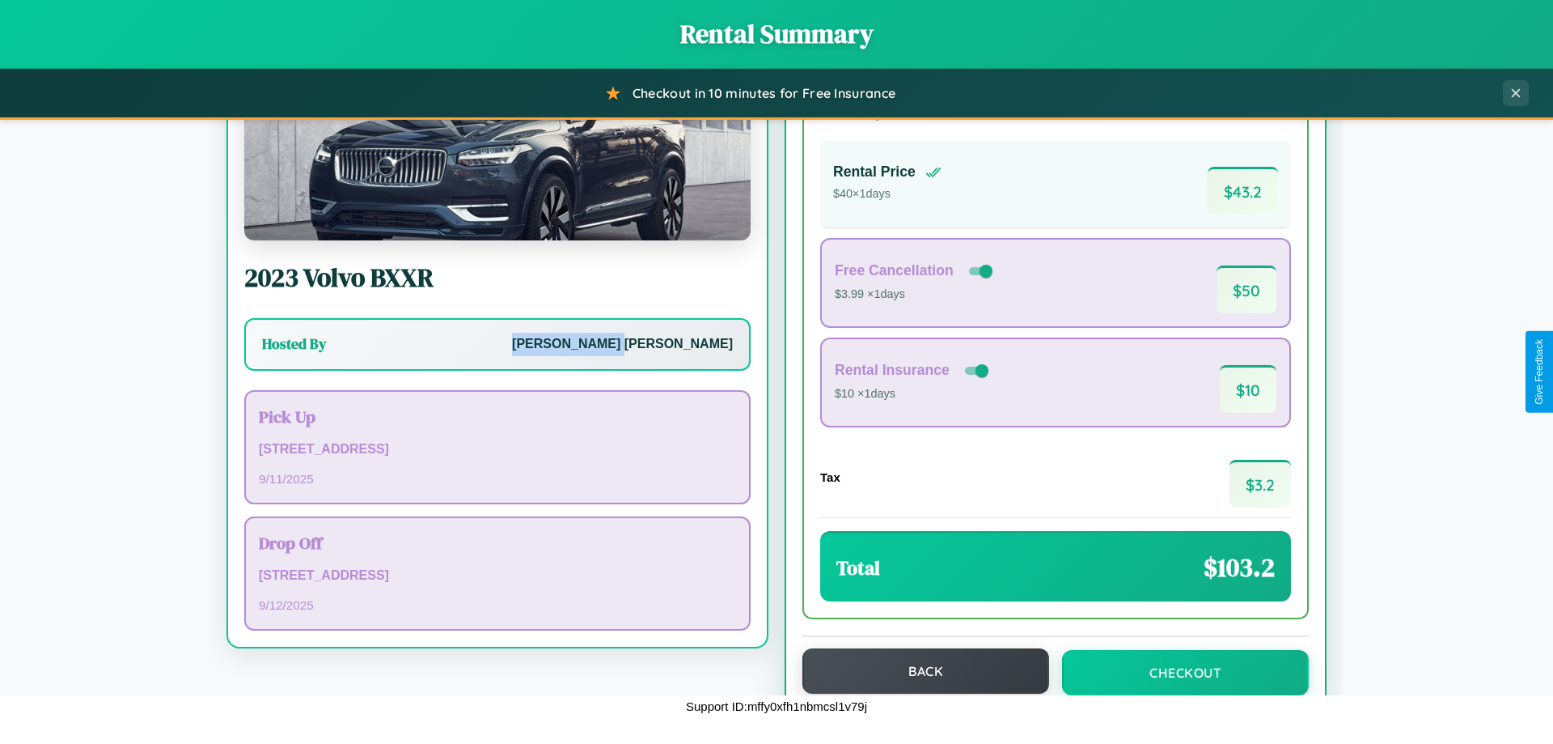
click at [918, 672] on button "Back" at bounding box center [926, 670] width 247 height 45
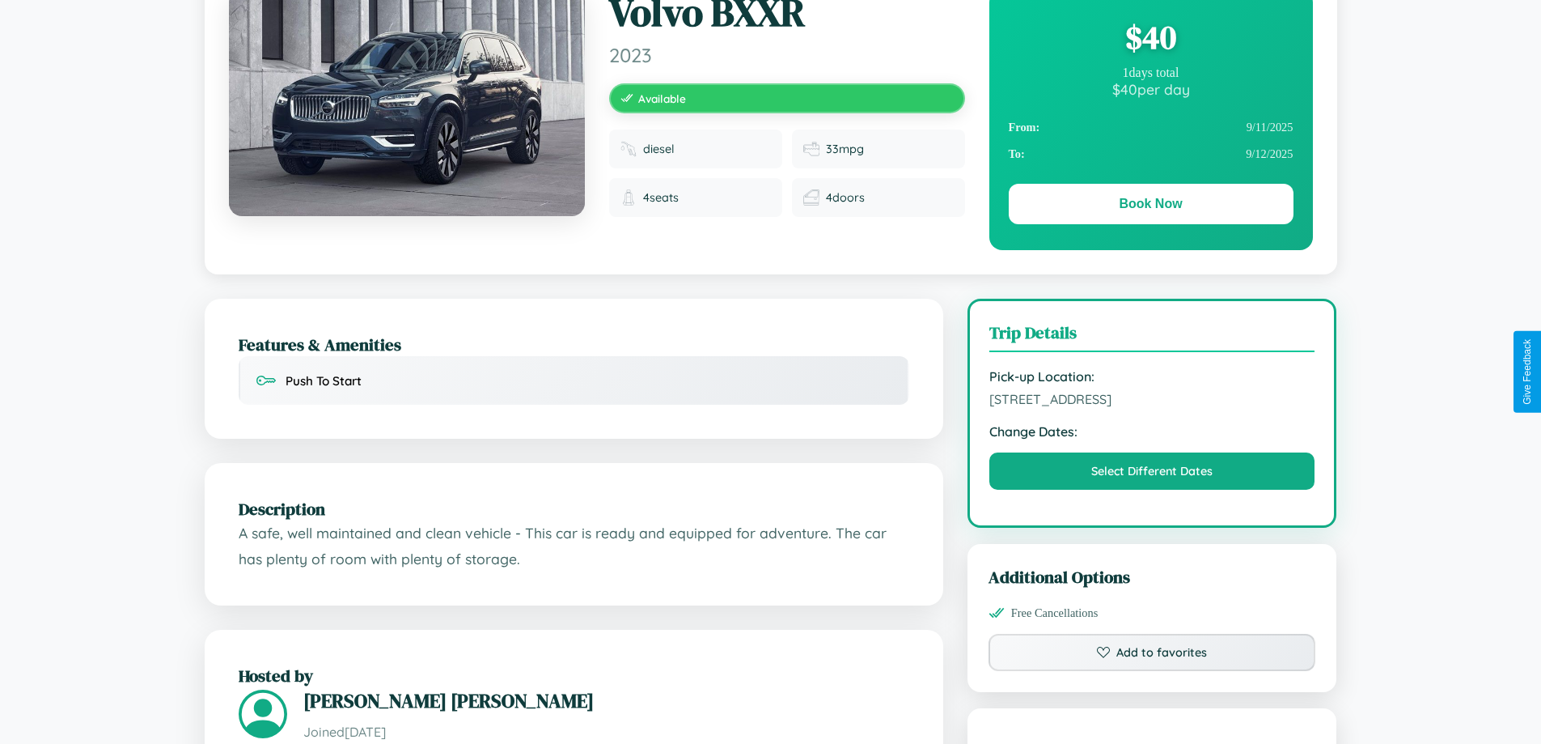
scroll to position [532, 0]
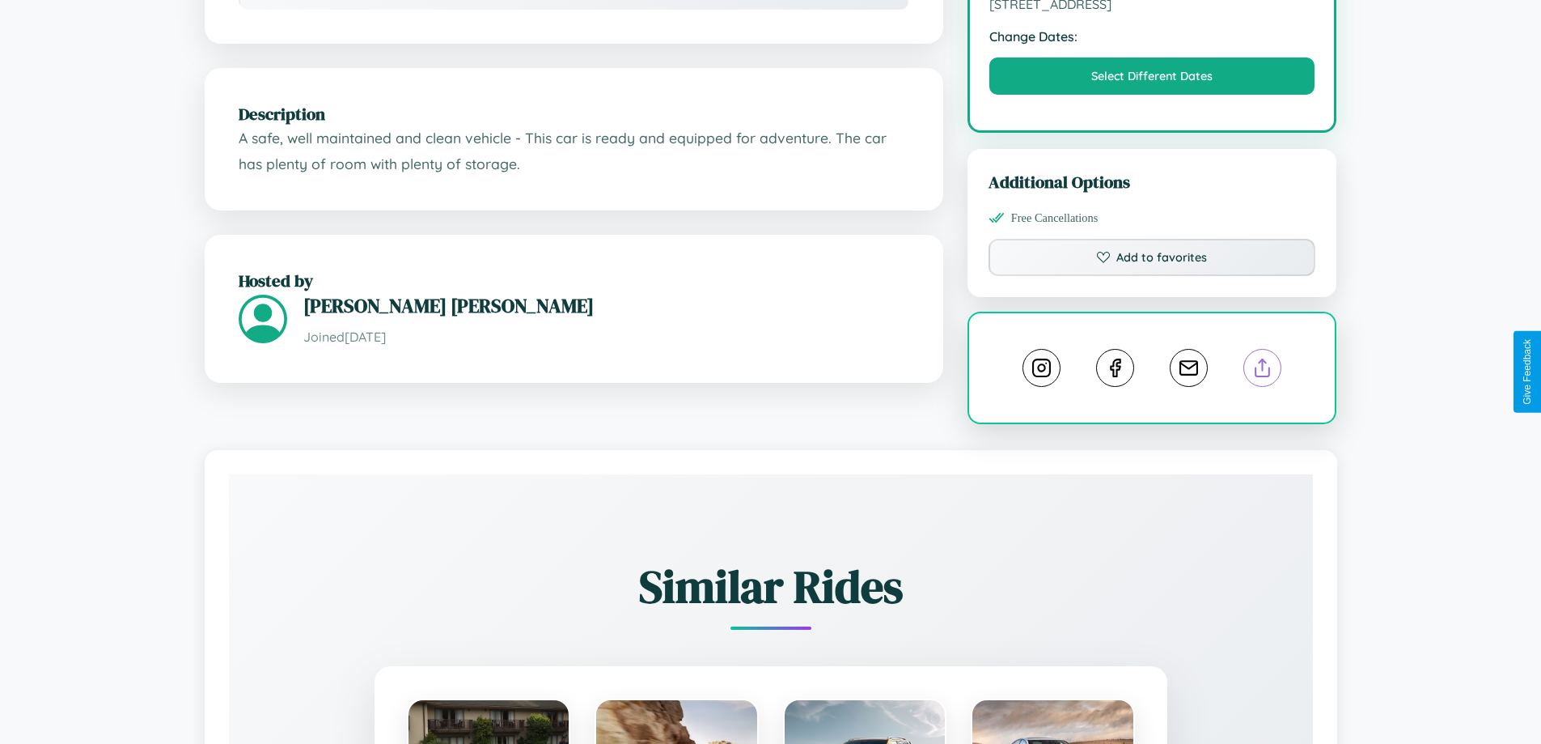
click at [1263, 370] on line at bounding box center [1263, 364] width 0 height 11
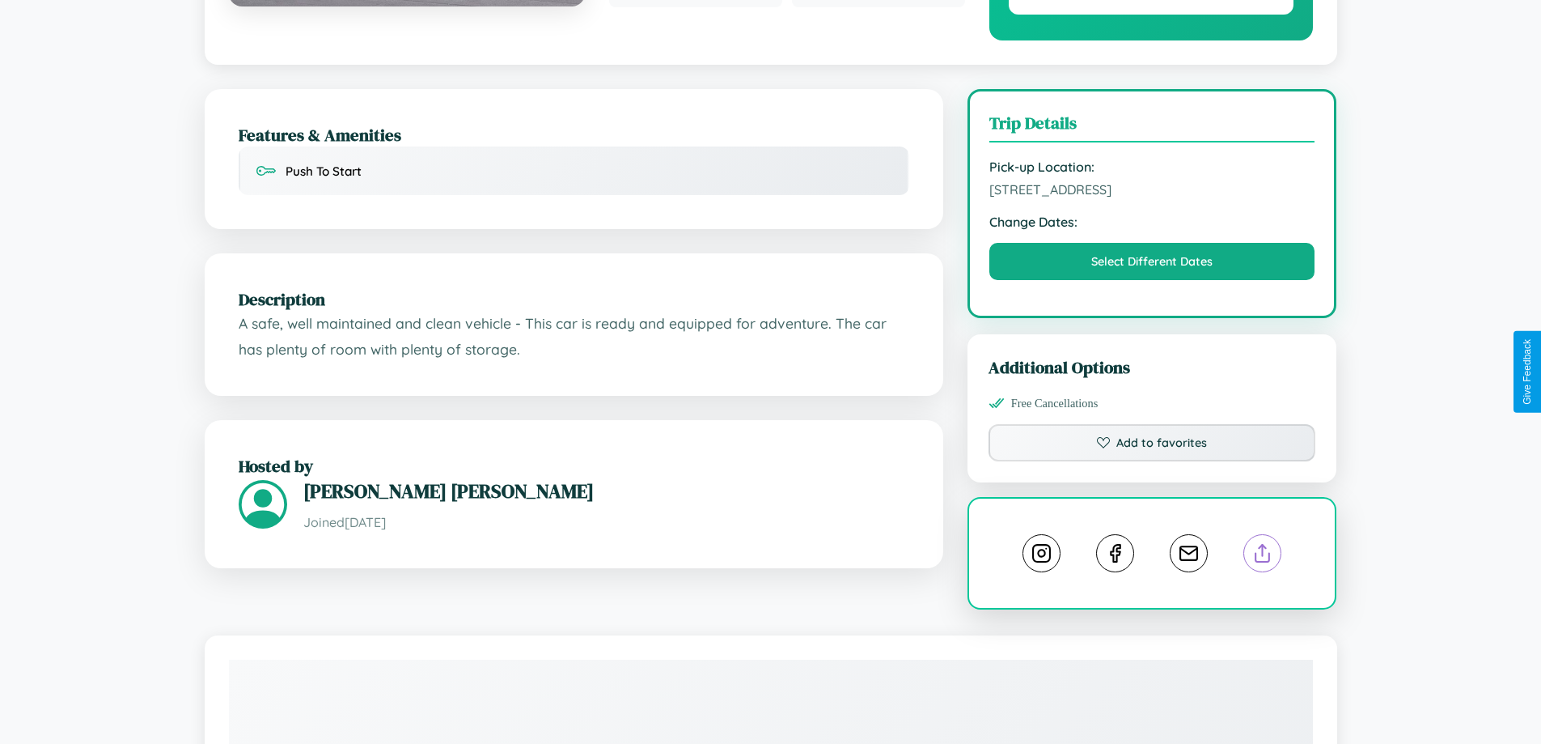
scroll to position [313, 0]
